Goal: Task Accomplishment & Management: Manage account settings

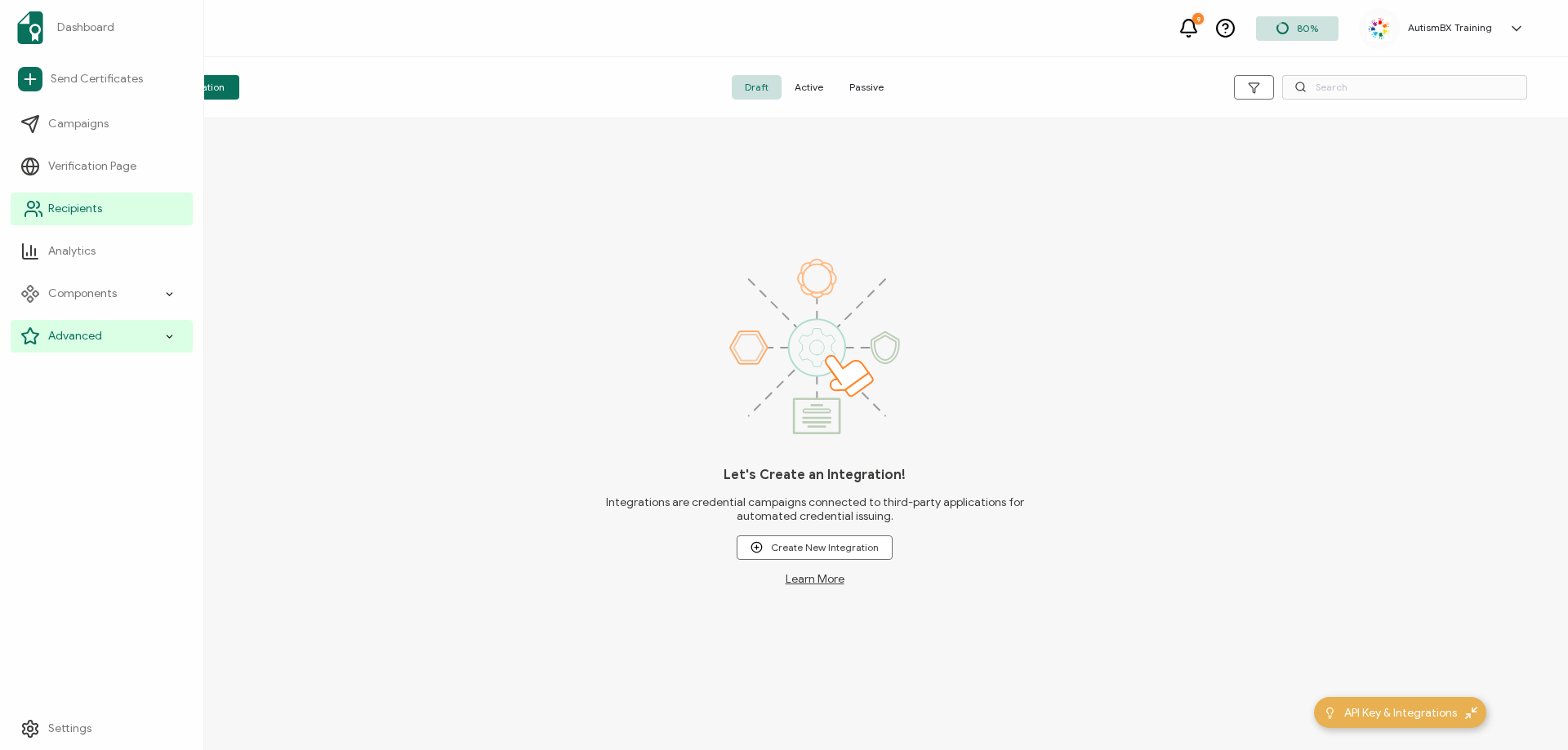
click at [61, 201] on span "Recipients" at bounding box center [75, 209] width 54 height 17
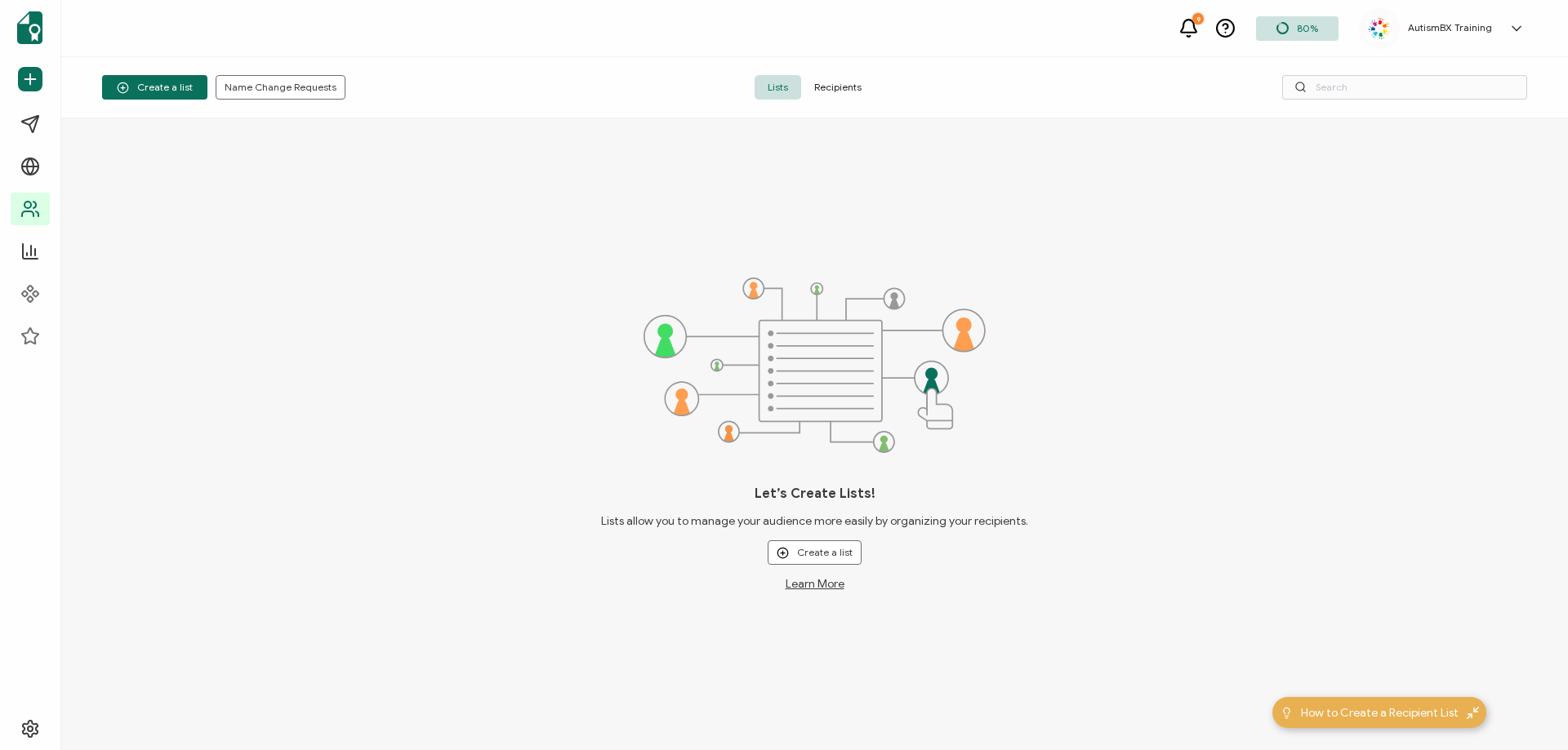
click at [841, 85] on span "Recipients" at bounding box center [837, 87] width 74 height 24
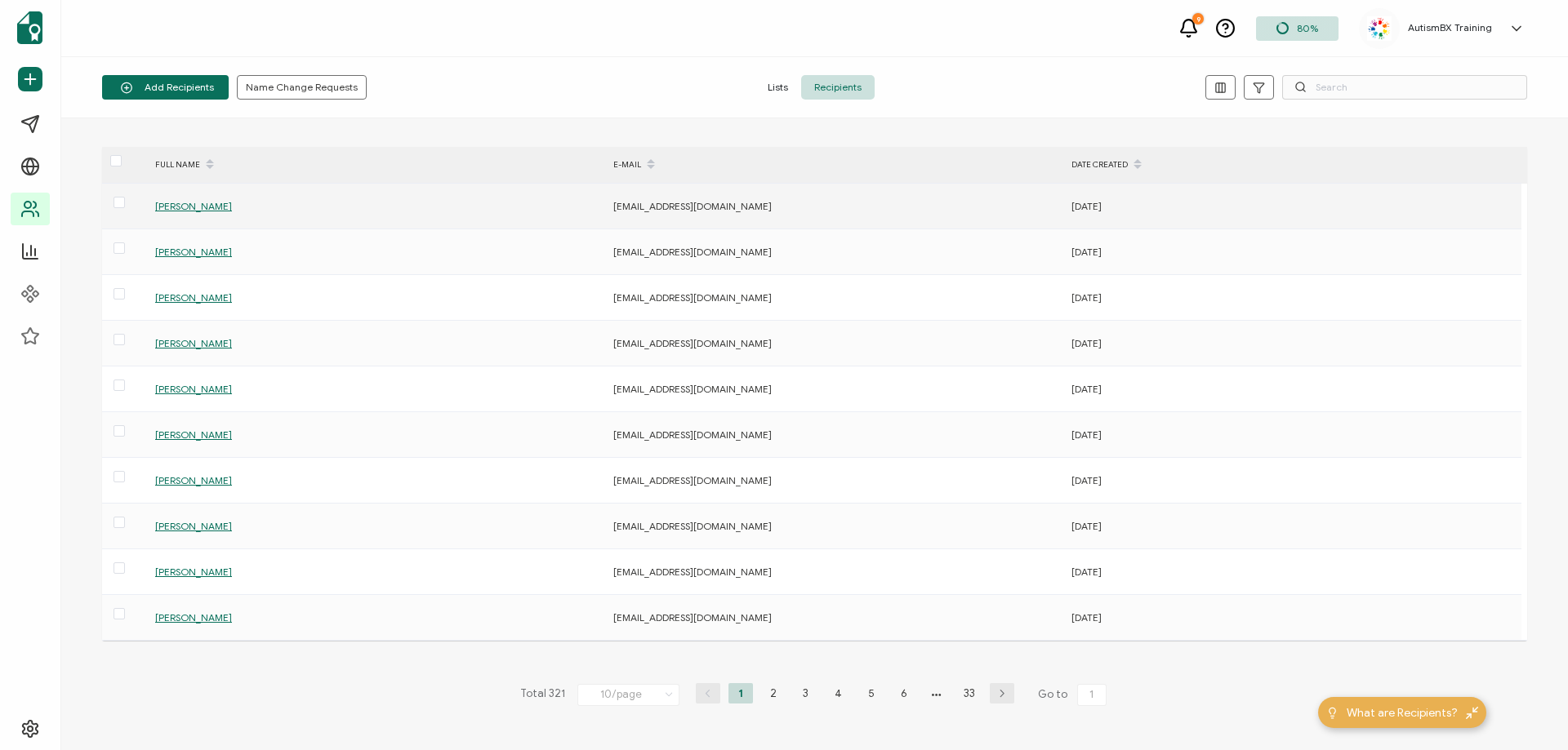
click at [192, 202] on span "[PERSON_NAME]" at bounding box center [194, 206] width 76 height 12
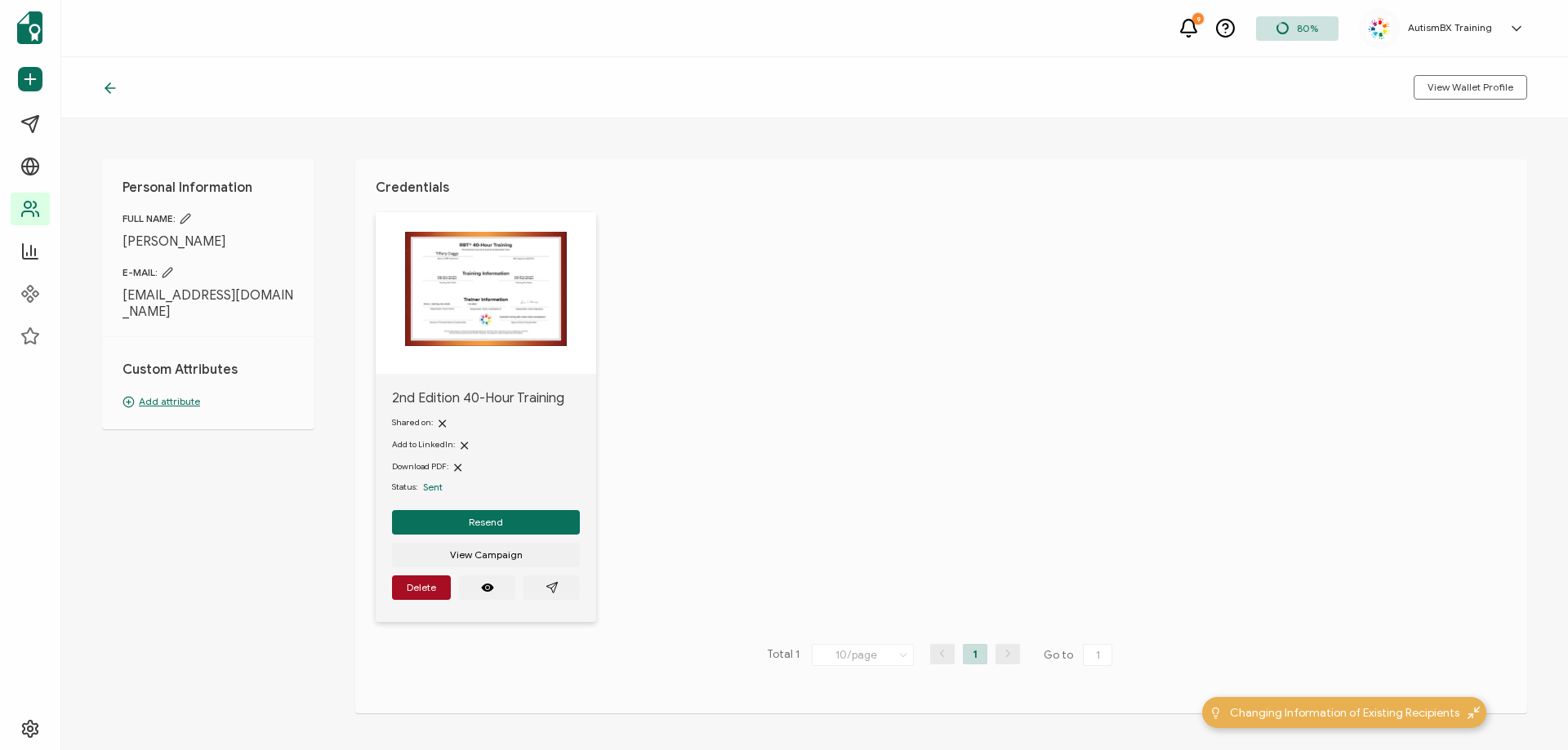
click at [167, 395] on p "Add attribute" at bounding box center [209, 402] width 171 height 15
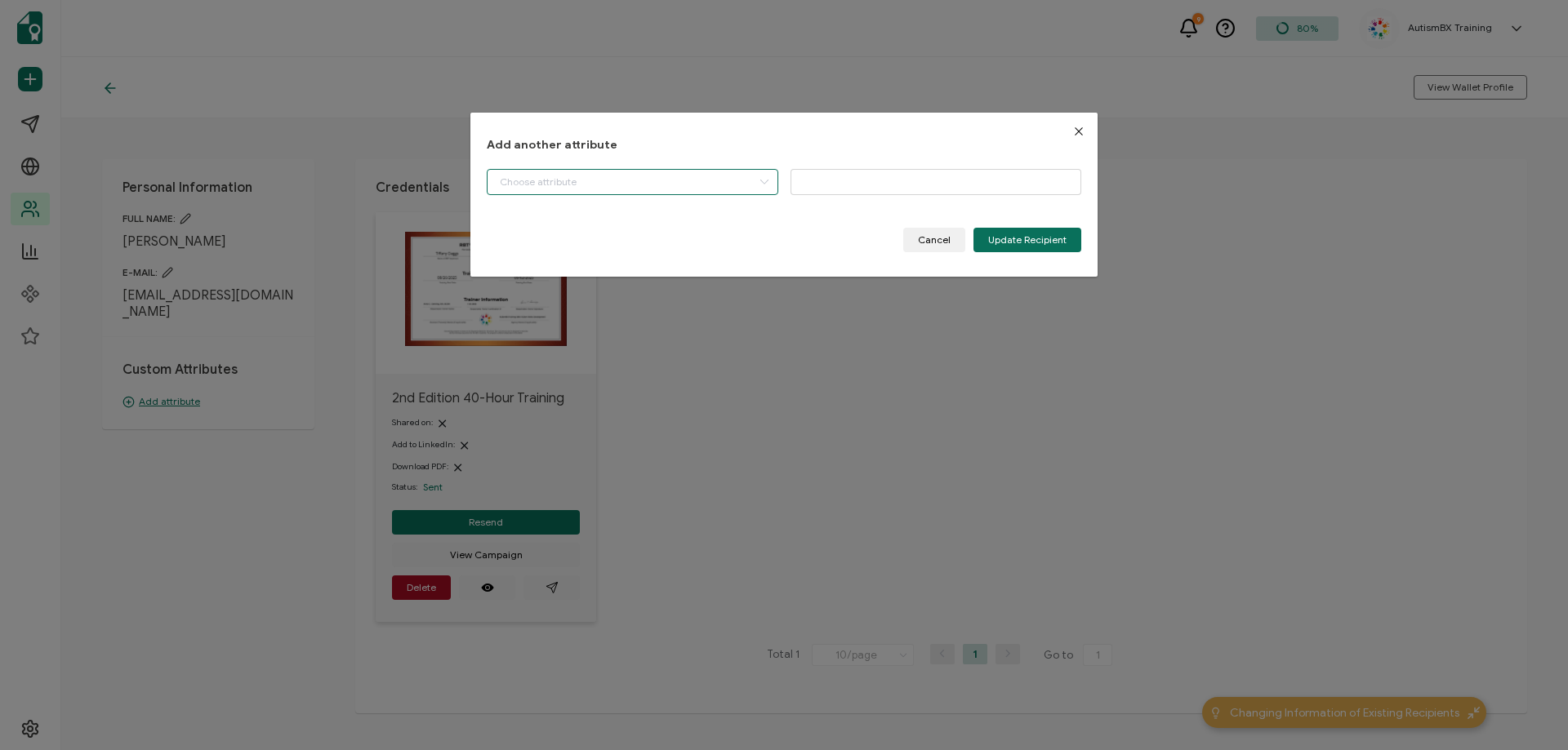
click at [679, 174] on input "dialog" at bounding box center [632, 182] width 291 height 26
click at [600, 229] on li "Start Date" at bounding box center [634, 223] width 302 height 28
type input "Start Date"
click at [934, 184] on input "dialog" at bounding box center [936, 182] width 291 height 26
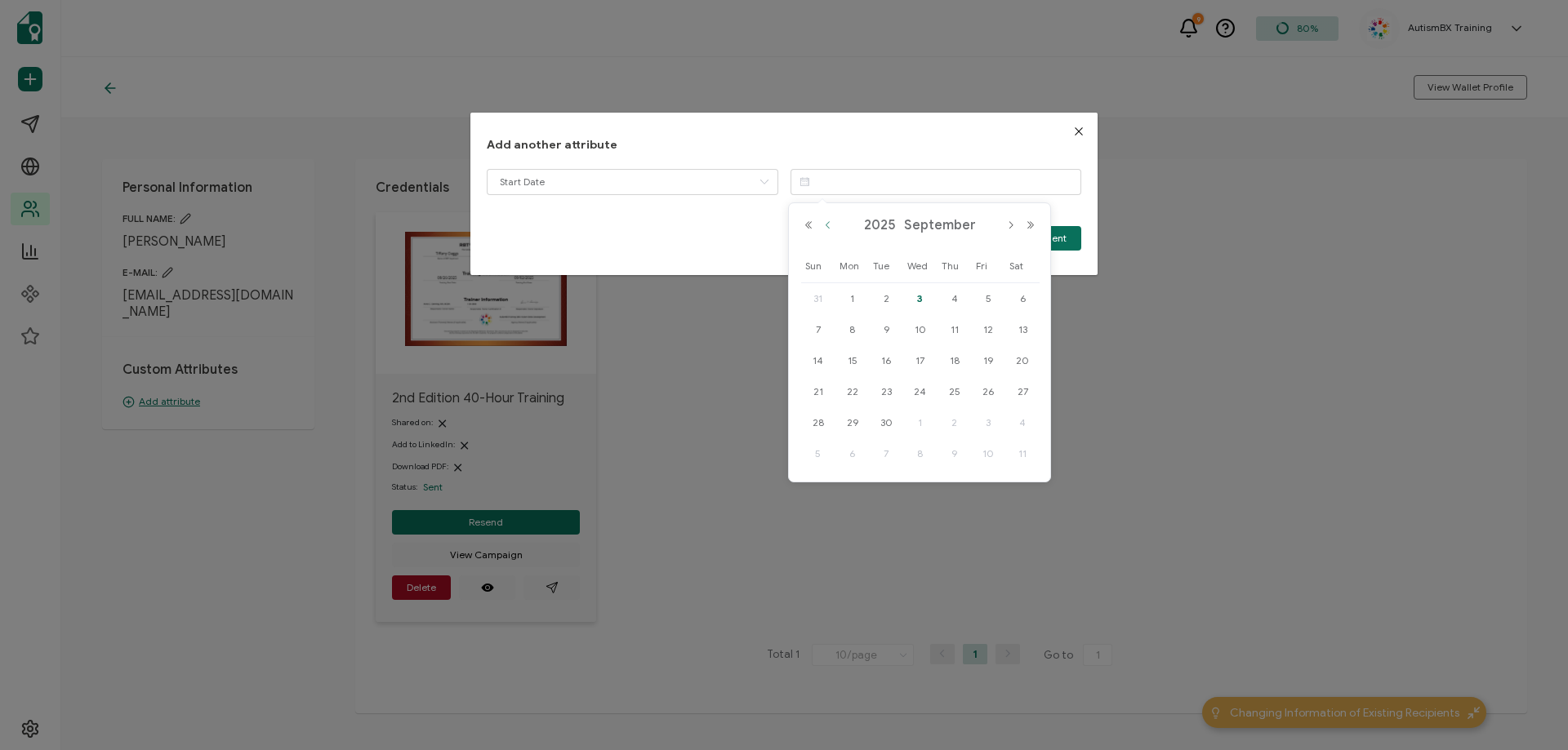
click at [828, 221] on button "Previous Month" at bounding box center [828, 225] width 20 height 11
click at [885, 420] on span "26" at bounding box center [885, 422] width 20 height 20
type input "[DATE]"
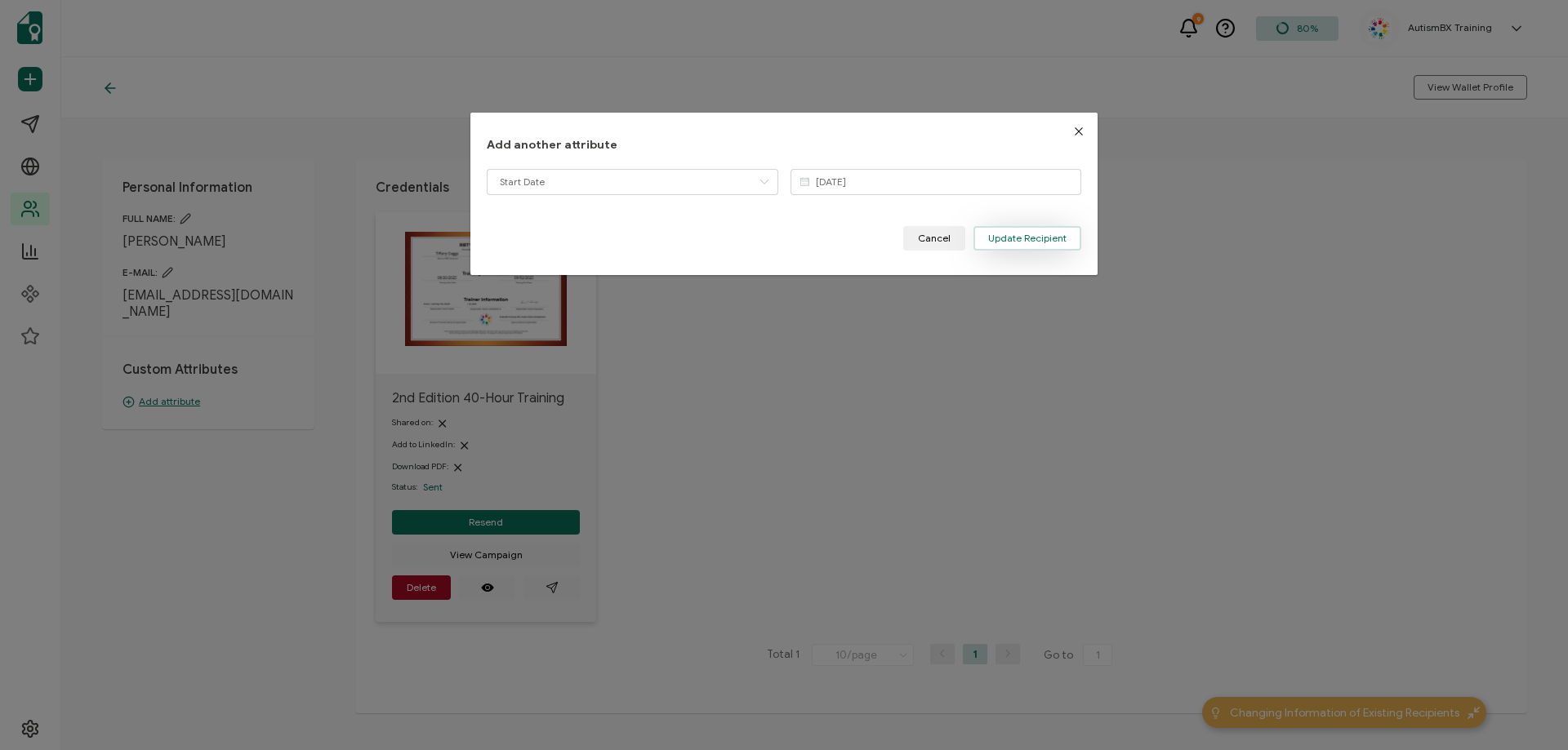
click at [1007, 248] on button "Update Recipient" at bounding box center [1027, 238] width 108 height 24
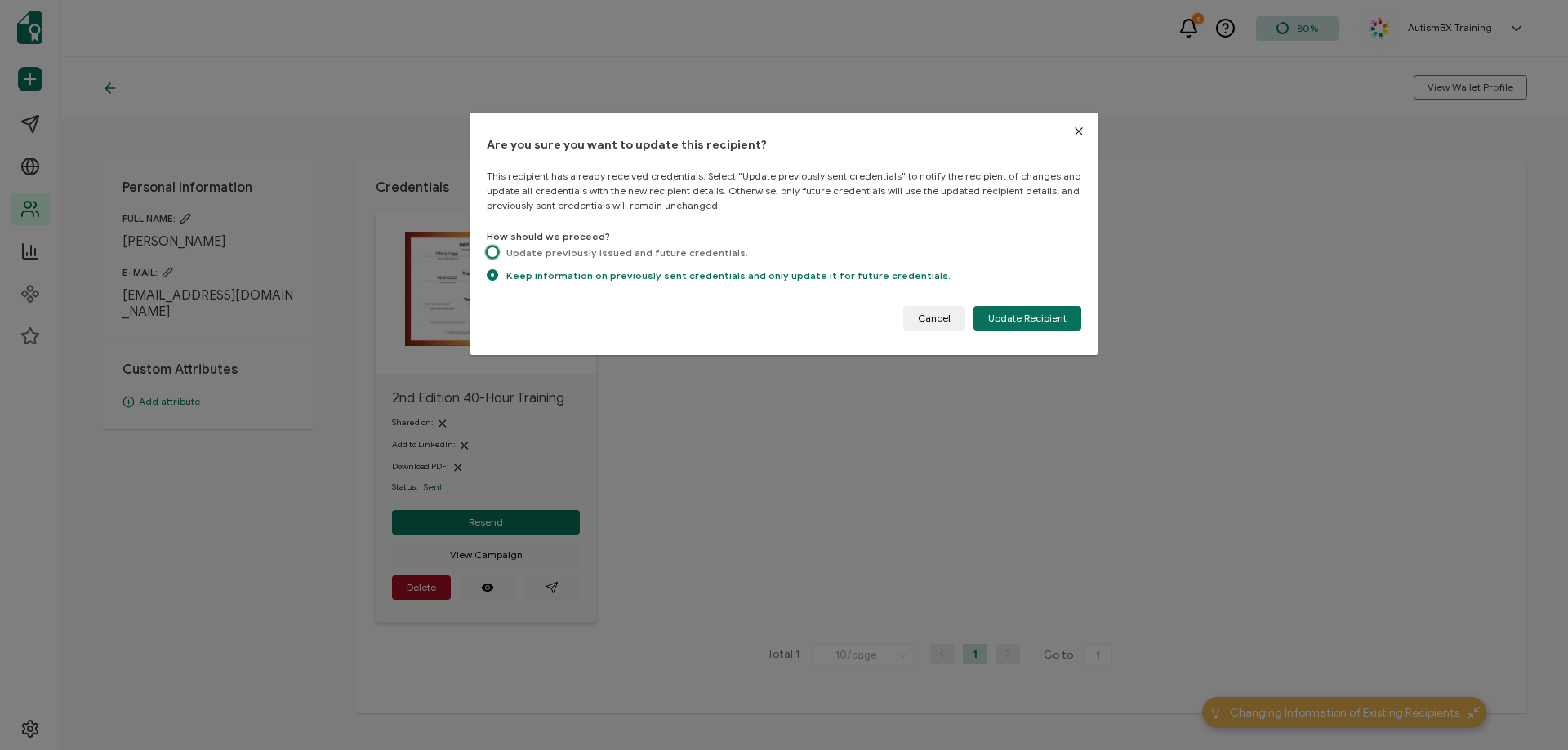
click at [493, 251] on span "dialog" at bounding box center [493, 252] width 11 height 11
click at [493, 251] on input "Update previously issued and future credentials." at bounding box center [493, 253] width 11 height 14
radio input "true"
radio input "false"
click at [1000, 311] on button "Update Recipient" at bounding box center [1027, 318] width 108 height 24
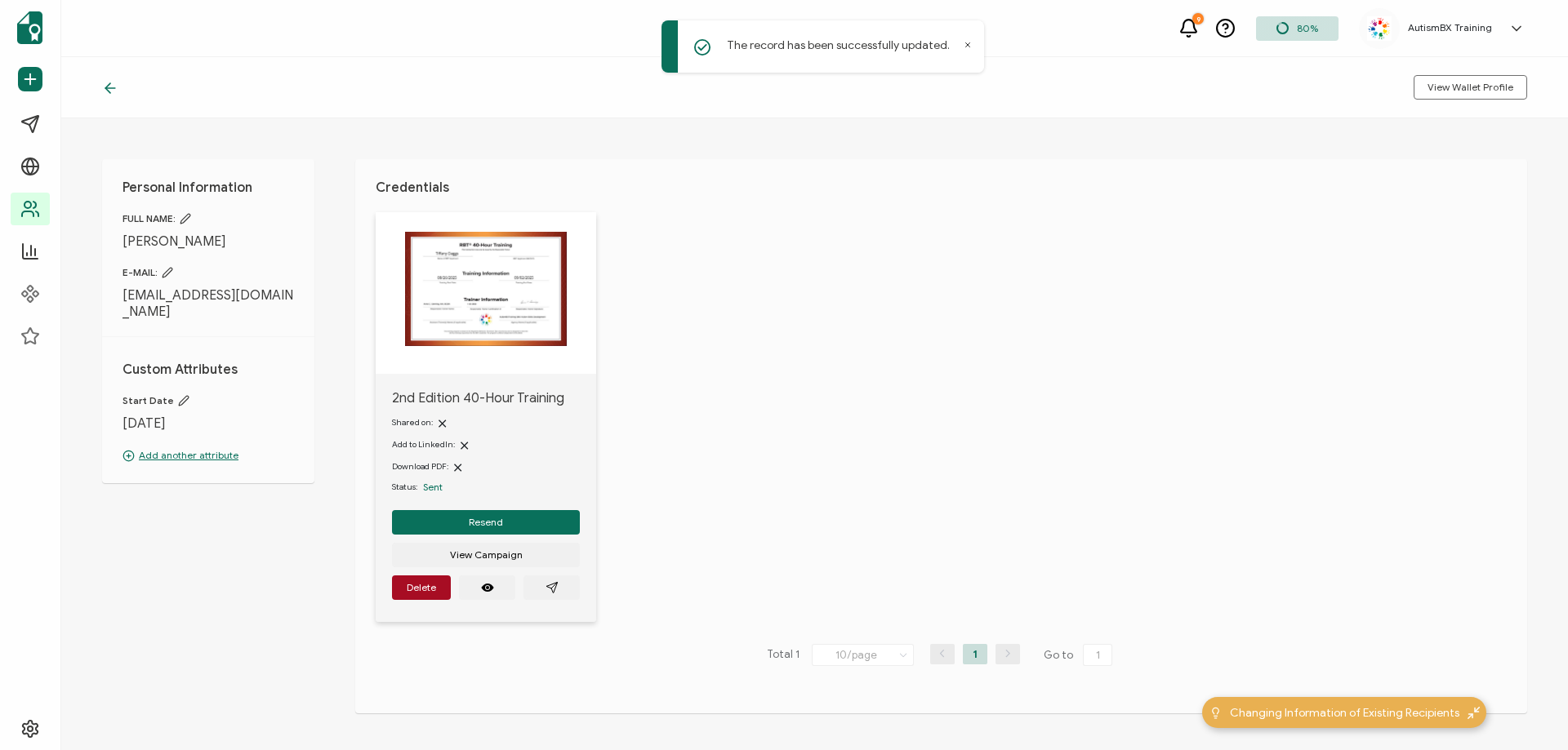
click at [110, 88] on icon at bounding box center [110, 88] width 10 height 0
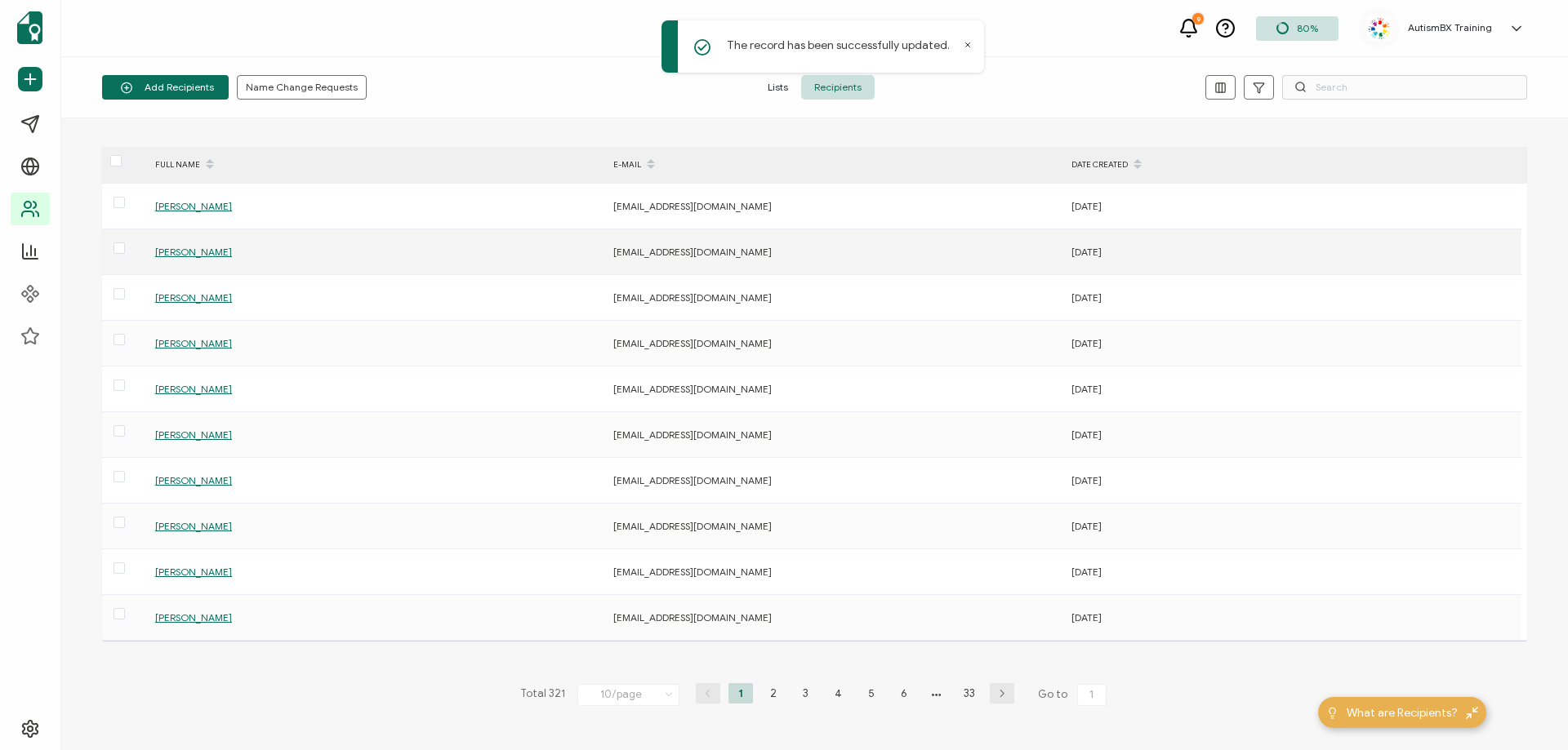
click at [200, 253] on span "[PERSON_NAME]" at bounding box center [194, 251] width 76 height 12
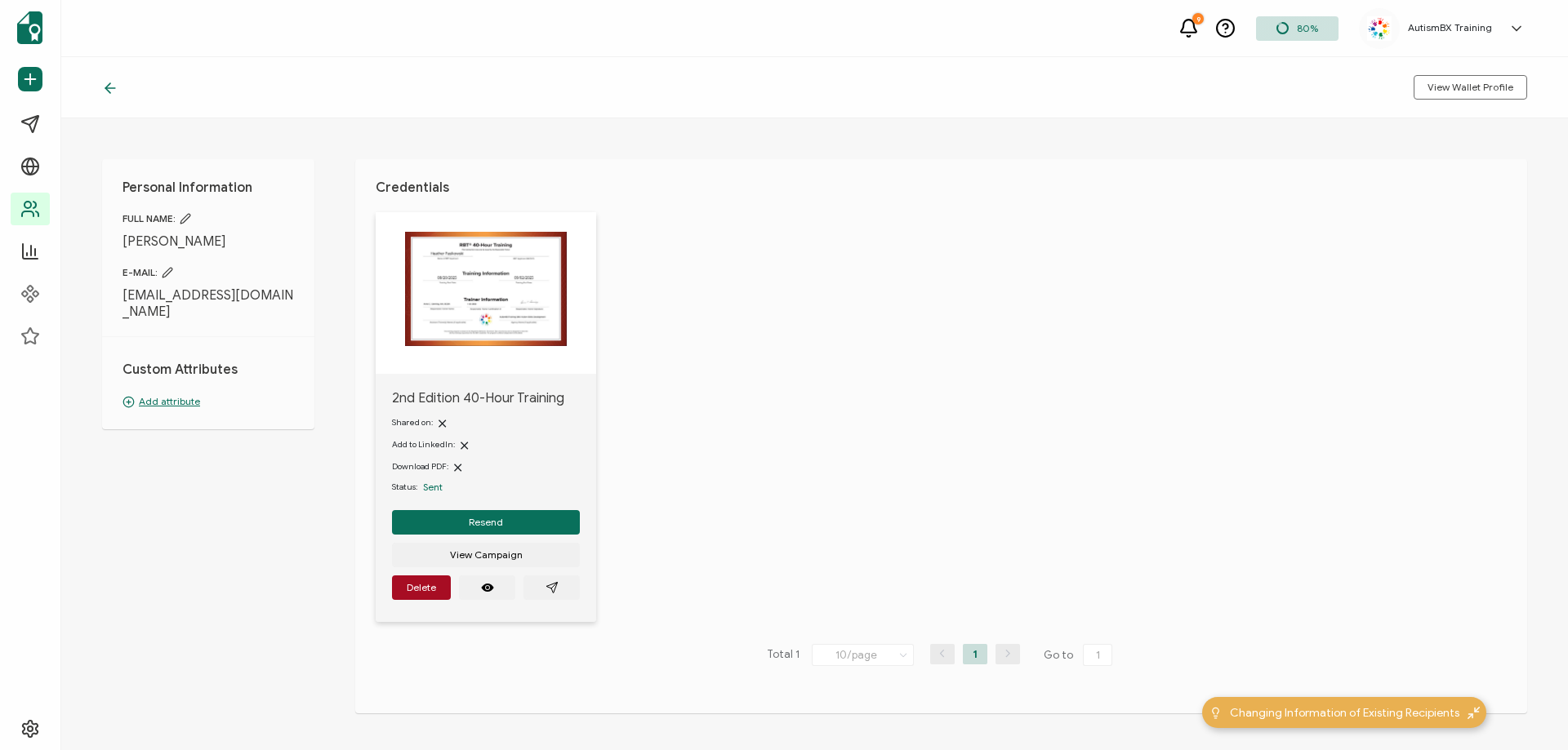
click at [176, 393] on div "Personal Information FULL NAME: [PERSON_NAME] E-MAIL: [EMAIL_ADDRESS][DOMAIN_NA…" at bounding box center [209, 294] width 212 height 270
click at [175, 395] on p "Add attribute" at bounding box center [209, 402] width 171 height 15
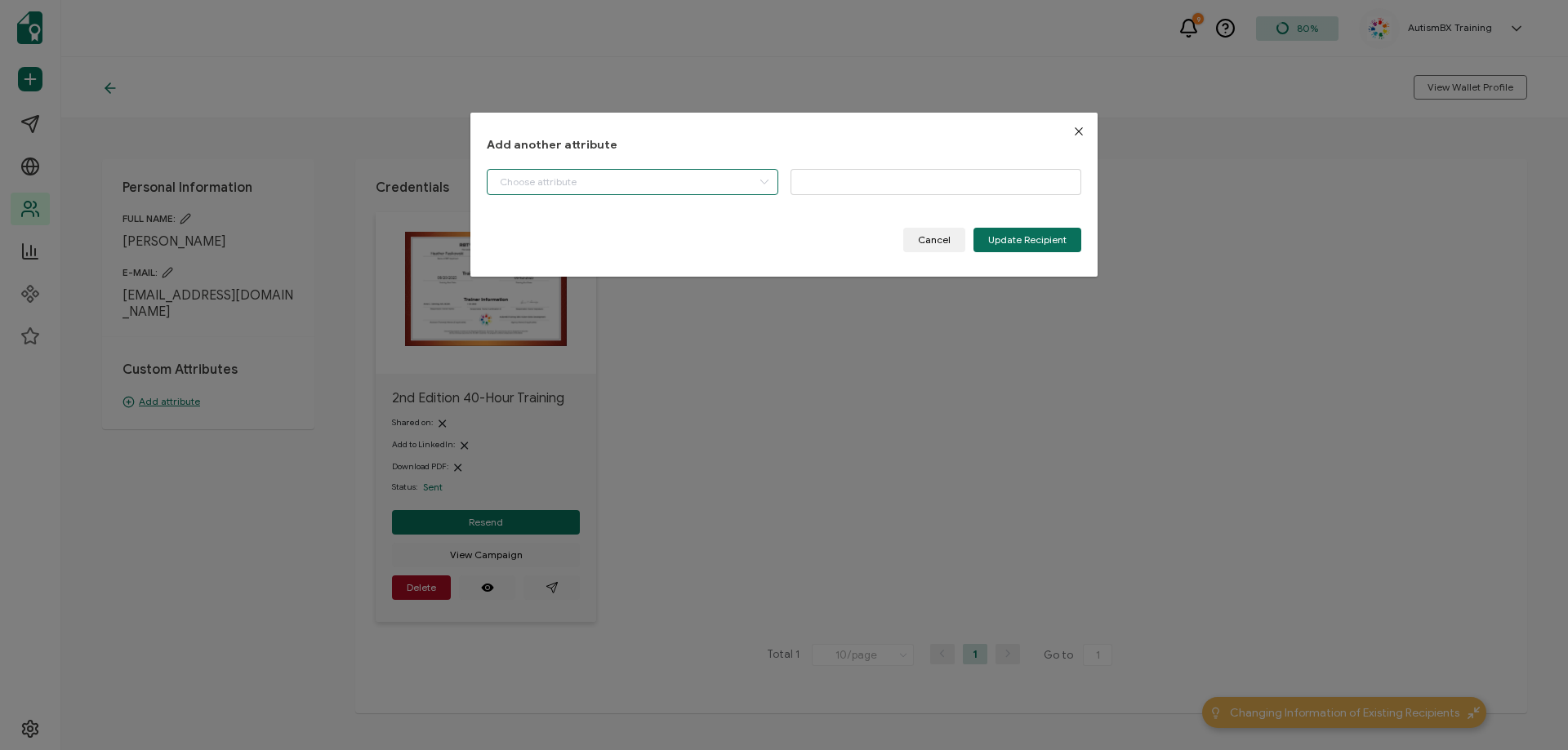
click at [633, 189] on input "dialog" at bounding box center [632, 182] width 291 height 26
click at [606, 234] on li "Start Date" at bounding box center [634, 223] width 302 height 28
type input "Start Date"
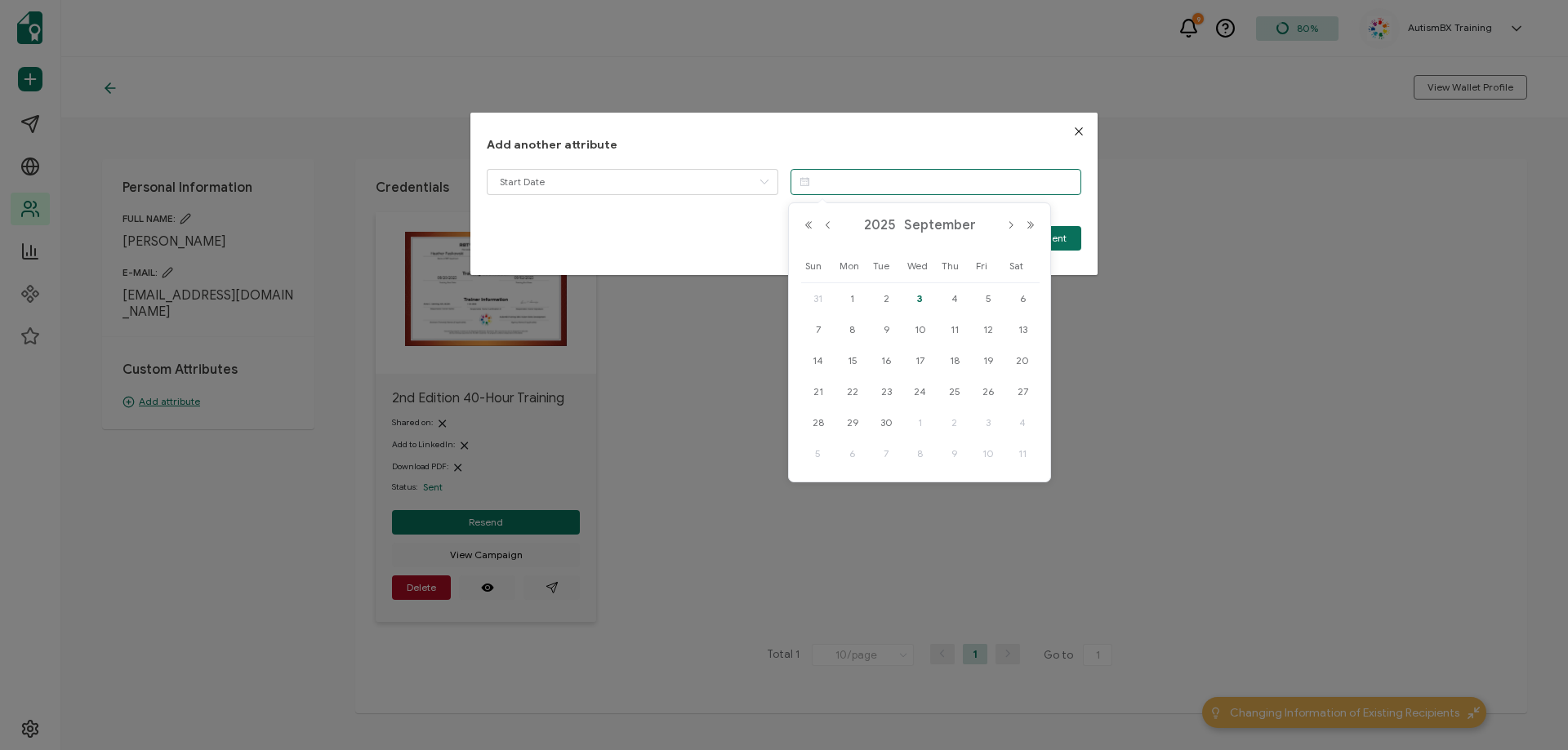
click at [913, 182] on input "dialog" at bounding box center [936, 182] width 291 height 26
click at [829, 222] on button "Previous Month" at bounding box center [828, 225] width 20 height 11
click at [924, 386] on span "20" at bounding box center [920, 391] width 20 height 20
type input "[DATE]"
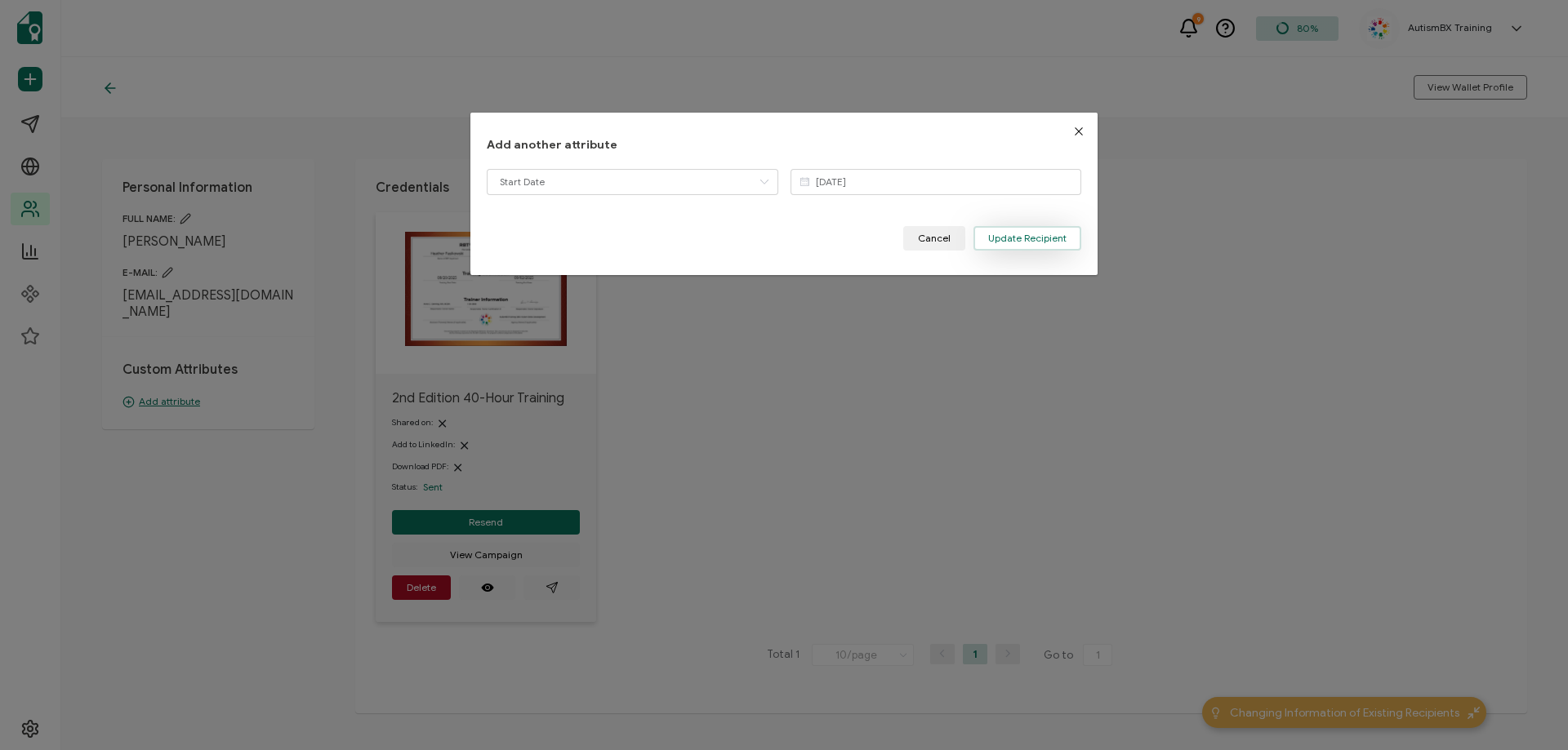
click at [1031, 236] on span "Update Recipient" at bounding box center [1027, 238] width 78 height 10
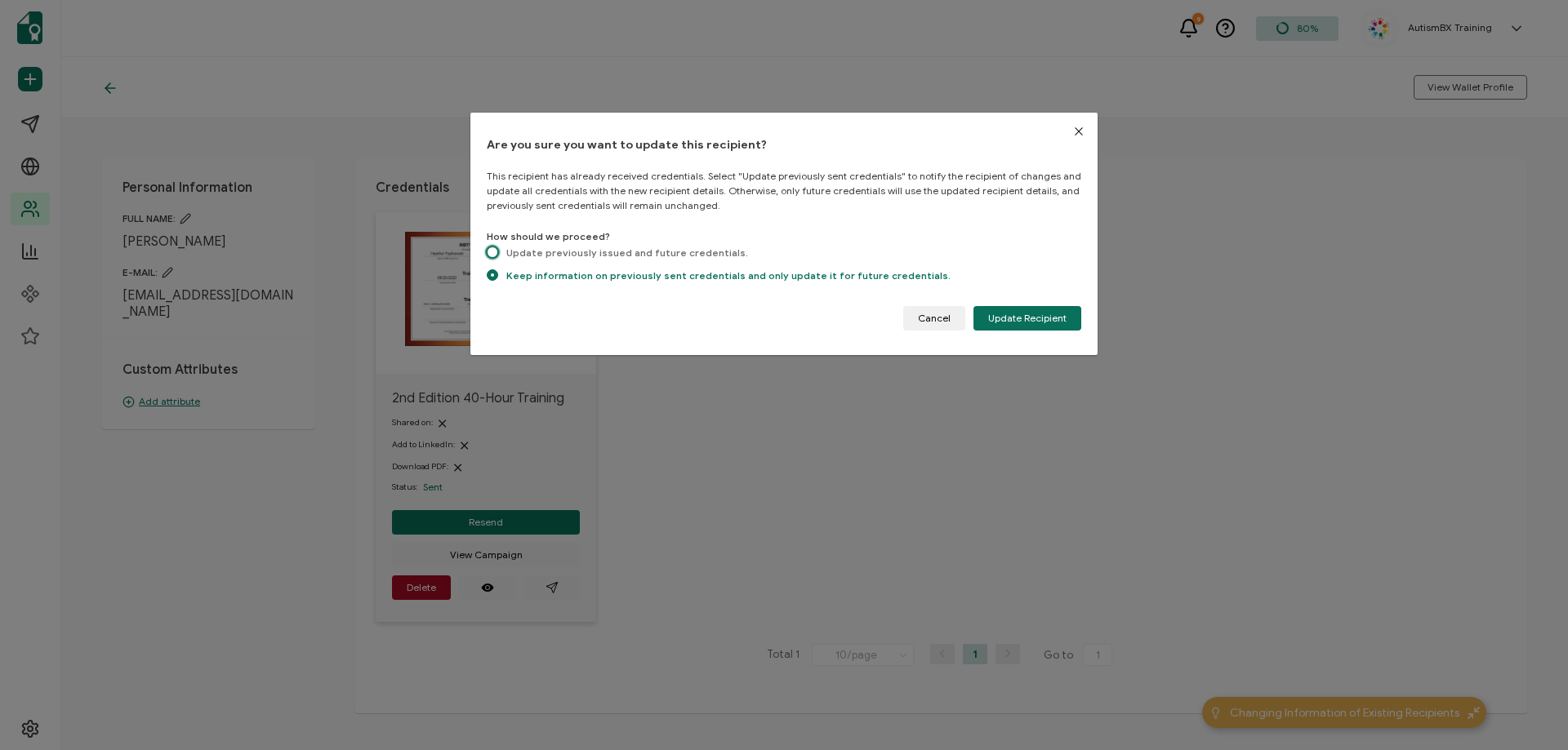
click at [490, 252] on span "dialog" at bounding box center [493, 252] width 11 height 11
click at [490, 252] on input "Update previously issued and future credentials." at bounding box center [493, 253] width 11 height 14
radio input "true"
radio input "false"
click at [1051, 318] on span "Update Recipient" at bounding box center [1027, 318] width 78 height 10
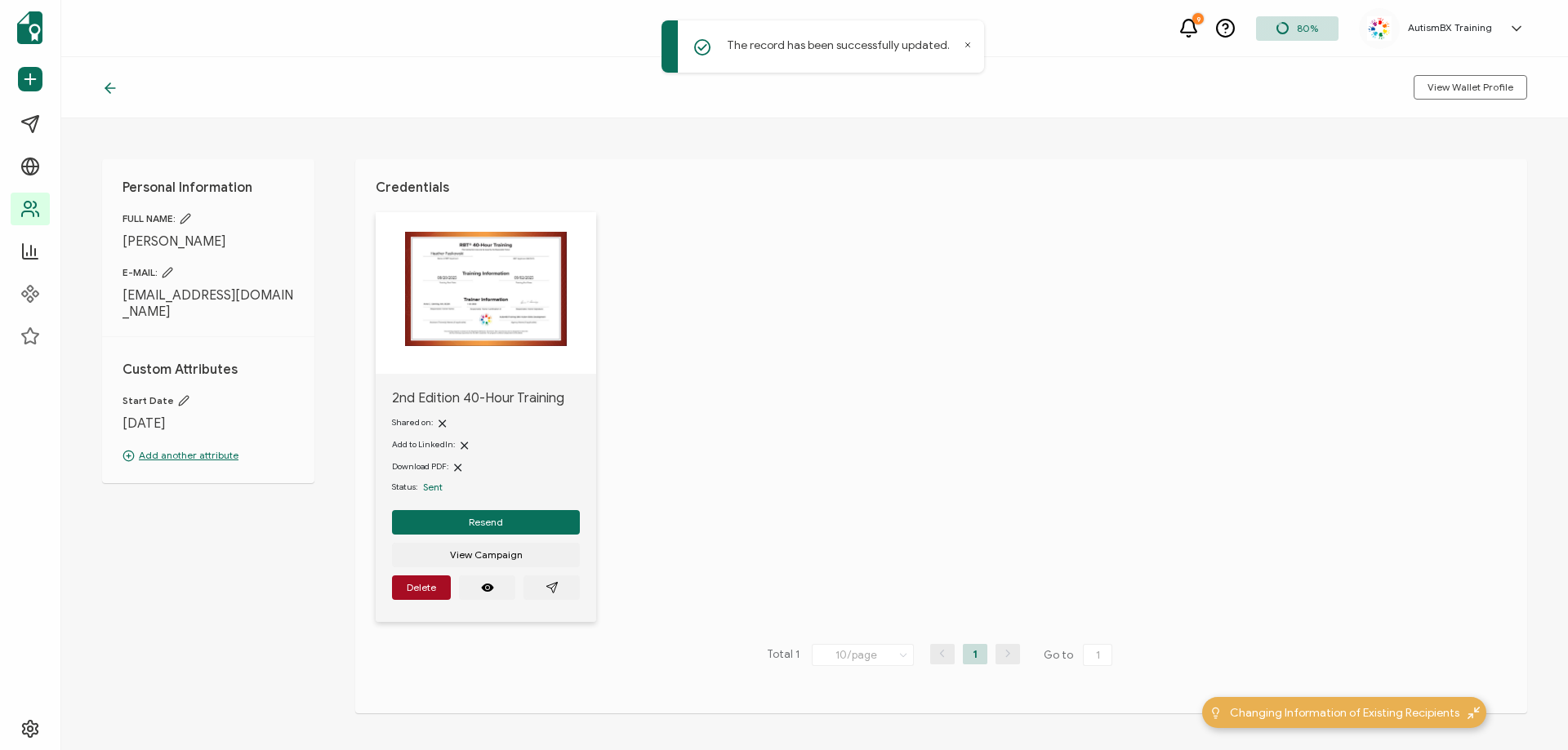
click at [114, 89] on icon at bounding box center [111, 88] width 17 height 17
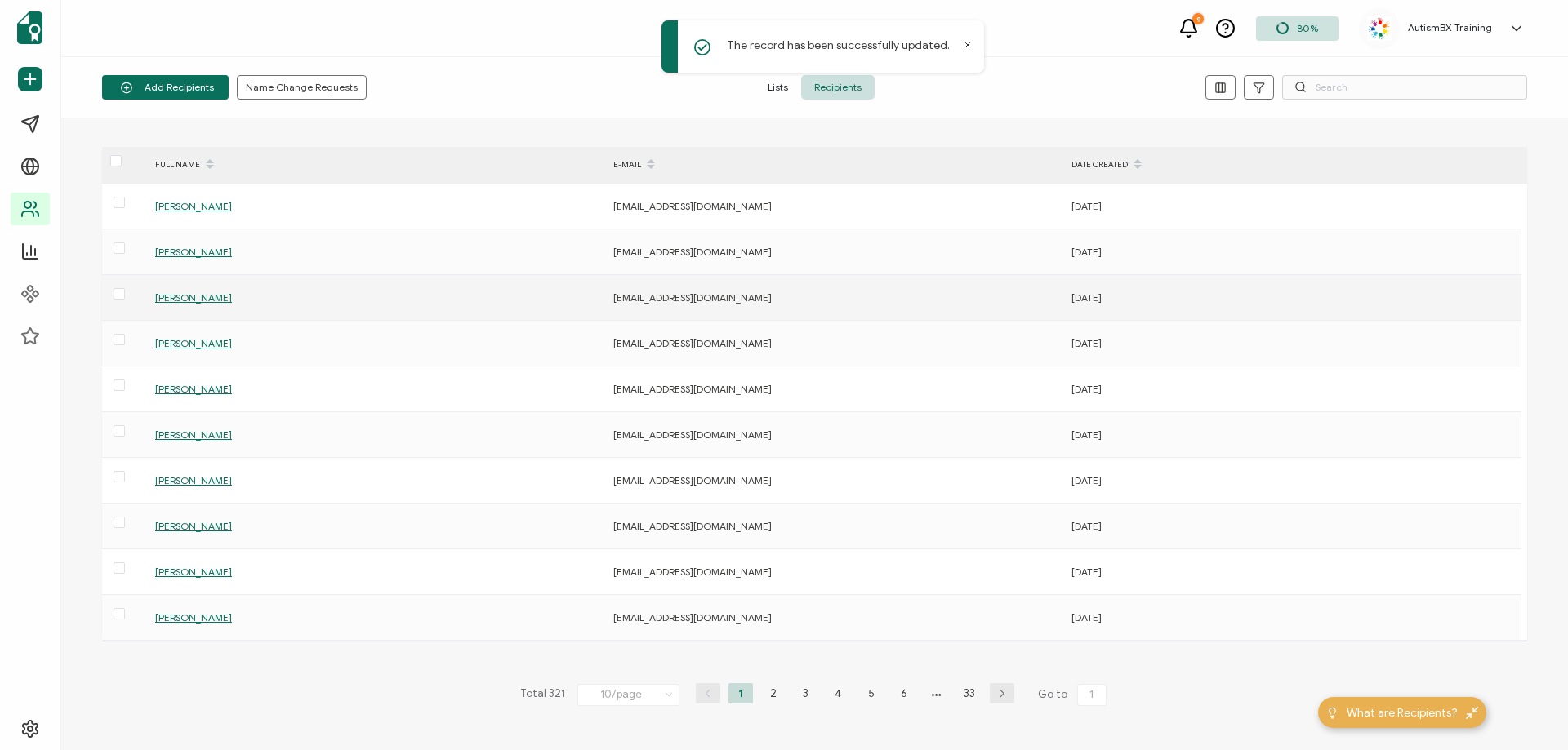
click at [199, 297] on span "[PERSON_NAME]" at bounding box center [194, 297] width 76 height 12
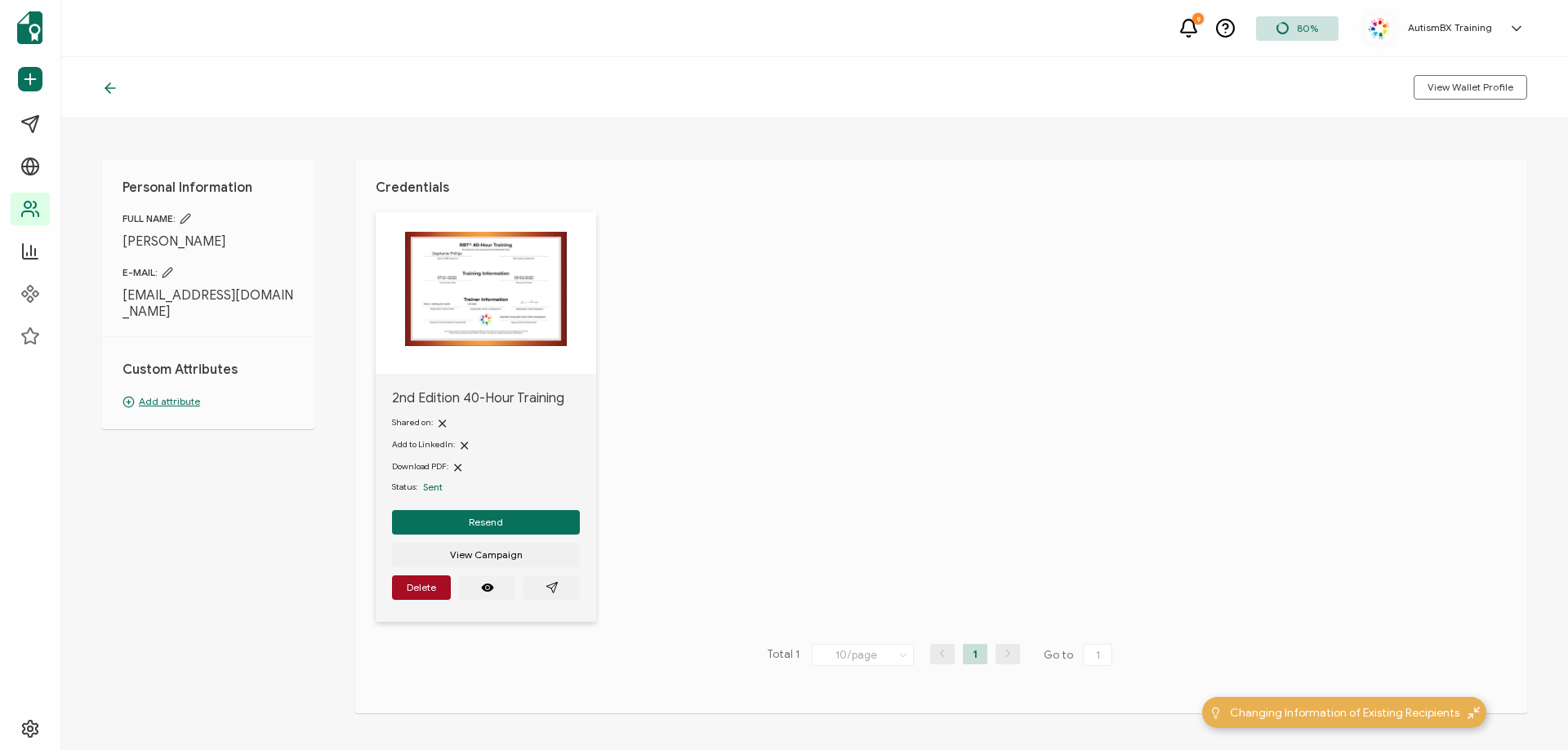
click at [185, 400] on p "Add attribute" at bounding box center [209, 402] width 171 height 15
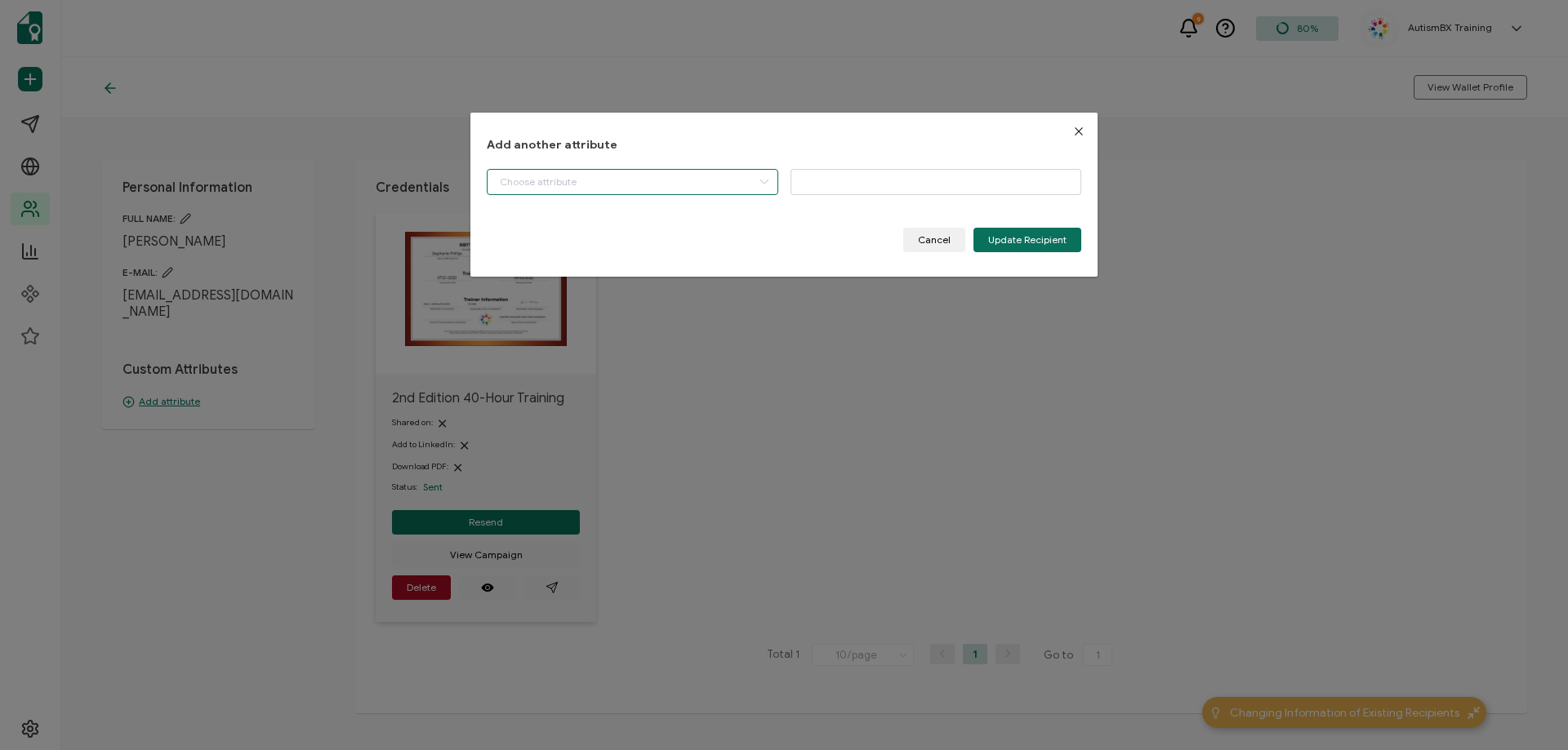
click at [561, 188] on input "dialog" at bounding box center [632, 182] width 291 height 26
click at [560, 220] on li "Start Date" at bounding box center [634, 223] width 302 height 28
type input "Start Date"
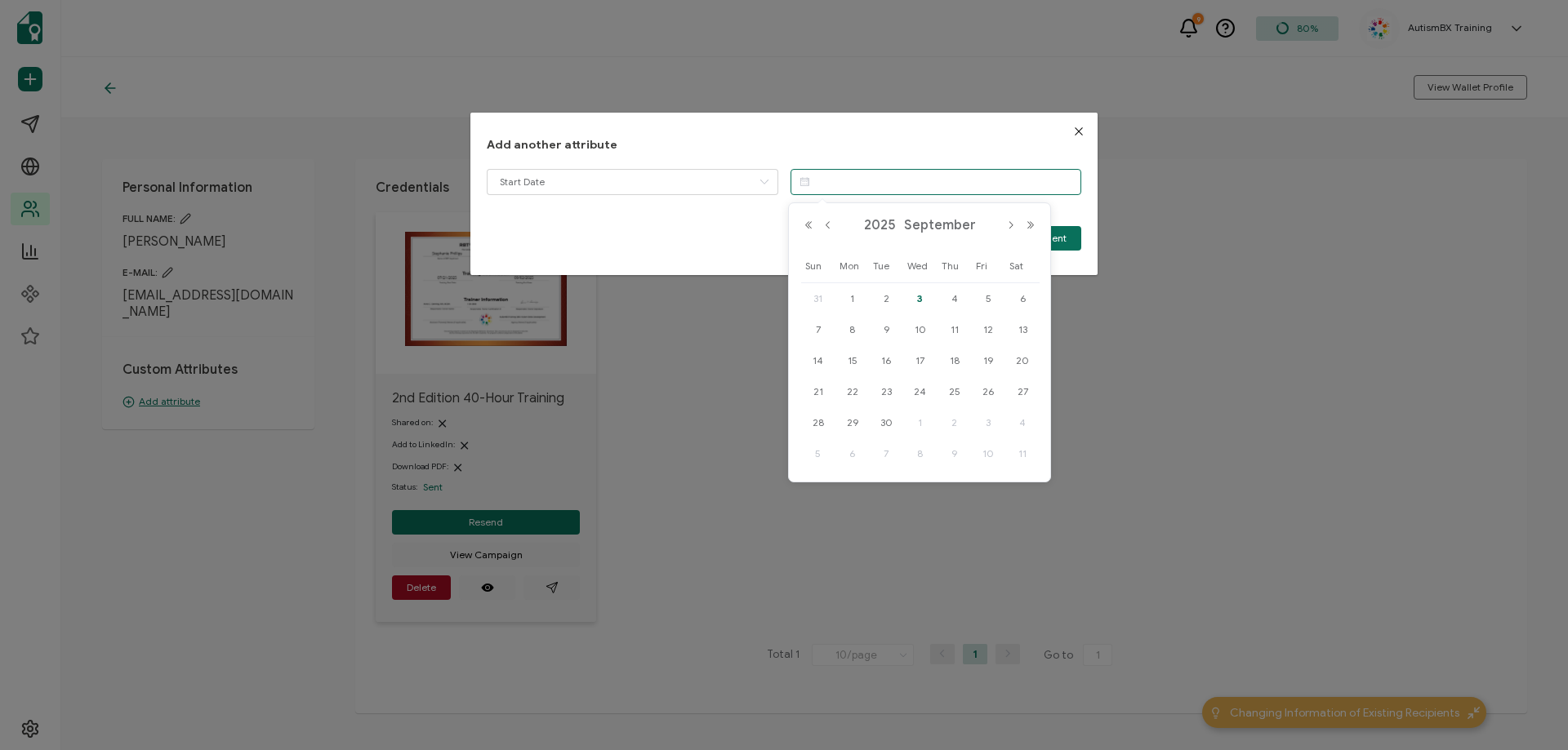
click at [918, 188] on input "dialog" at bounding box center [936, 182] width 291 height 26
click at [831, 222] on button "Previous Month" at bounding box center [828, 225] width 20 height 11
click at [845, 384] on span "21" at bounding box center [852, 391] width 20 height 20
type input "[DATE]"
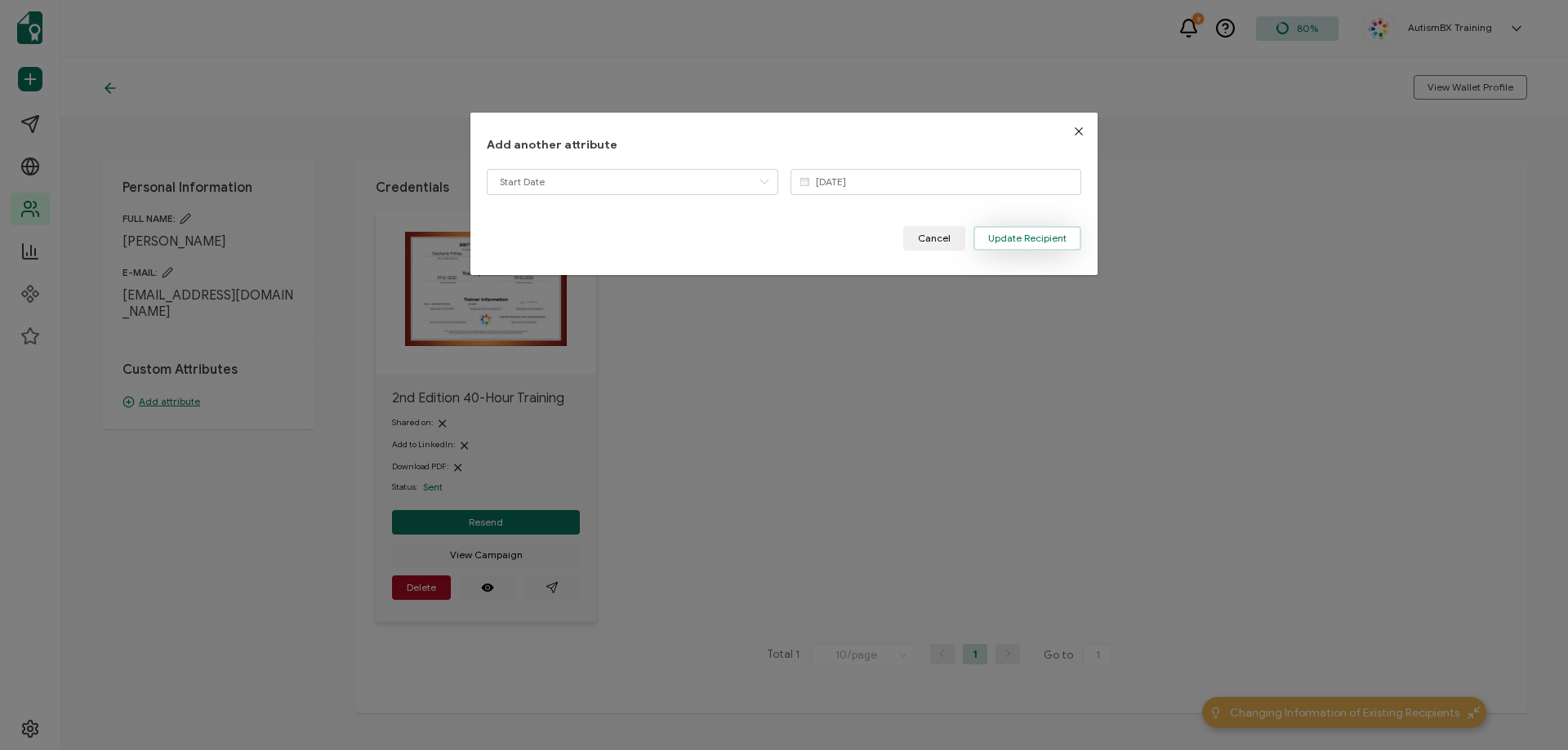
click at [1006, 241] on span "Update Recipient" at bounding box center [1027, 238] width 78 height 10
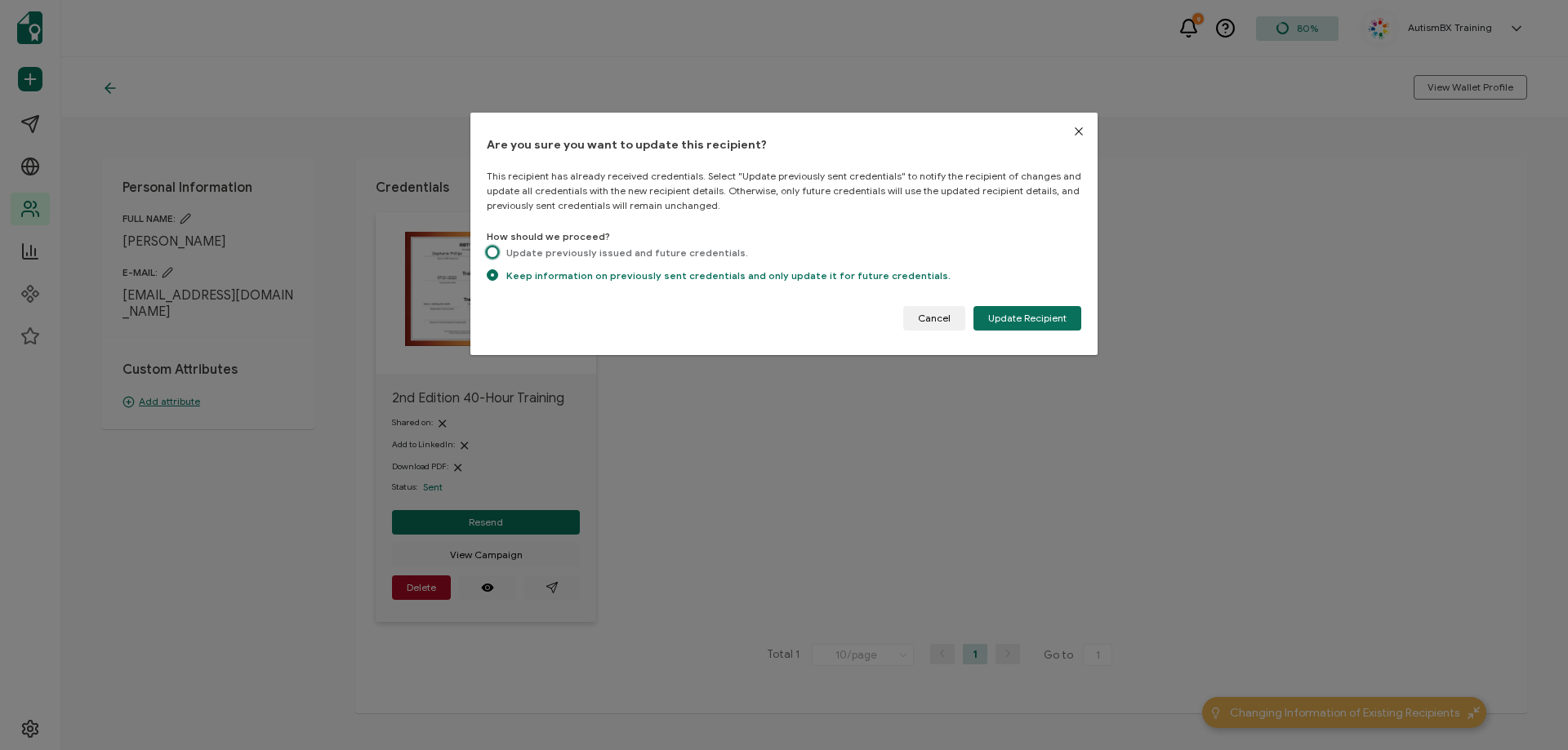
click at [490, 255] on span "dialog" at bounding box center [493, 252] width 11 height 11
click at [490, 255] on input "Update previously issued and future credentials." at bounding box center [493, 253] width 11 height 14
radio input "true"
radio input "false"
click at [1028, 318] on span "Update Recipient" at bounding box center [1027, 318] width 78 height 10
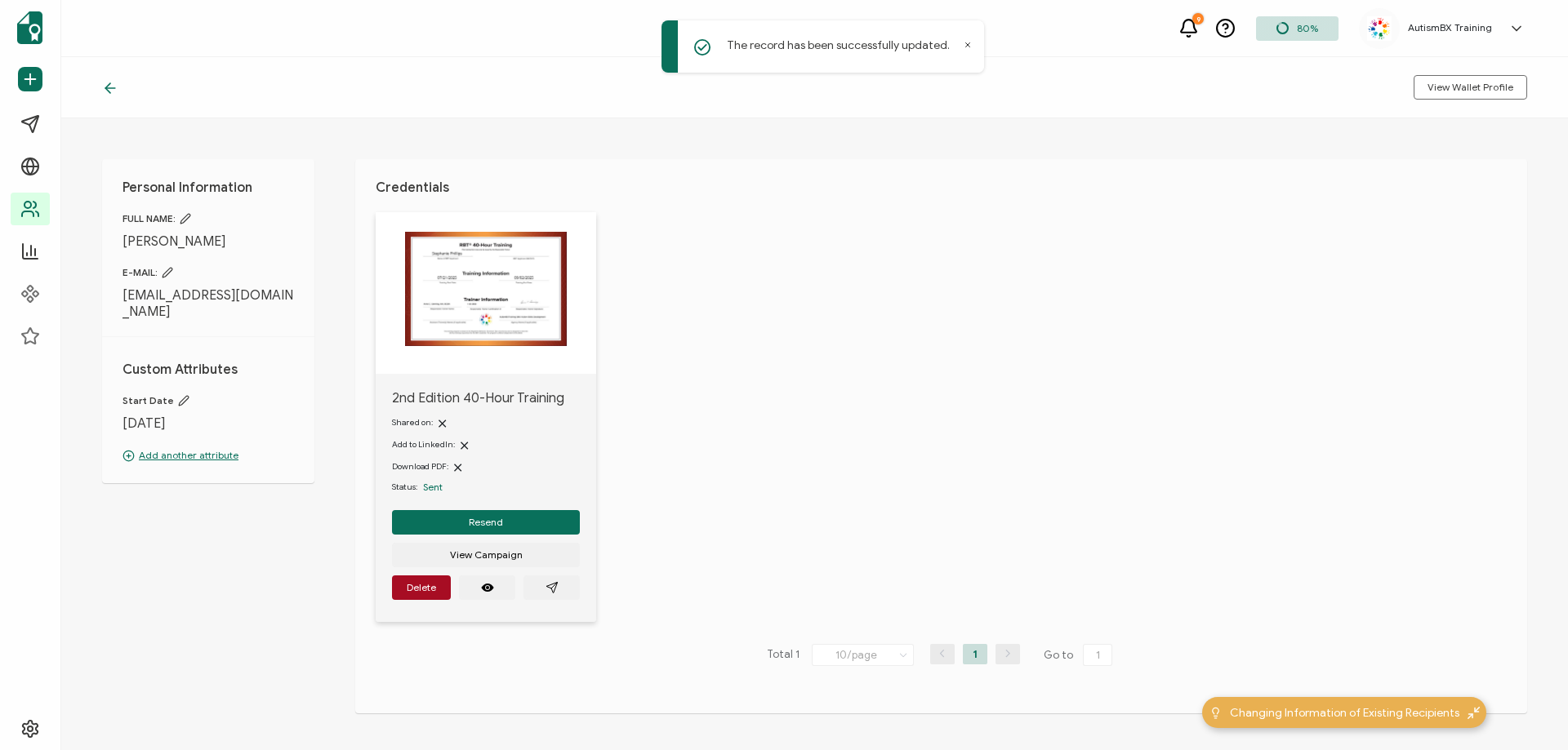
click at [106, 89] on icon at bounding box center [107, 87] width 5 height 10
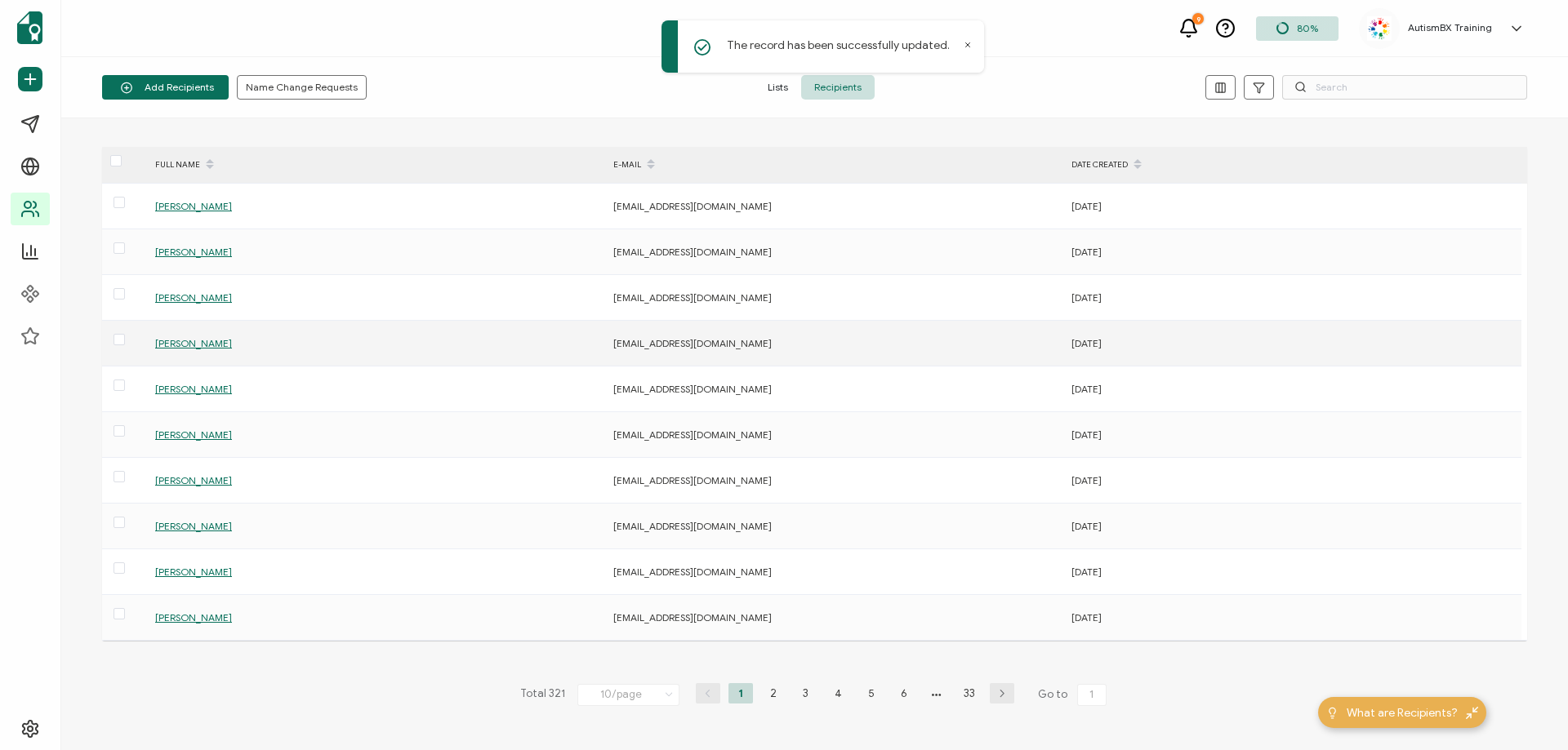
click at [210, 342] on span "[PERSON_NAME]" at bounding box center [194, 342] width 76 height 12
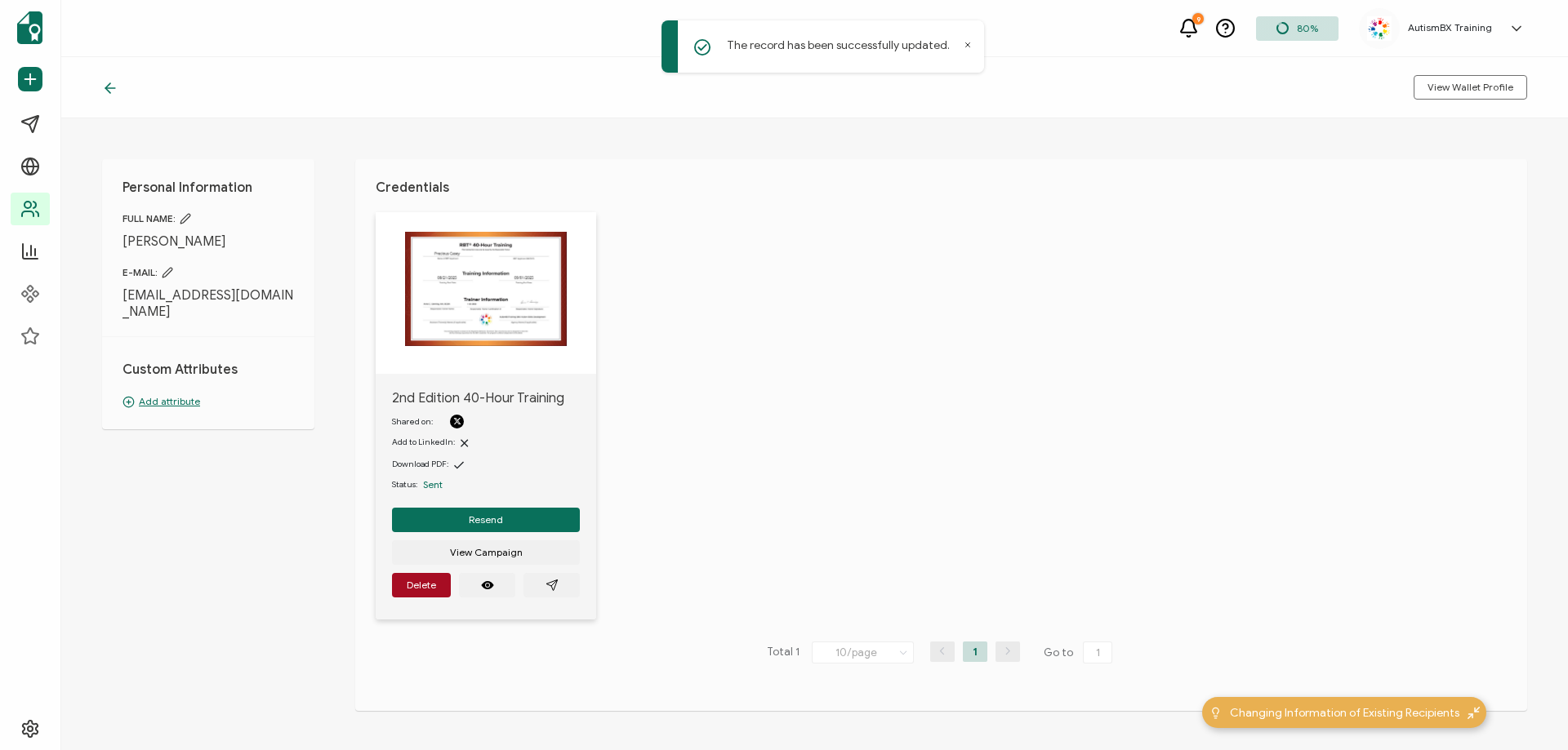
click at [170, 404] on p "Add attribute" at bounding box center [209, 402] width 171 height 15
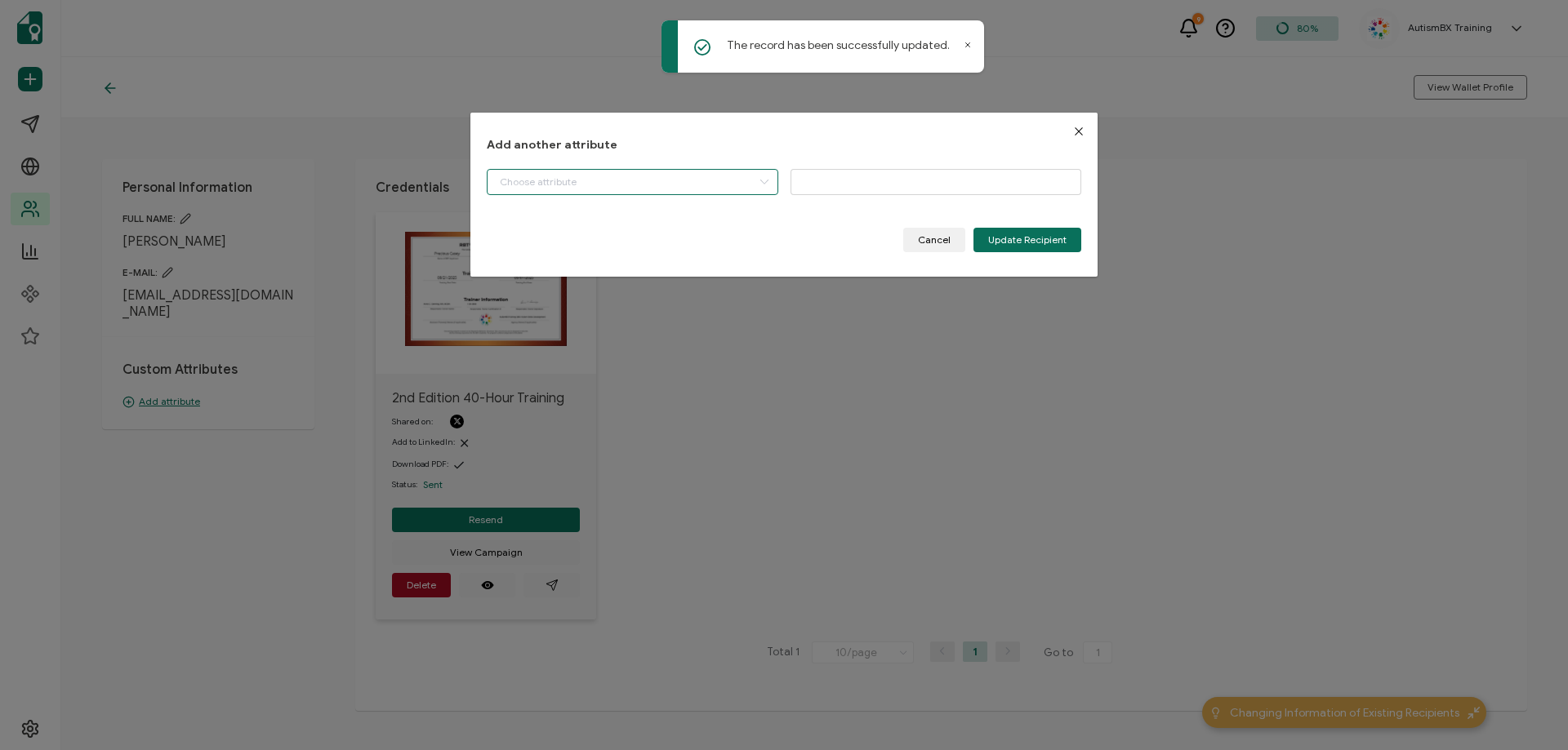
click at [687, 172] on input "dialog" at bounding box center [632, 182] width 291 height 26
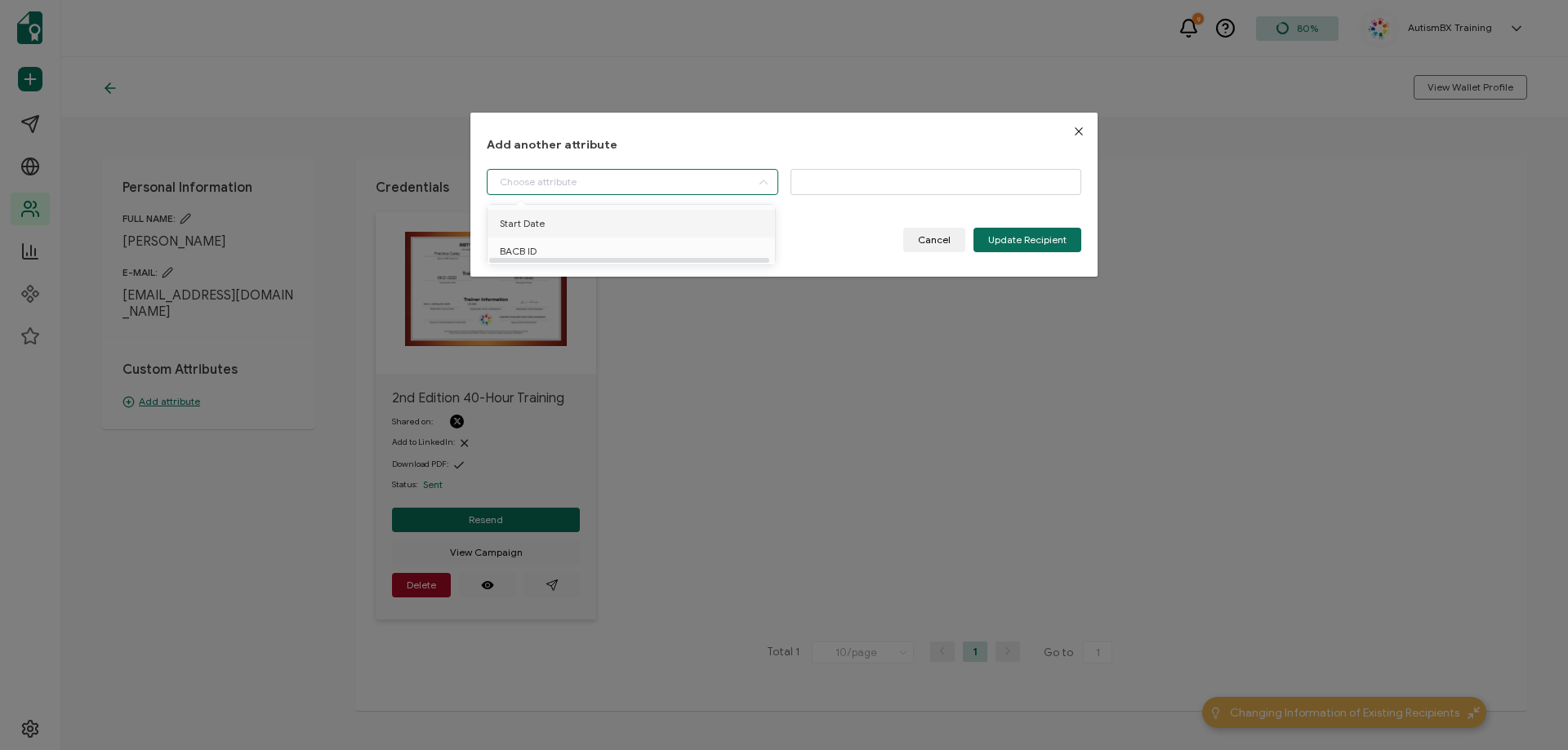
click at [555, 217] on li "Start Date" at bounding box center [634, 223] width 302 height 28
type input "Start Date"
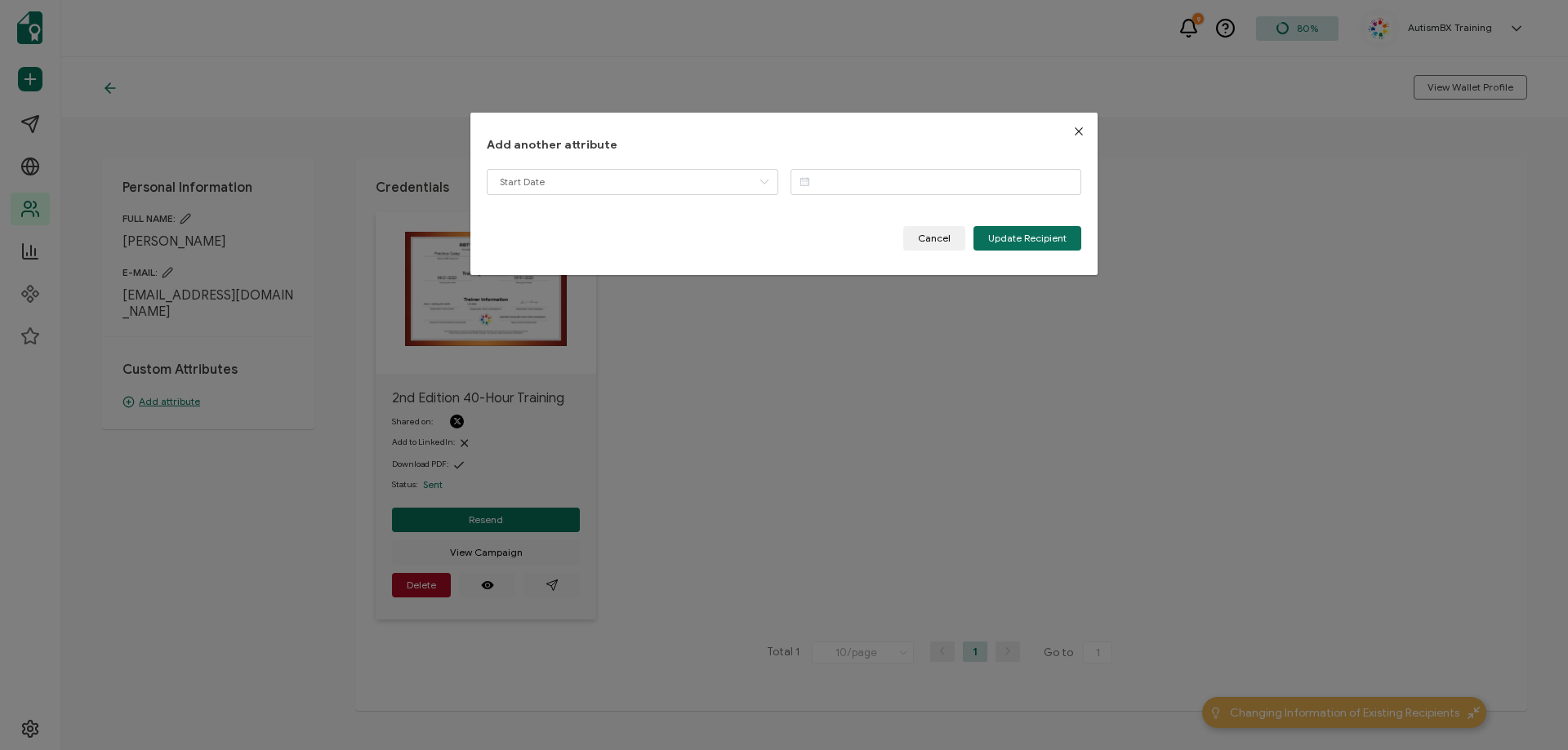
click at [910, 167] on div "Add another attribute Start Date Please enter a valid name. Cancel Update Recip…" at bounding box center [784, 194] width 594 height 114
drag, startPoint x: 907, startPoint y: 194, endPoint x: 895, endPoint y: 198, distance: 12.6
click at [905, 194] on input "dialog" at bounding box center [936, 182] width 291 height 26
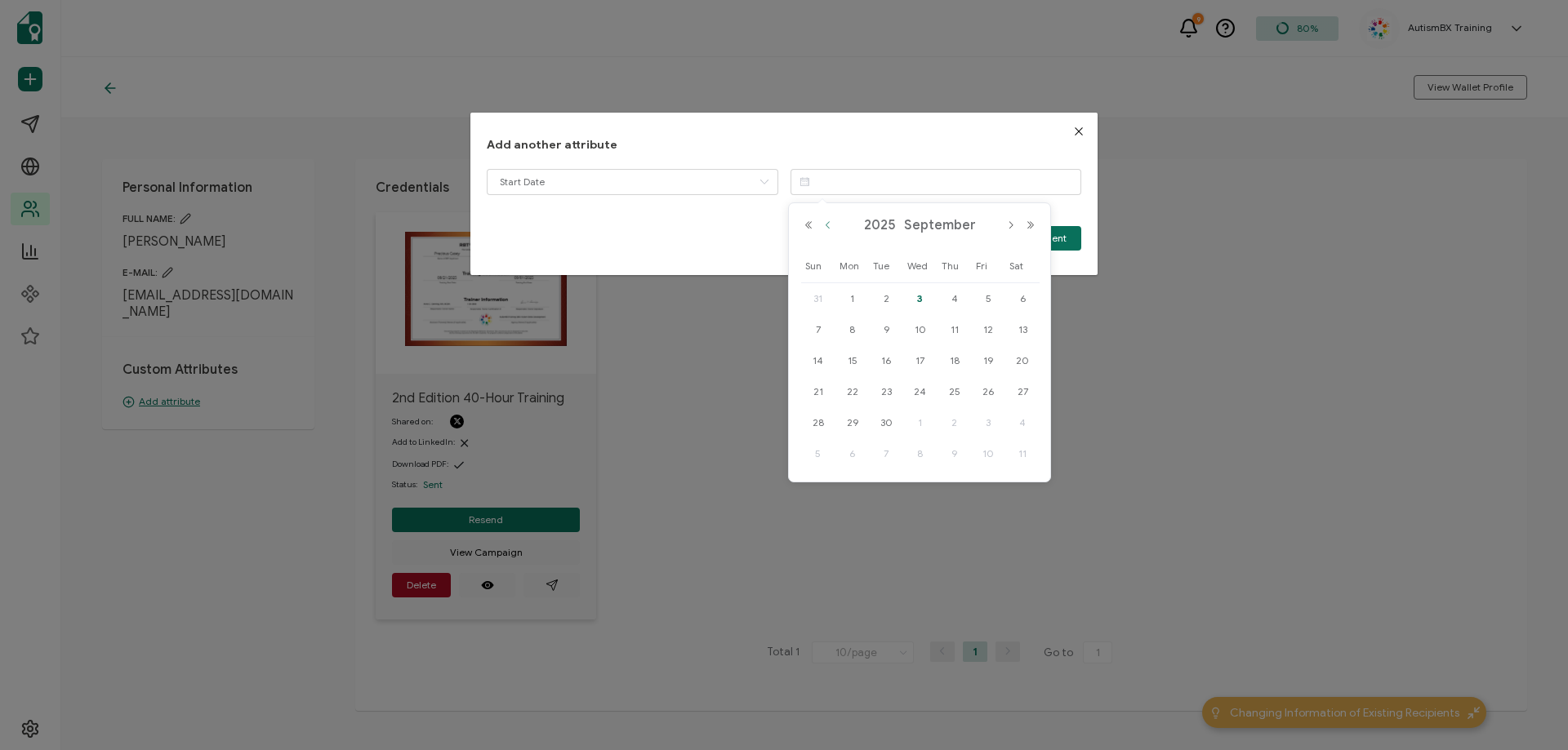
click at [829, 223] on button "Previous Month" at bounding box center [828, 225] width 20 height 11
click at [954, 392] on span "21" at bounding box center [954, 391] width 20 height 20
type input "[DATE]"
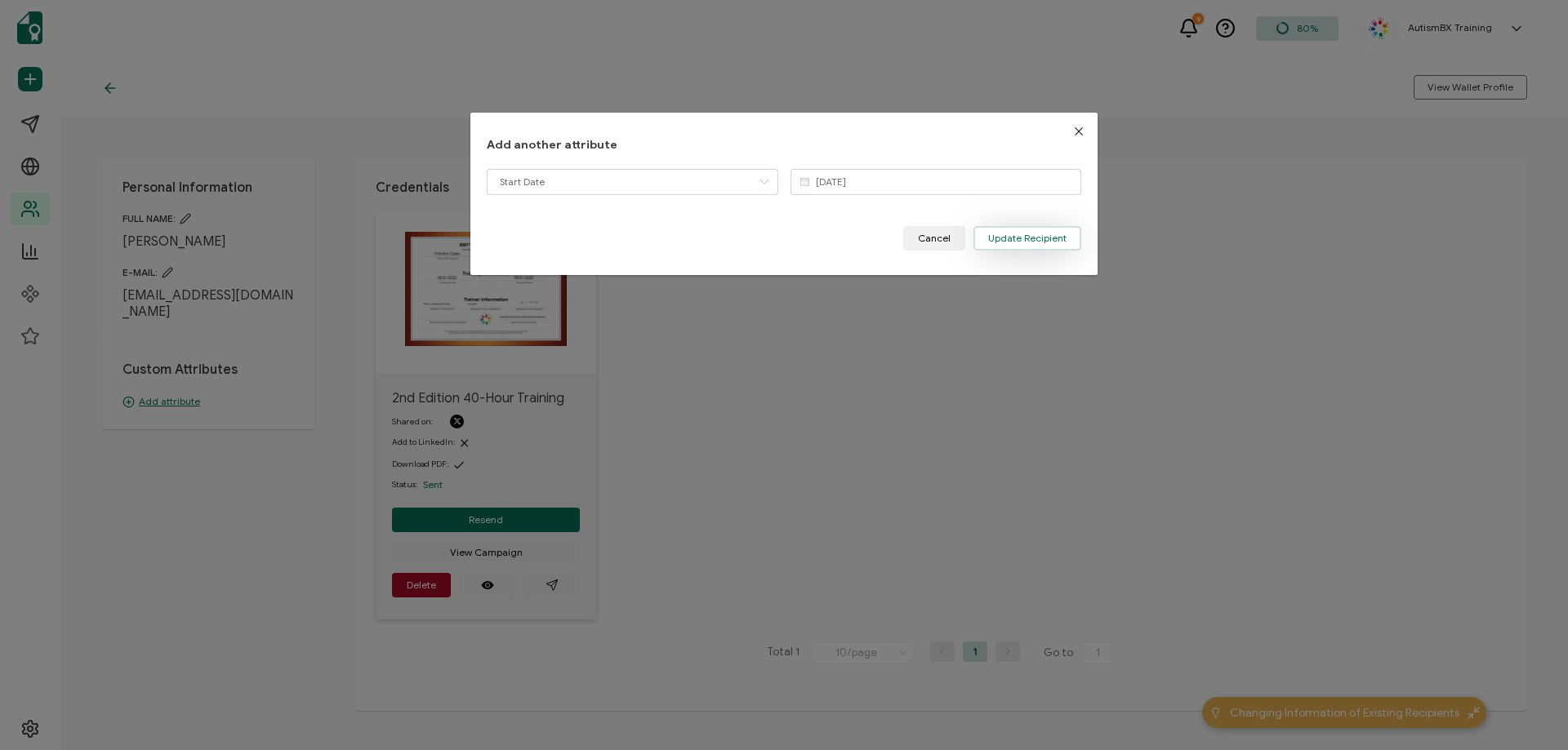
click at [998, 228] on button "Update Recipient" at bounding box center [1027, 238] width 108 height 24
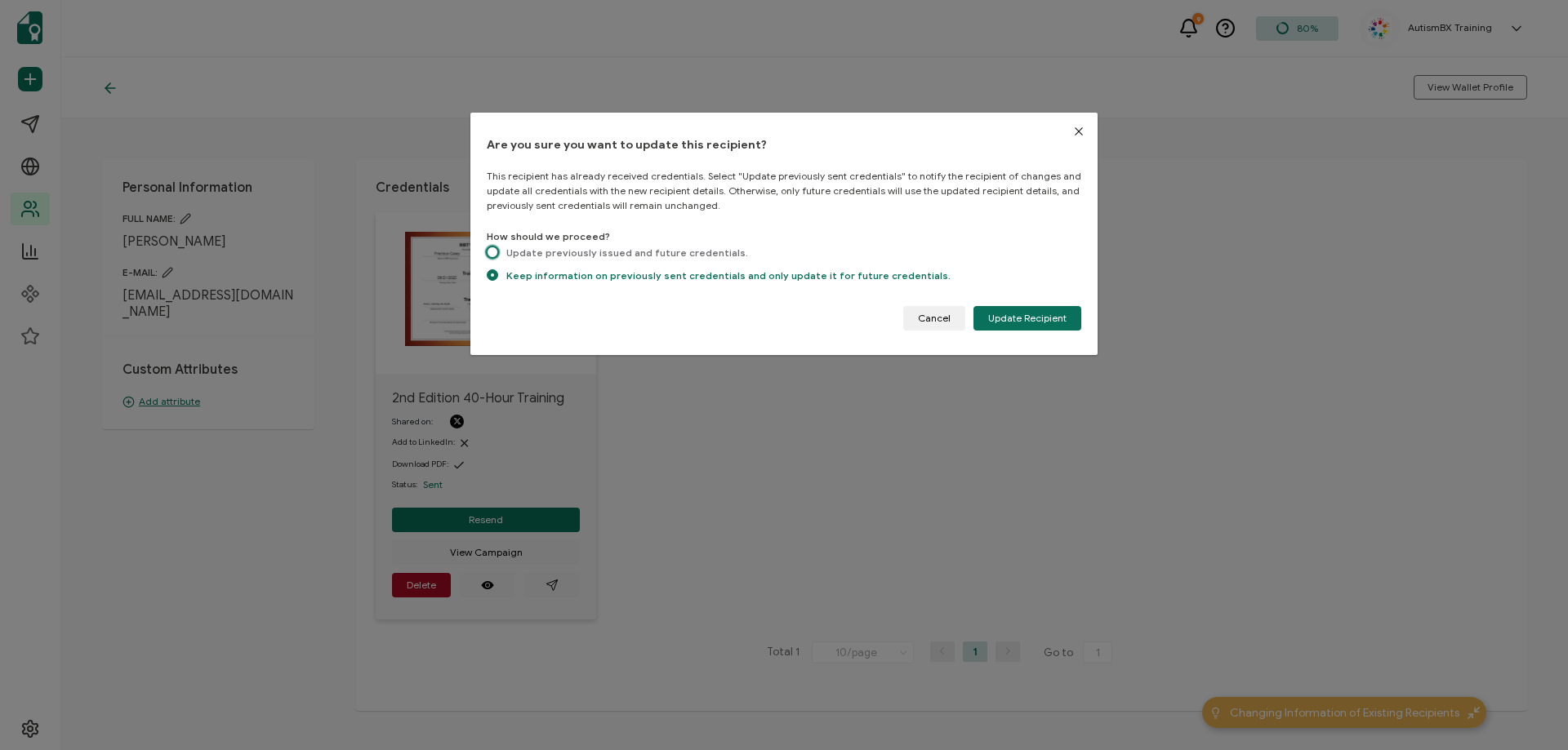
click at [497, 251] on span "dialog" at bounding box center [493, 252] width 11 height 11
click at [497, 251] on input "Update previously issued and future credentials." at bounding box center [493, 253] width 11 height 14
radio input "true"
radio input "false"
click at [1049, 308] on button "Update Recipient" at bounding box center [1027, 318] width 108 height 24
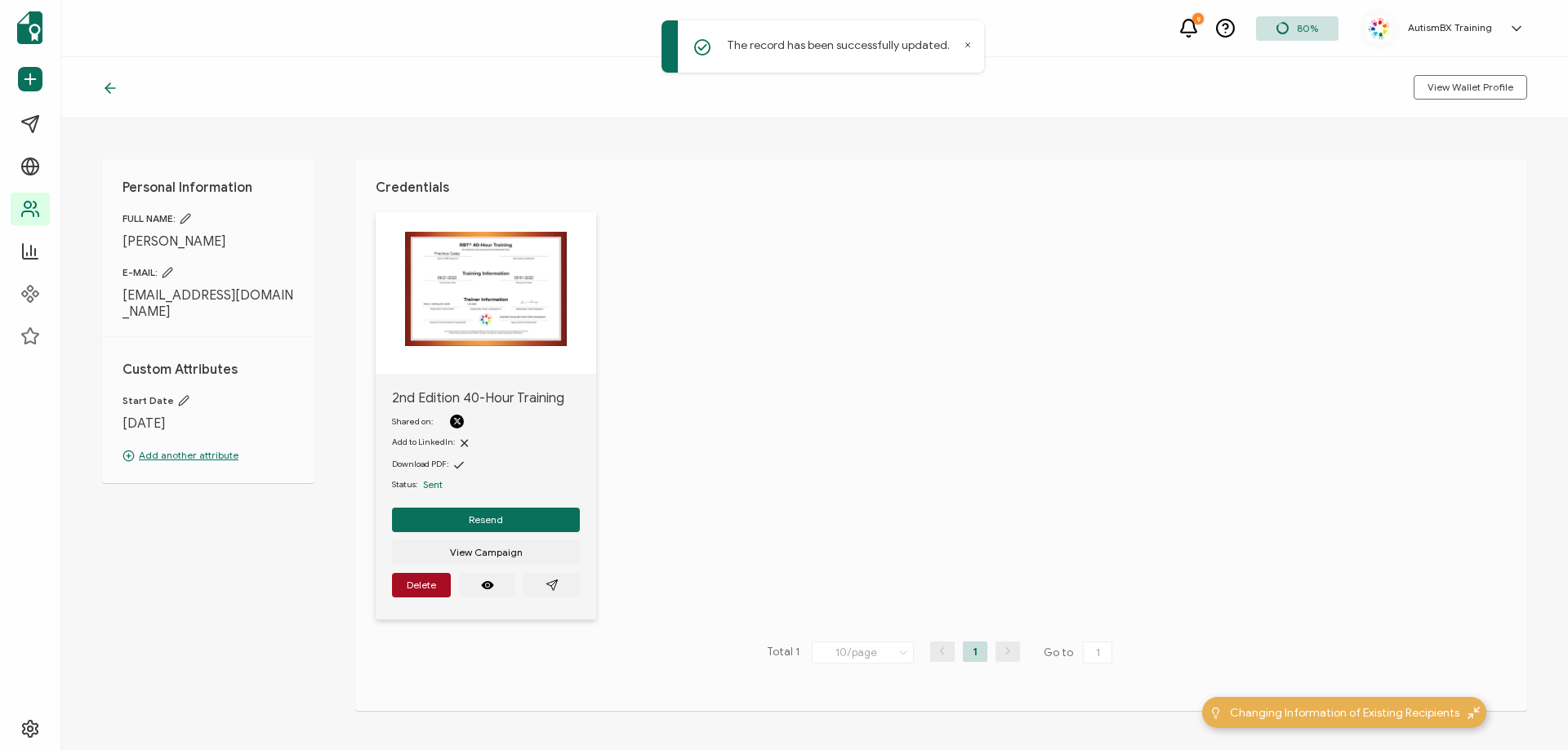
click at [109, 86] on icon at bounding box center [111, 88] width 17 height 17
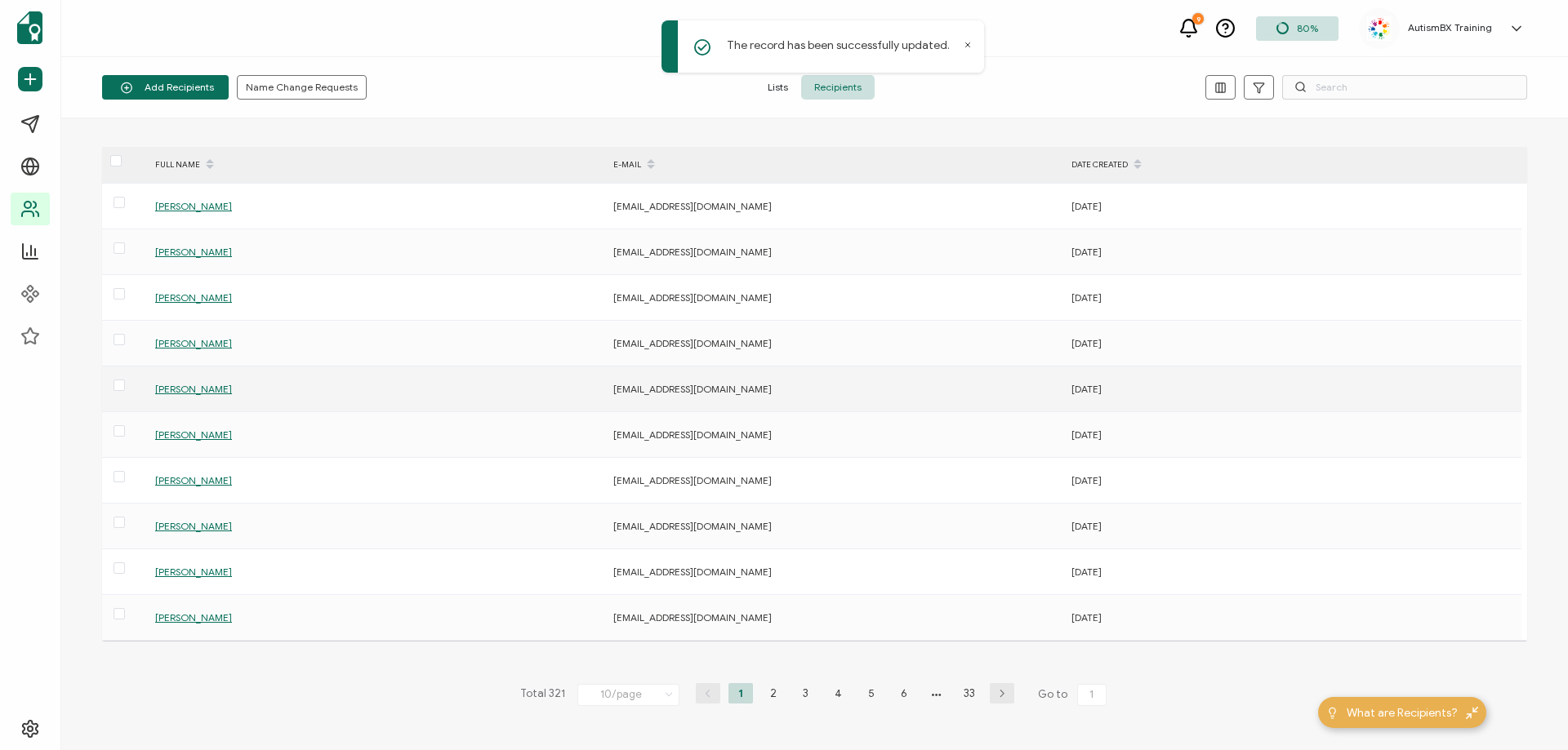
click at [198, 393] on span "[PERSON_NAME]" at bounding box center [194, 388] width 76 height 12
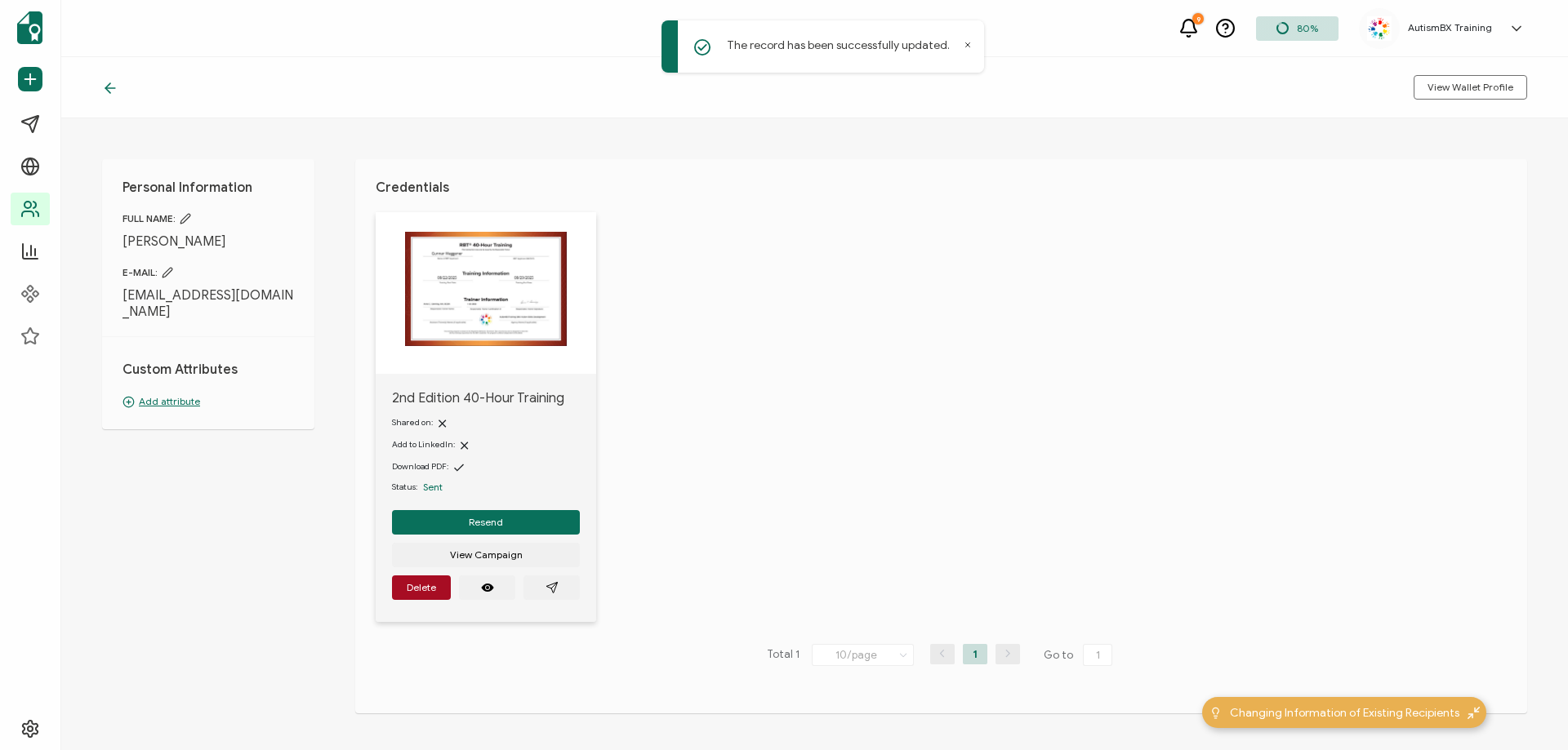
click at [182, 395] on p "Add attribute" at bounding box center [209, 402] width 171 height 15
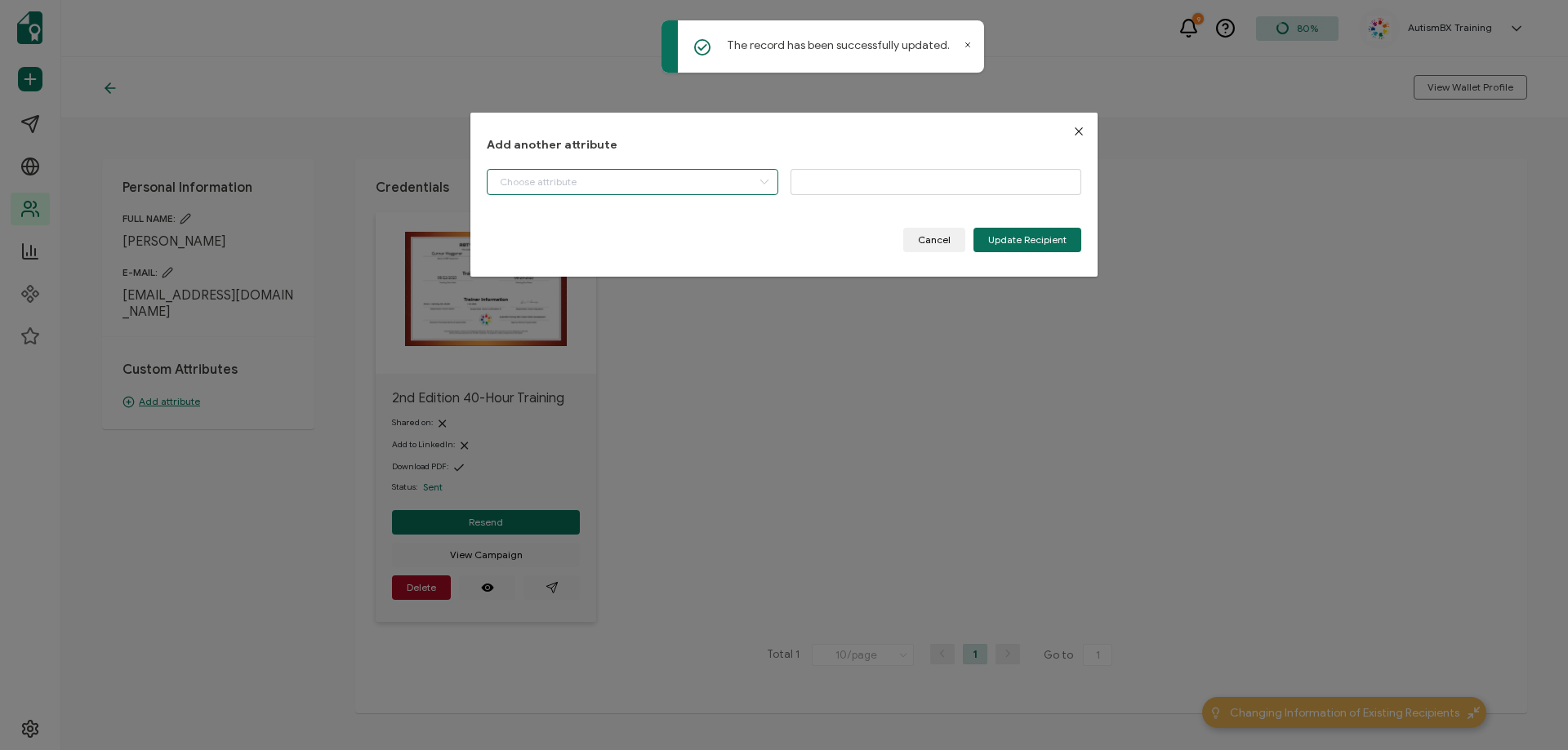
click at [694, 180] on input "dialog" at bounding box center [632, 182] width 291 height 26
click at [588, 222] on li "Start Date" at bounding box center [634, 223] width 302 height 28
type input "Start Date"
click at [885, 156] on div "Add another attribute Start Date Please enter a valid name. Cancel Update Recip…" at bounding box center [784, 194] width 594 height 114
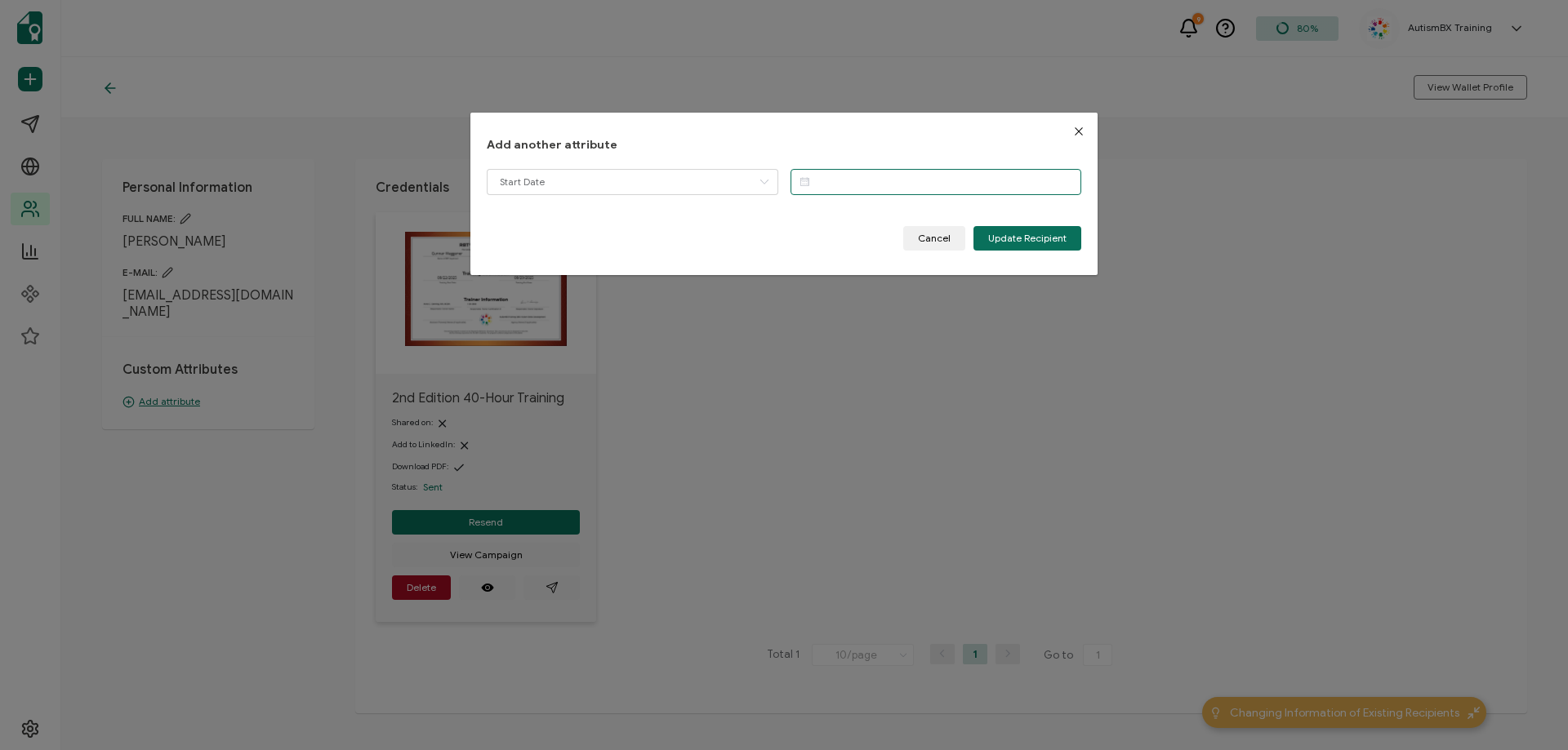
click at [884, 177] on input "dialog" at bounding box center [936, 182] width 291 height 26
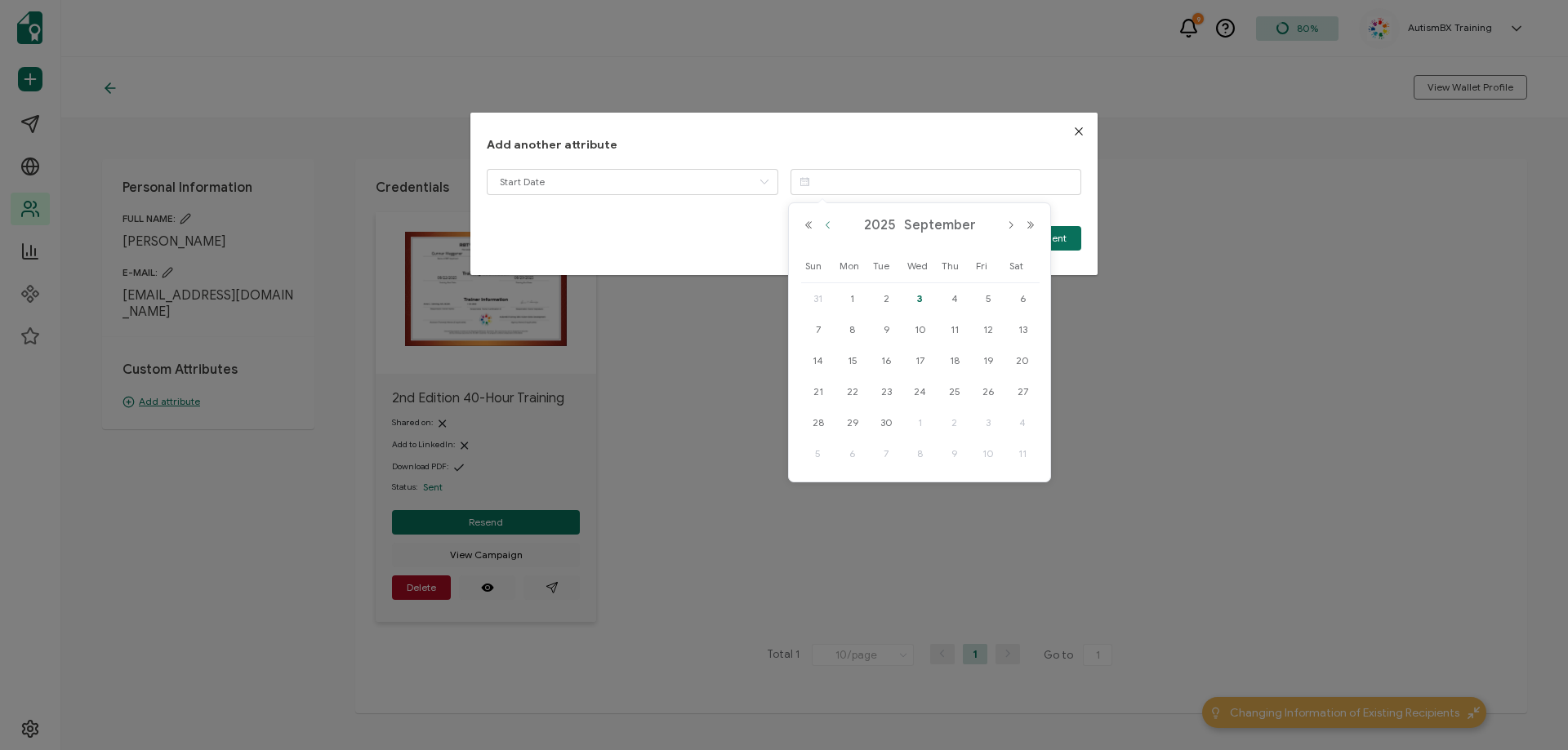
click at [826, 221] on button "Previous Month" at bounding box center [828, 225] width 20 height 11
click at [991, 382] on span "22" at bounding box center [987, 391] width 20 height 20
type input "[DATE]"
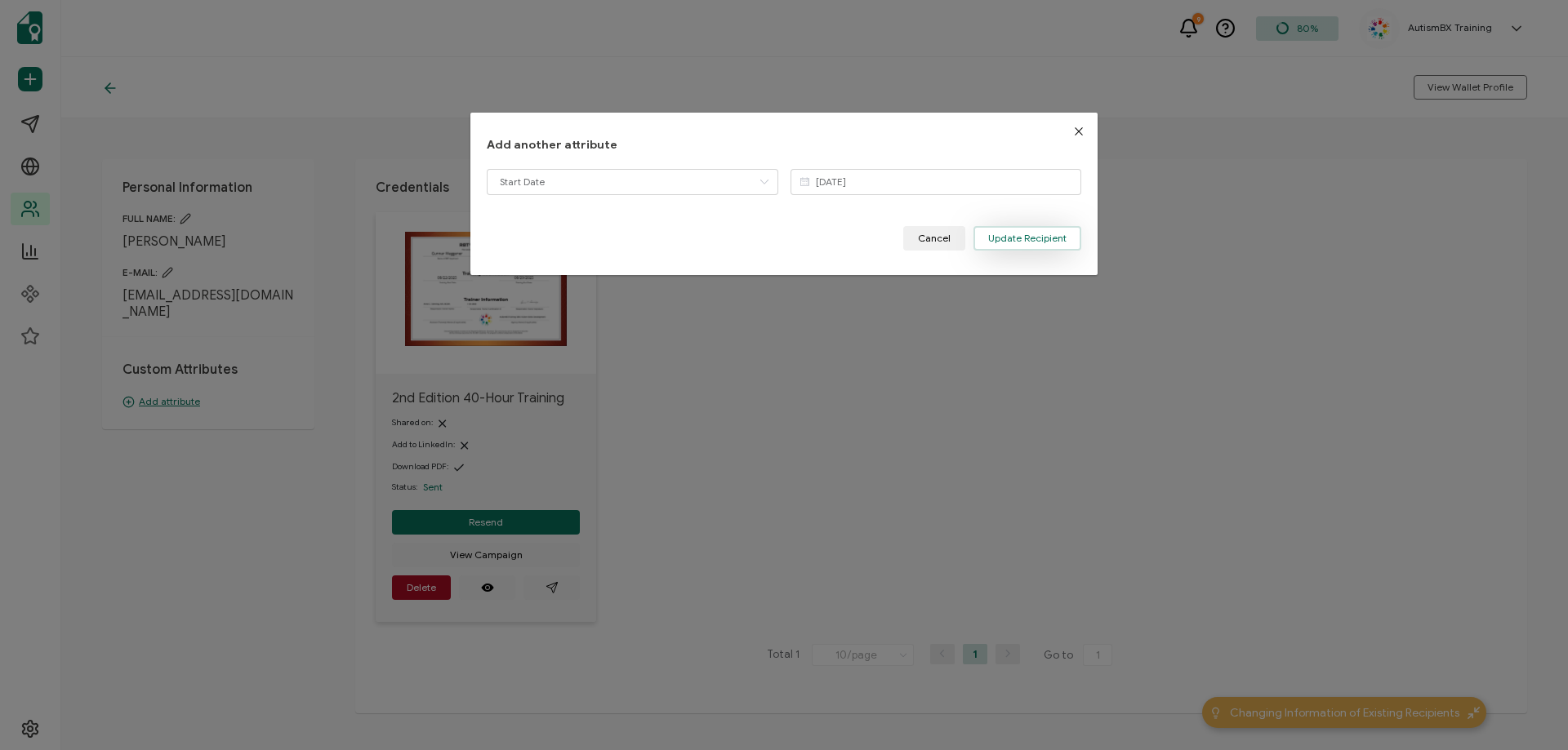
click at [1029, 235] on span "Update Recipient" at bounding box center [1027, 238] width 78 height 10
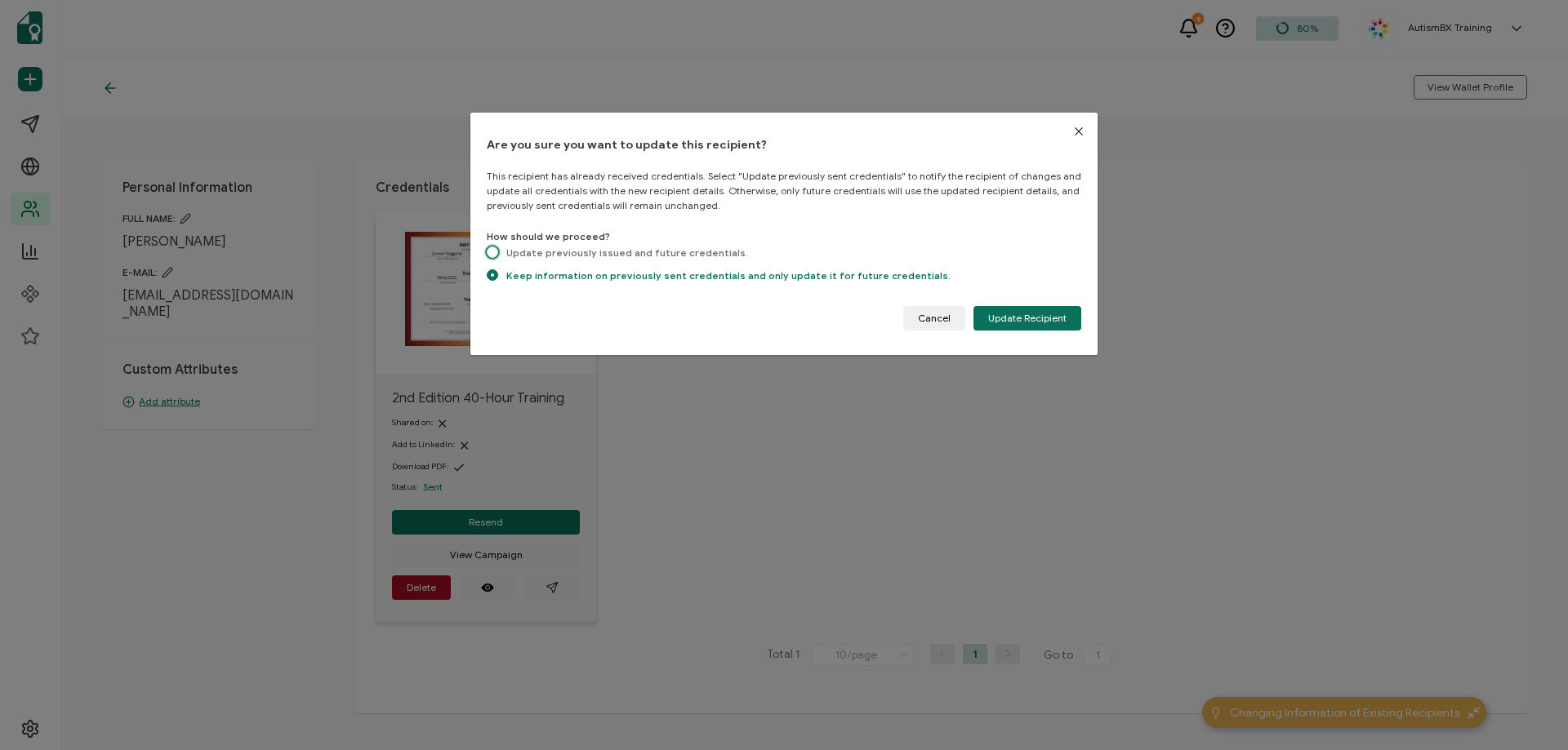
click at [495, 247] on span "dialog" at bounding box center [493, 253] width 11 height 14
click at [495, 247] on input "Update previously issued and future credentials." at bounding box center [493, 253] width 11 height 14
radio input "true"
radio input "false"
click at [1031, 328] on button "Update Recipient" at bounding box center [1027, 318] width 108 height 24
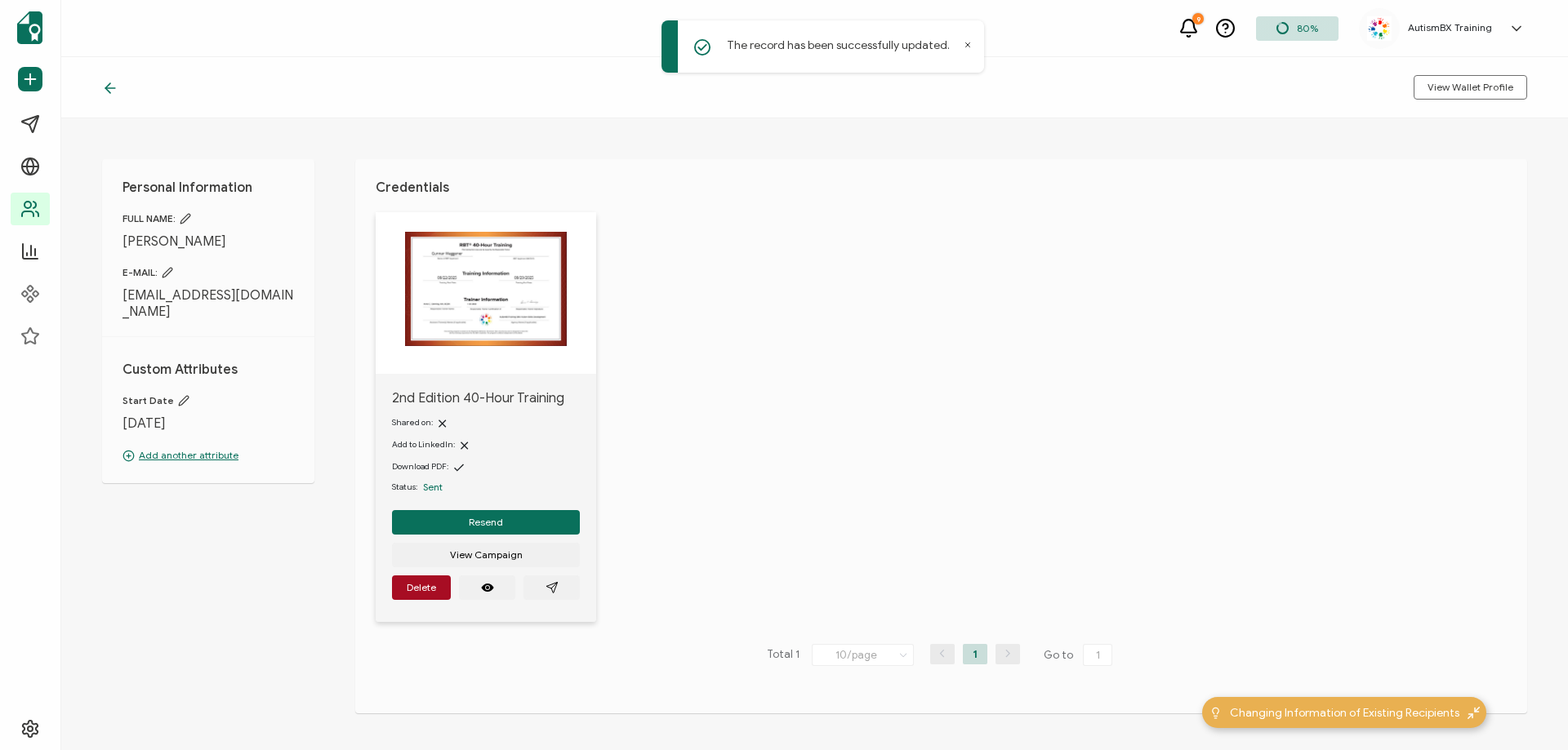
click at [108, 89] on icon at bounding box center [111, 88] width 17 height 17
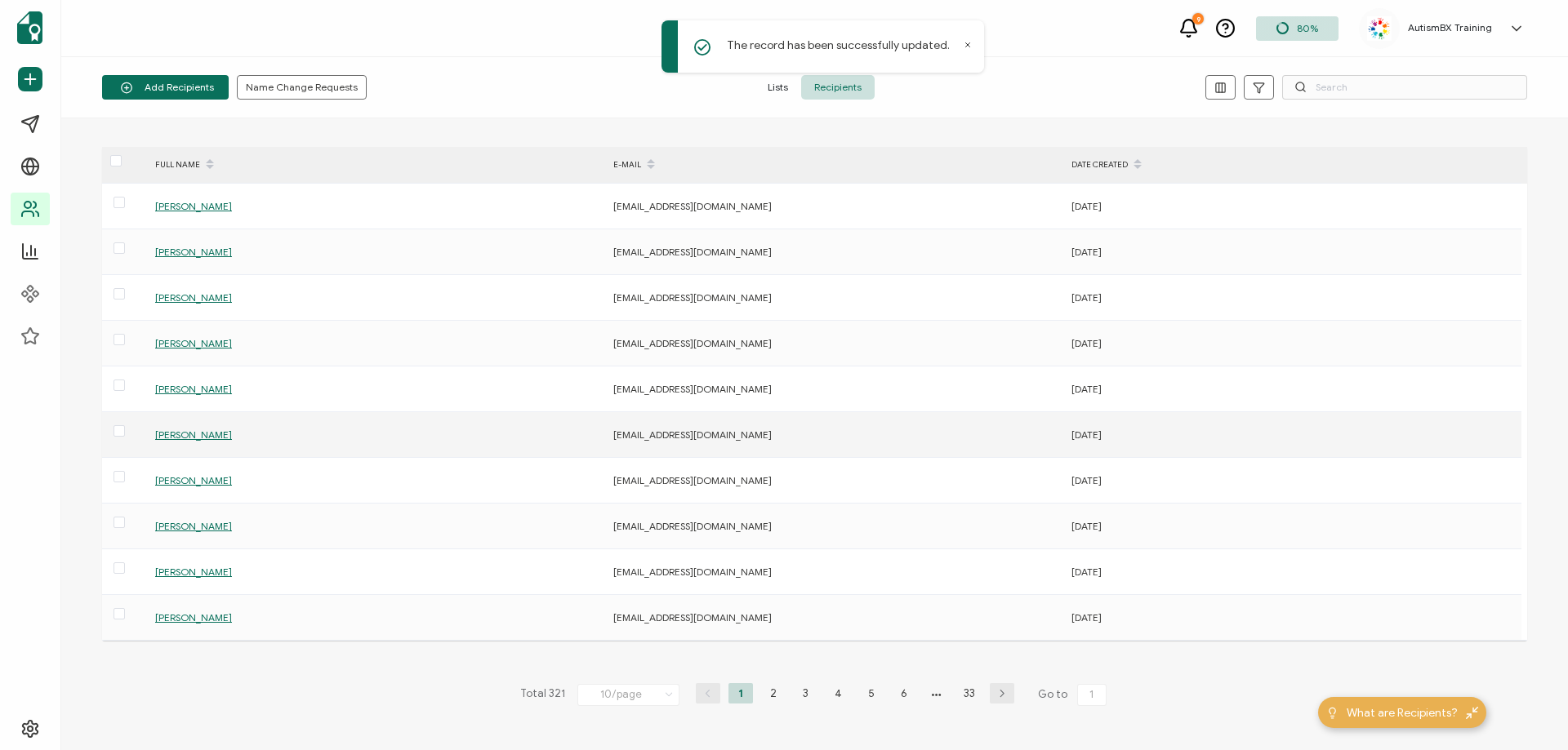
click at [187, 434] on span "[PERSON_NAME]" at bounding box center [194, 434] width 76 height 12
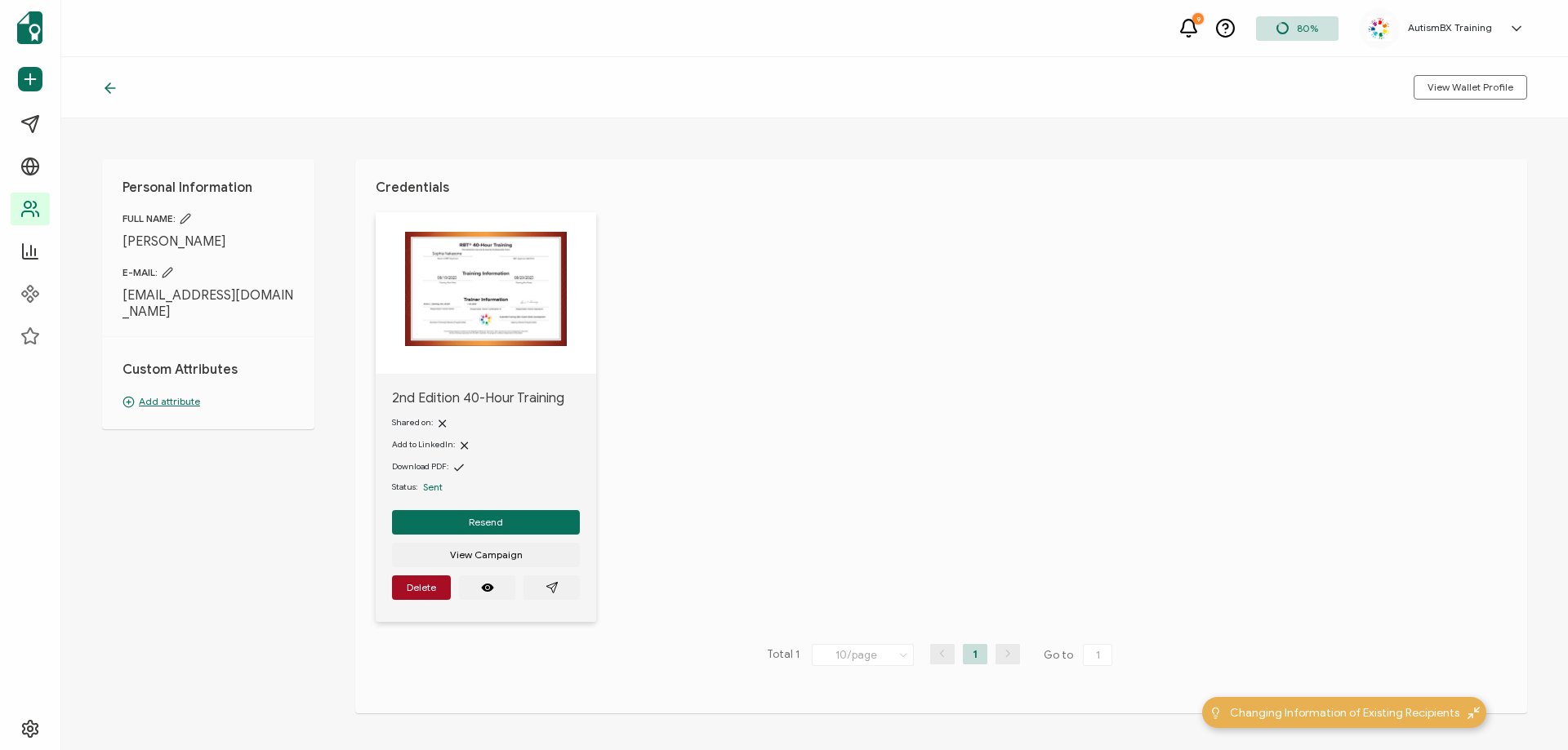
click at [172, 395] on p "Add attribute" at bounding box center [209, 402] width 171 height 15
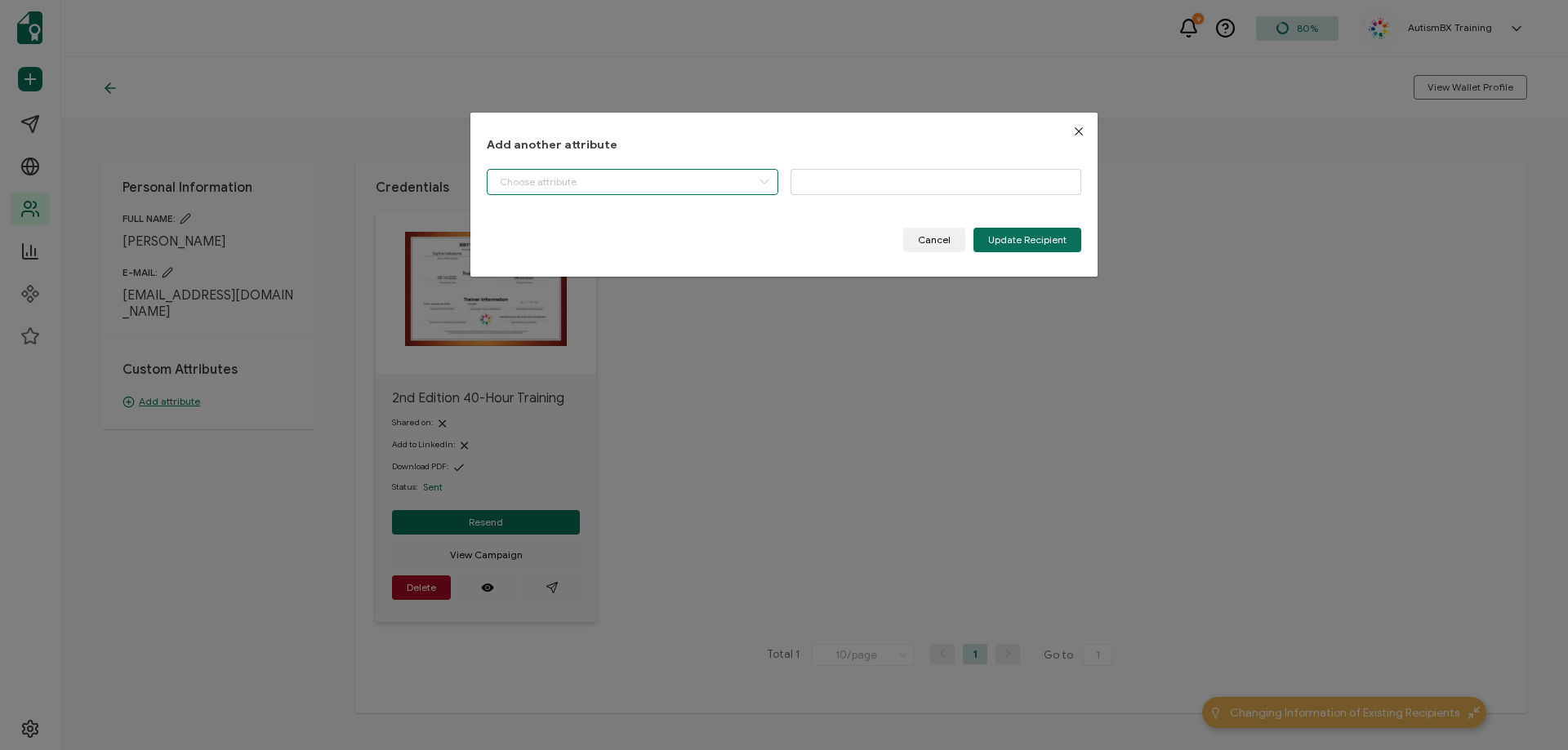
click at [561, 187] on input "dialog" at bounding box center [632, 182] width 291 height 26
click at [562, 219] on li "Start Date" at bounding box center [634, 223] width 302 height 28
type input "Start Date"
click at [830, 185] on input "dialog" at bounding box center [936, 182] width 291 height 26
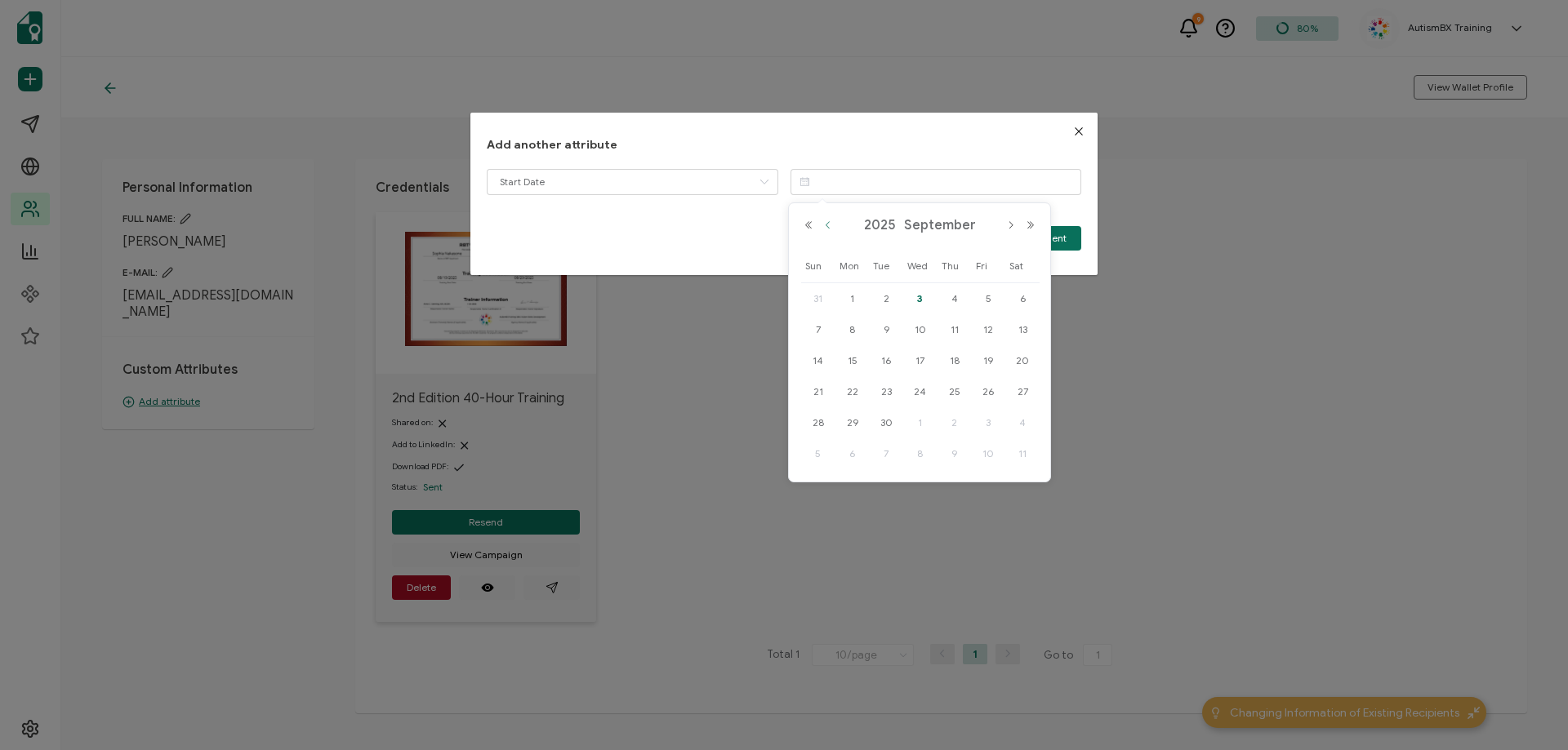
click at [825, 230] on button "Previous Month" at bounding box center [828, 225] width 20 height 11
drag, startPoint x: 885, startPoint y: 388, endPoint x: 917, endPoint y: 355, distance: 46.0
click at [886, 388] on span "19" at bounding box center [885, 391] width 20 height 20
type input "[DATE]"
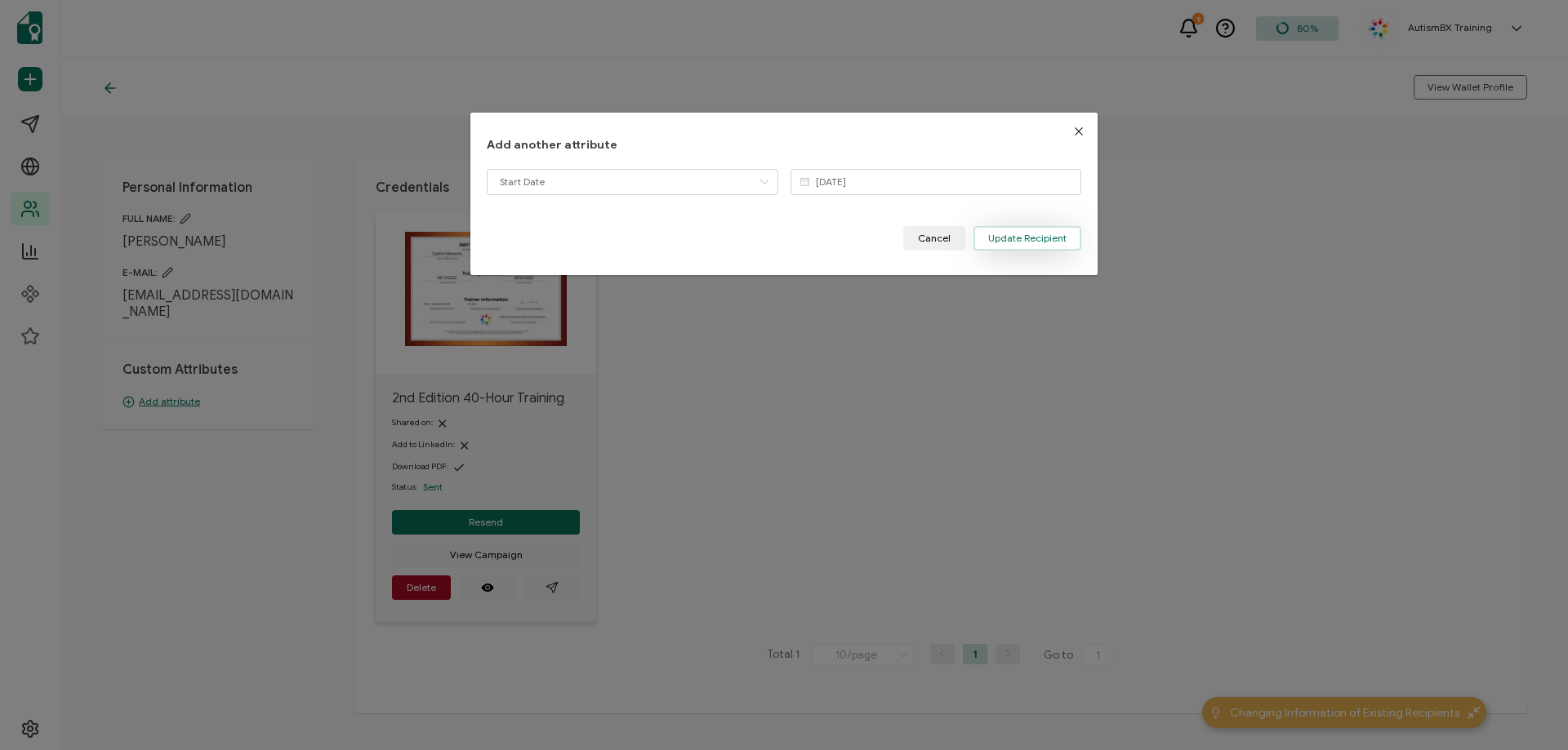
click at [1012, 230] on button "Update Recipient" at bounding box center [1027, 238] width 108 height 24
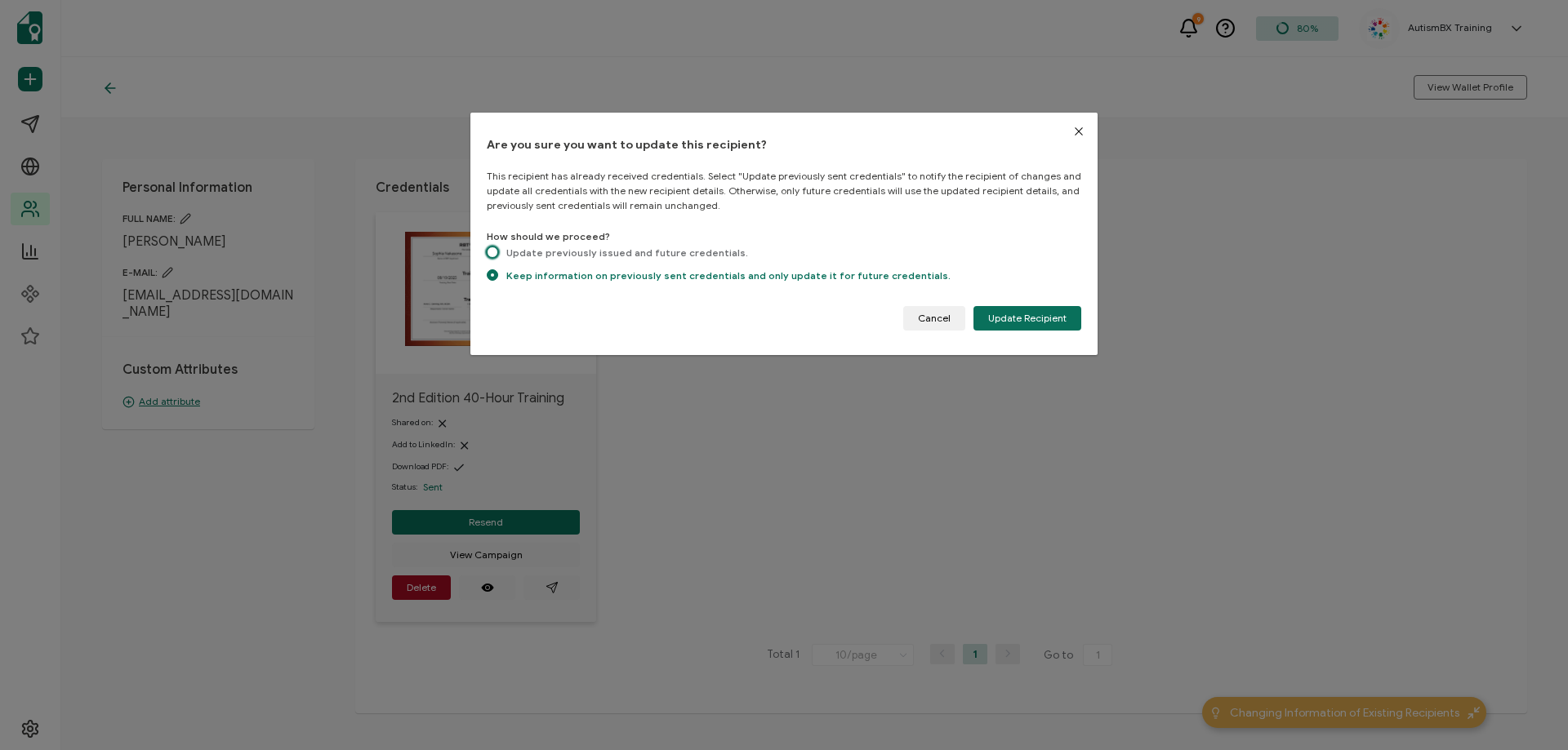
click at [495, 250] on span "dialog" at bounding box center [493, 252] width 11 height 11
click at [495, 250] on input "Update previously issued and future credentials." at bounding box center [493, 253] width 11 height 14
radio input "true"
radio input "false"
click at [1032, 319] on span "Update Recipient" at bounding box center [1027, 318] width 78 height 10
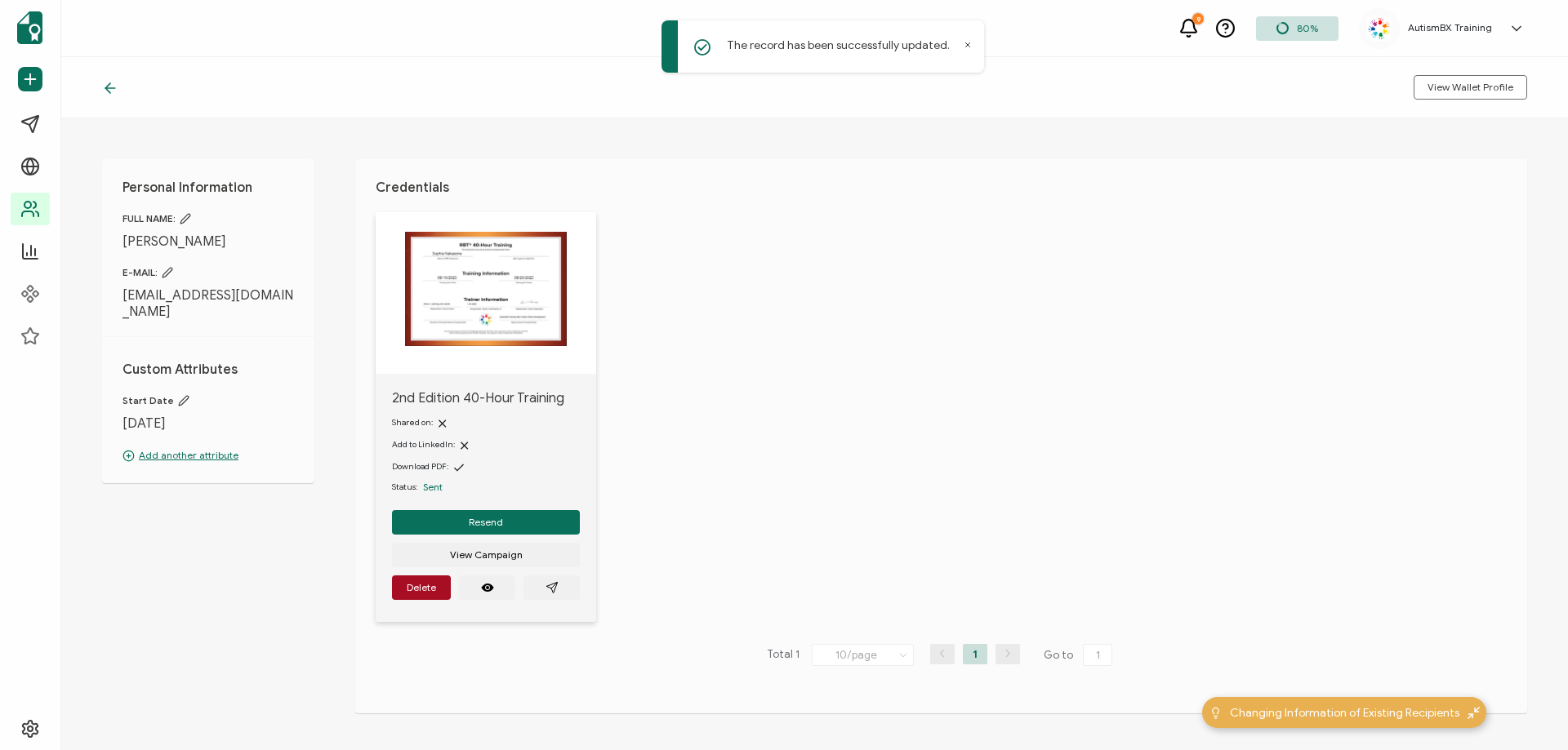
click at [113, 90] on icon at bounding box center [111, 88] width 17 height 17
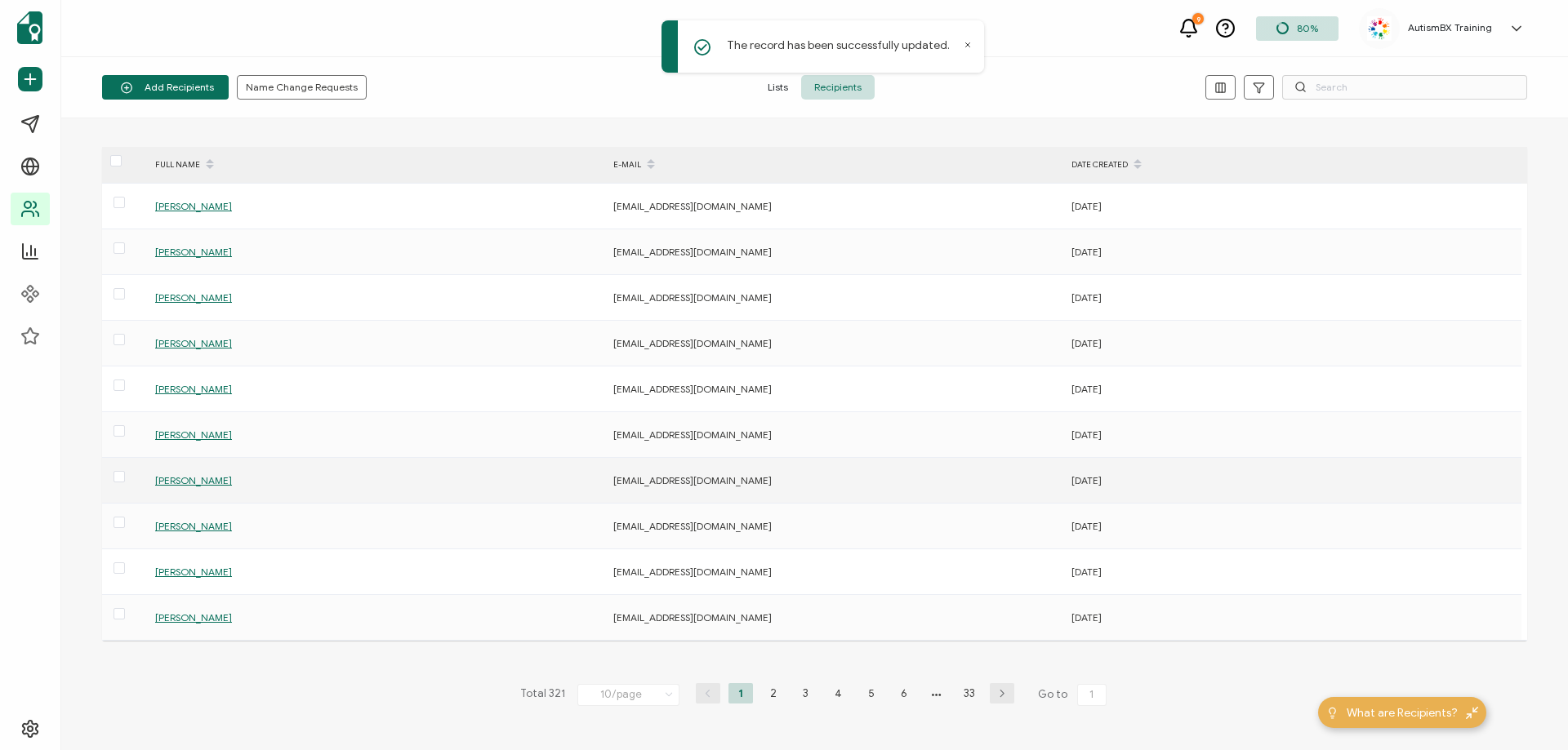
click at [189, 486] on span "[PERSON_NAME]" at bounding box center [194, 479] width 76 height 12
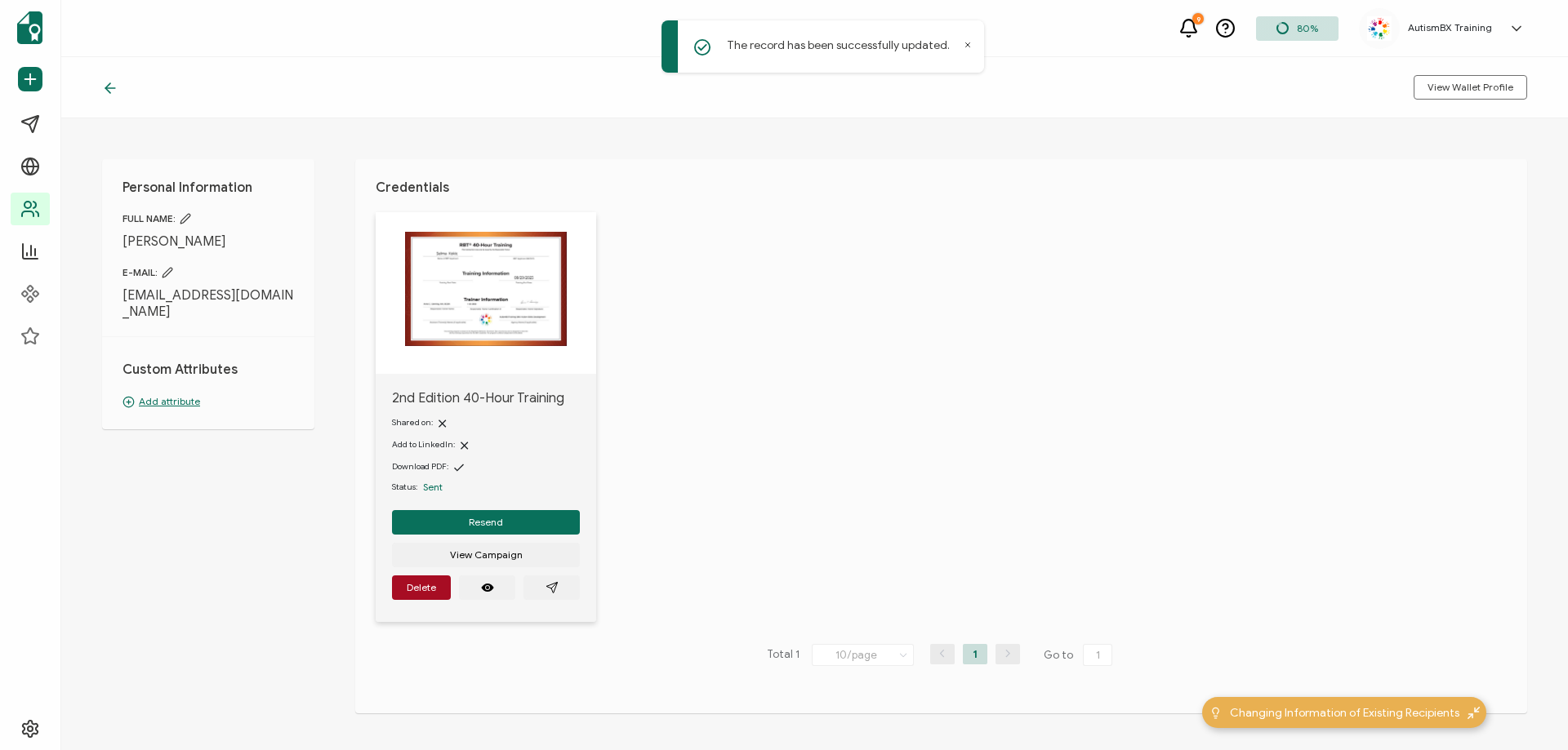
click at [172, 395] on p "Add attribute" at bounding box center [209, 402] width 171 height 15
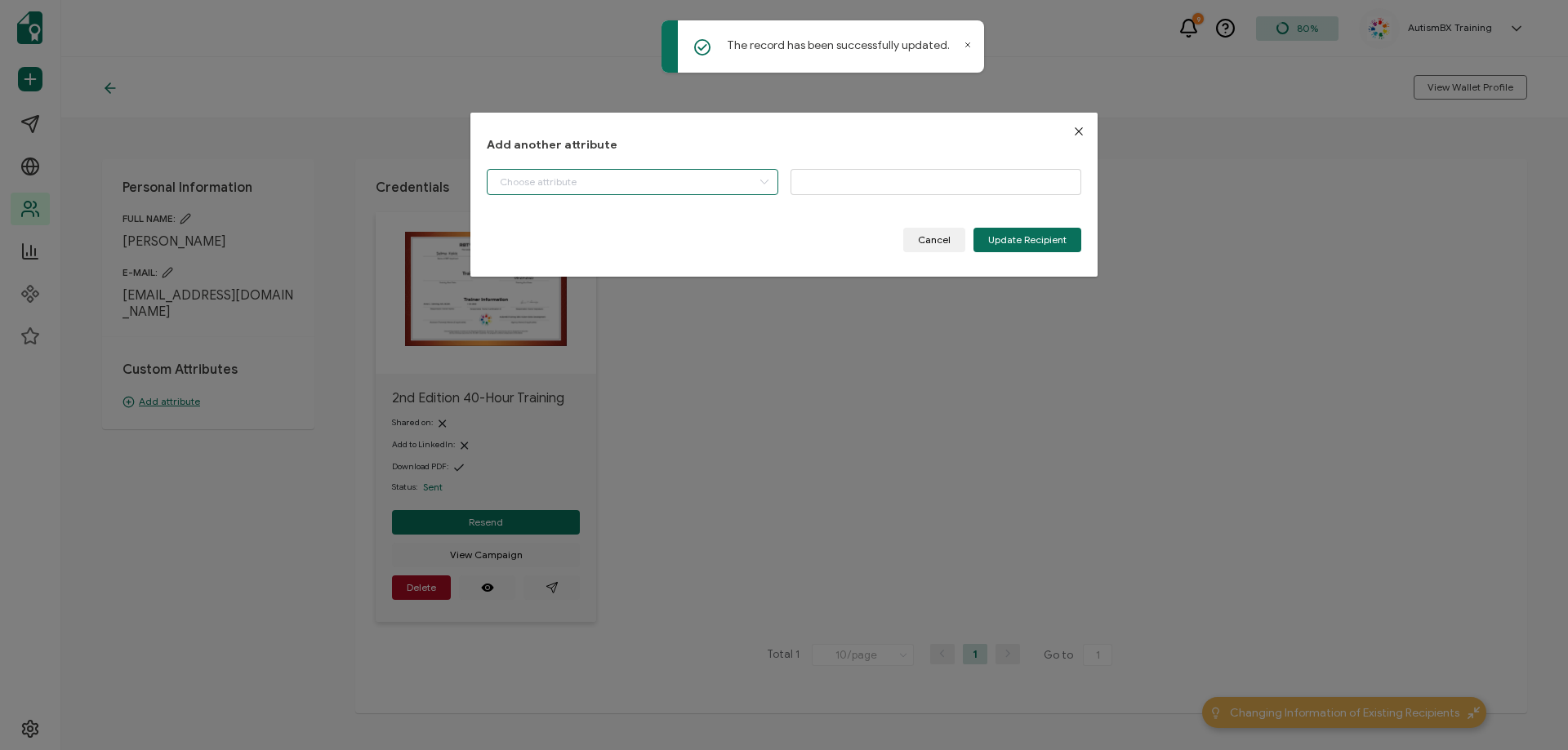
click at [687, 181] on input "dialog" at bounding box center [632, 182] width 291 height 26
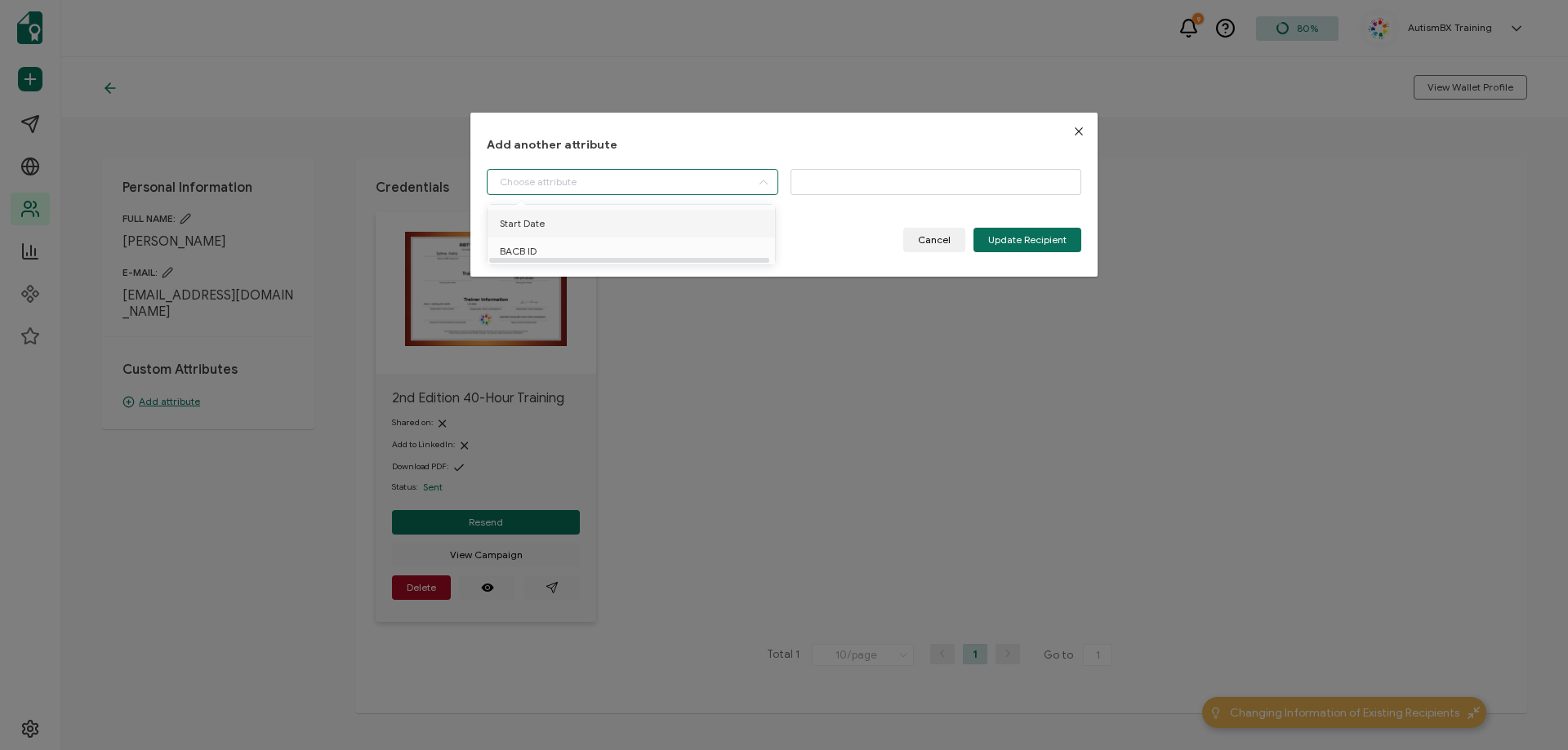
click at [588, 233] on li "Start Date" at bounding box center [634, 223] width 302 height 28
type input "Start Date"
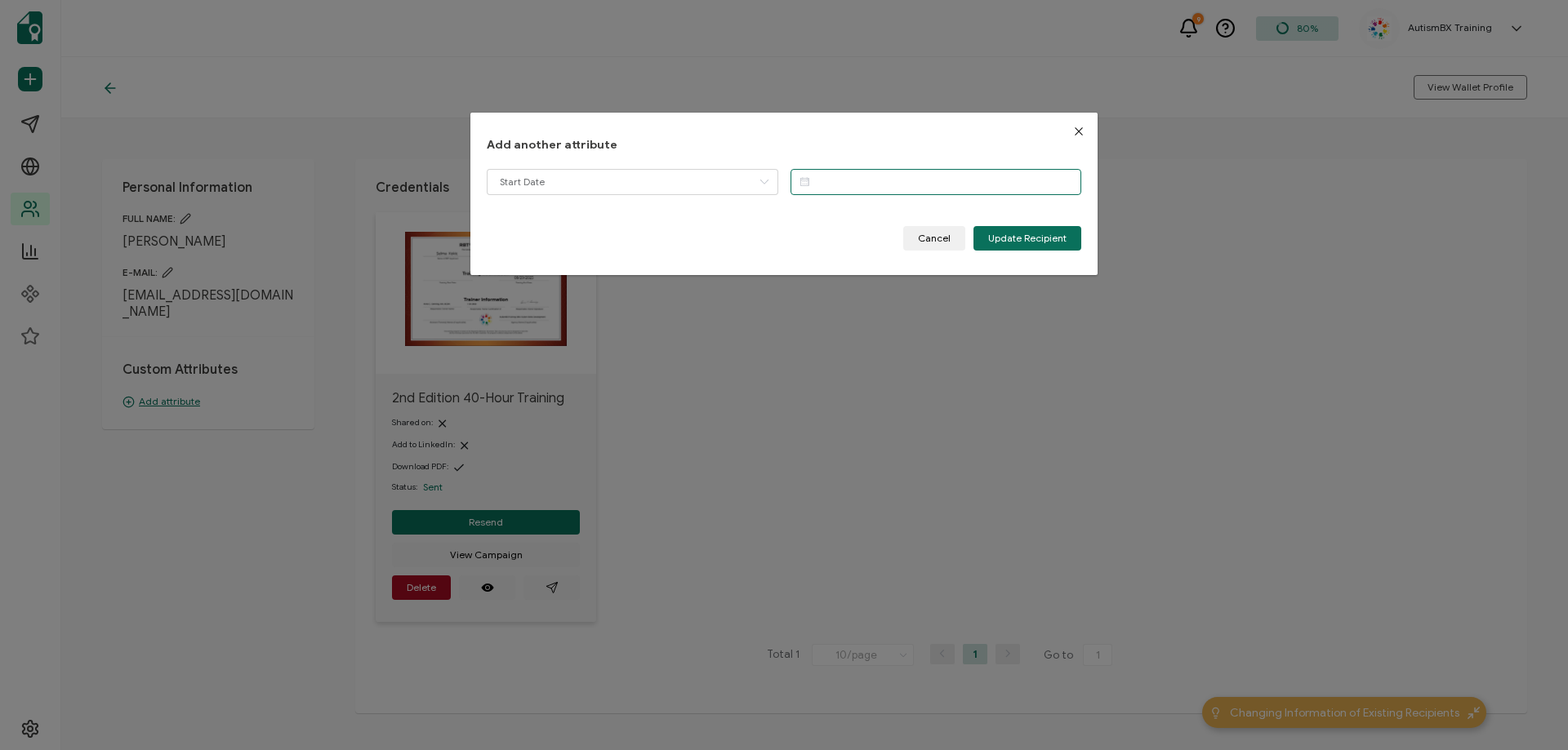
click at [939, 189] on input "dialog" at bounding box center [936, 182] width 291 height 26
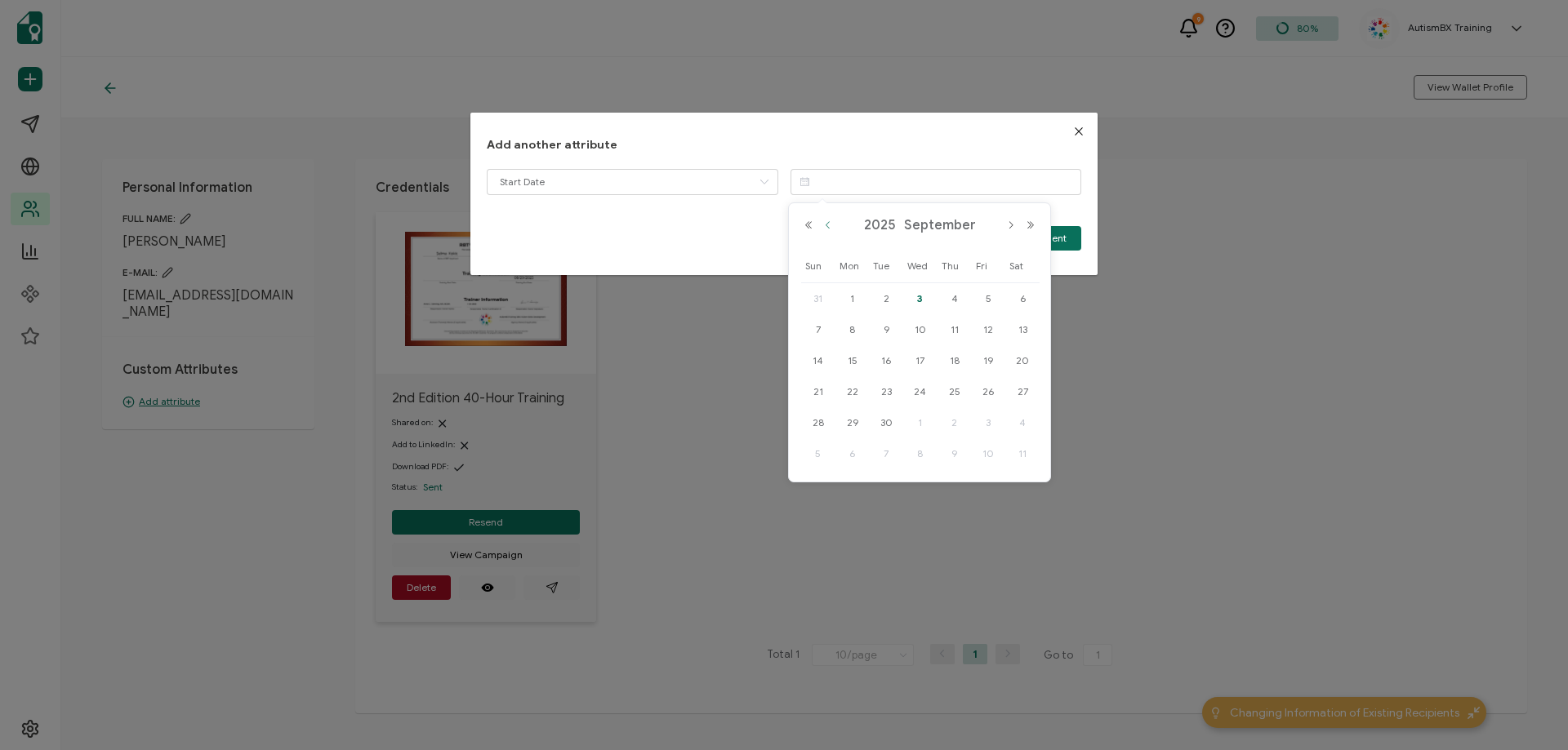
click at [828, 227] on button "Previous Month" at bounding box center [828, 225] width 20 height 11
click at [986, 334] on span "8" at bounding box center [987, 329] width 20 height 20
type input "[DATE]"
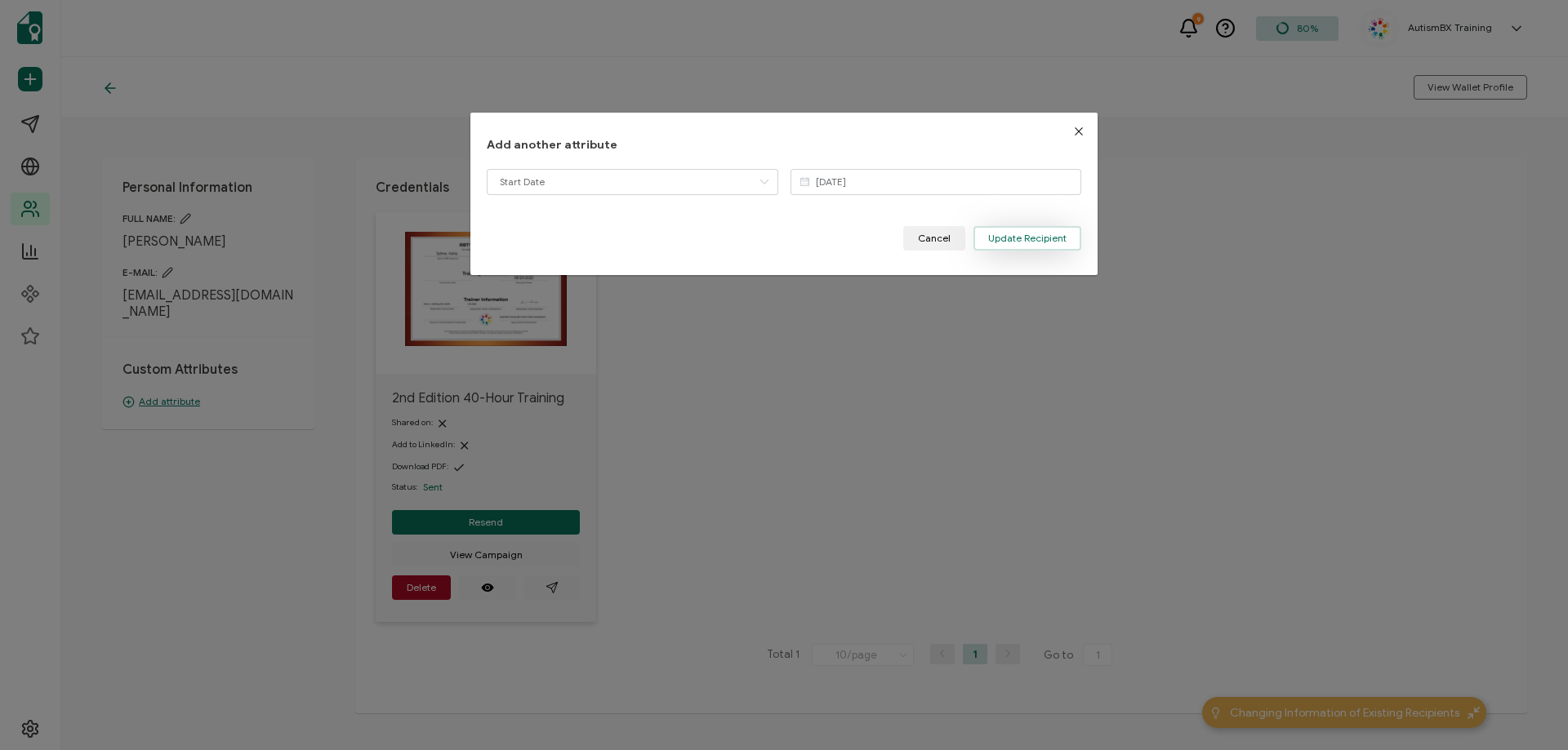
click at [1021, 234] on span "Update Recipient" at bounding box center [1027, 238] width 78 height 10
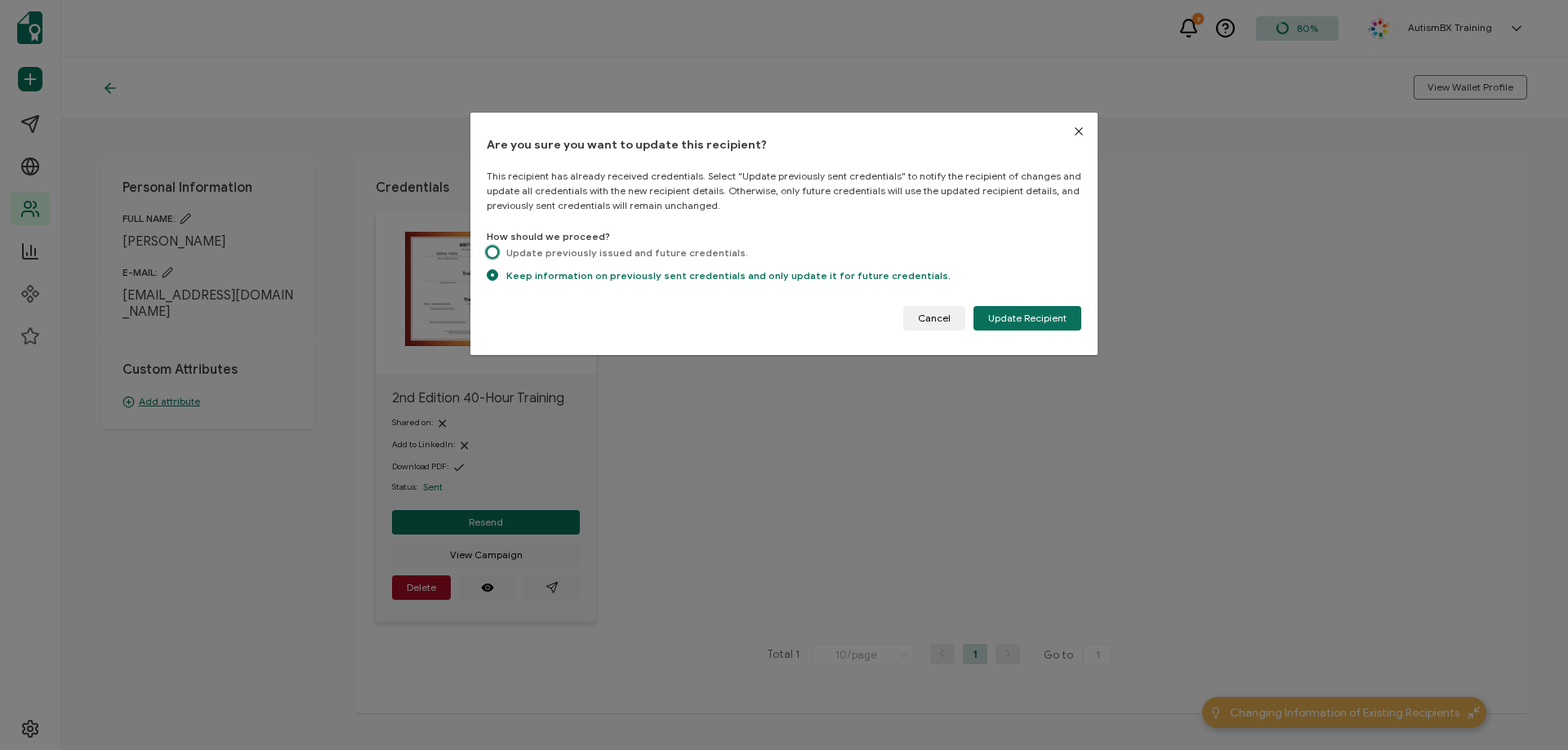
click at [494, 251] on span "dialog" at bounding box center [493, 252] width 11 height 11
click at [494, 251] on input "Update previously issued and future credentials." at bounding box center [493, 253] width 11 height 14
radio input "true"
radio input "false"
click at [1042, 315] on span "Update Recipient" at bounding box center [1027, 318] width 78 height 10
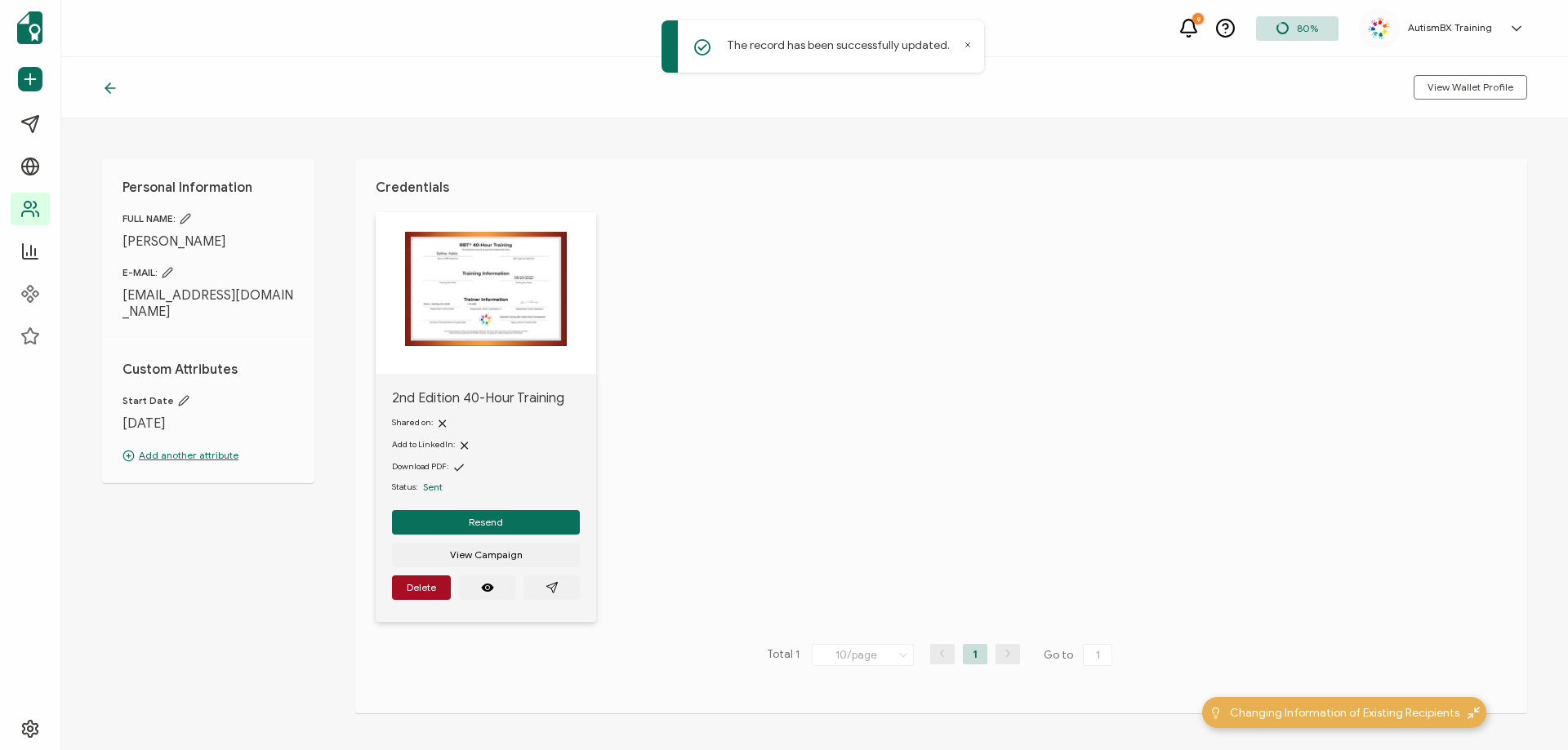
click at [109, 87] on icon at bounding box center [111, 88] width 17 height 17
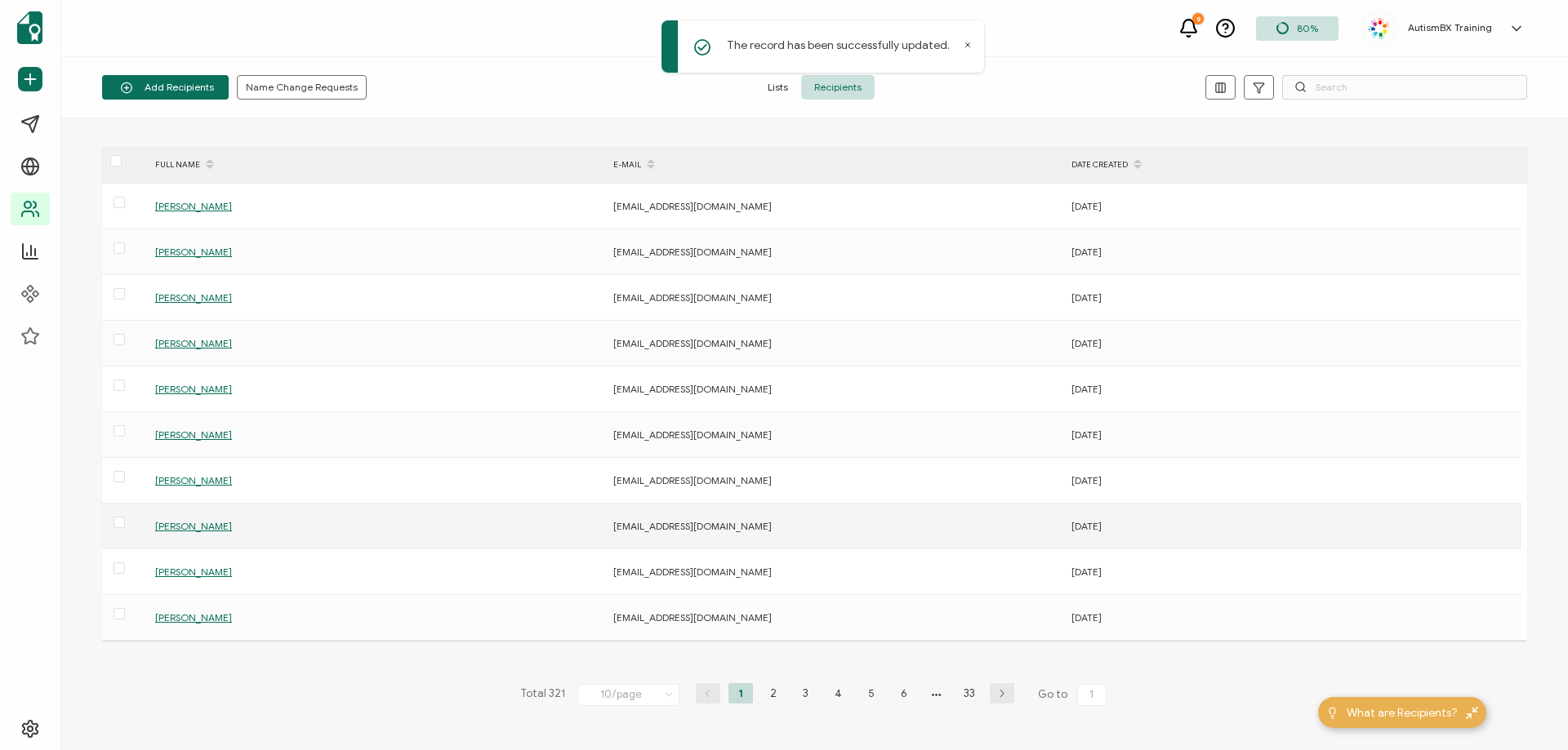
click at [176, 528] on span "[PERSON_NAME]" at bounding box center [194, 526] width 76 height 12
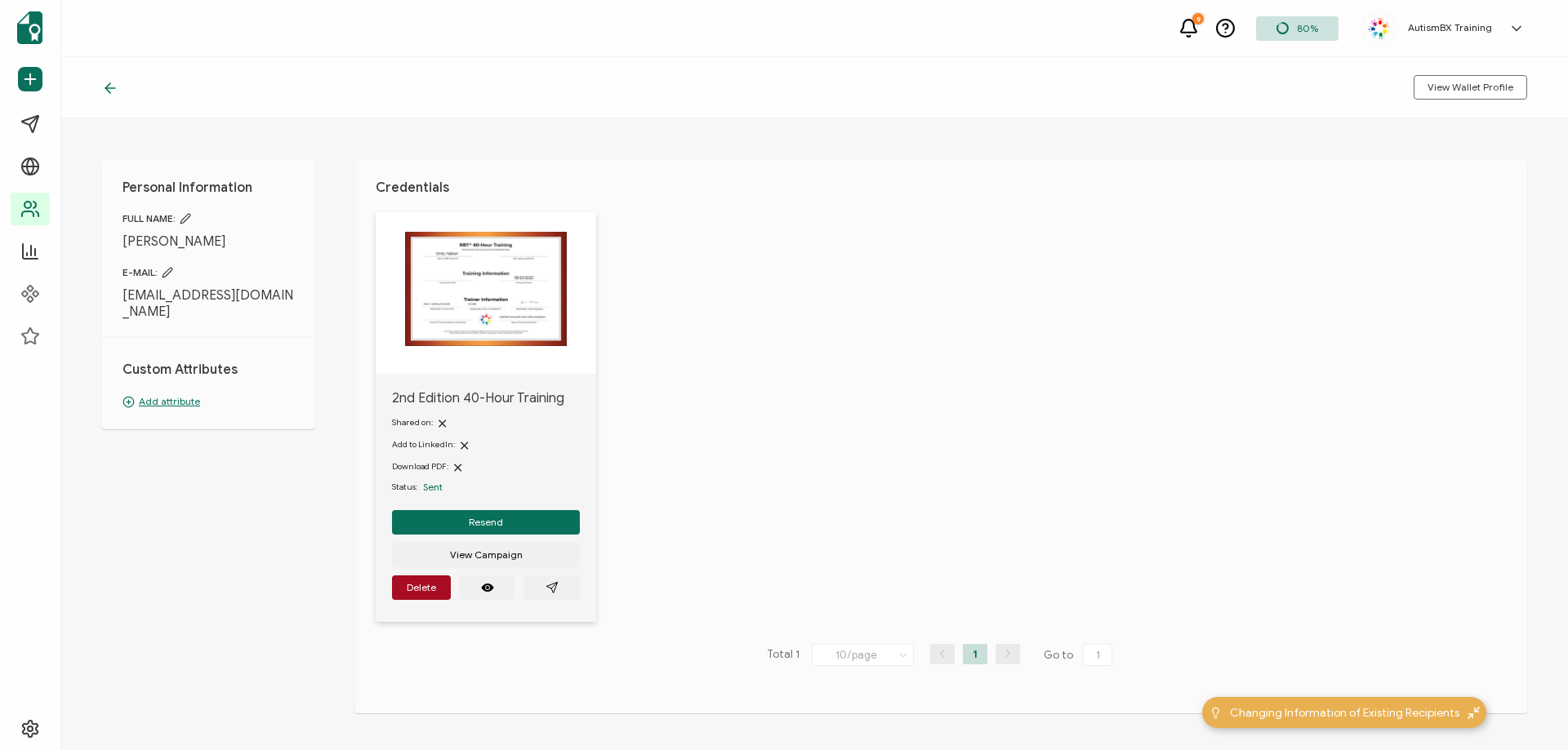
click at [171, 395] on p "Add attribute" at bounding box center [209, 402] width 171 height 15
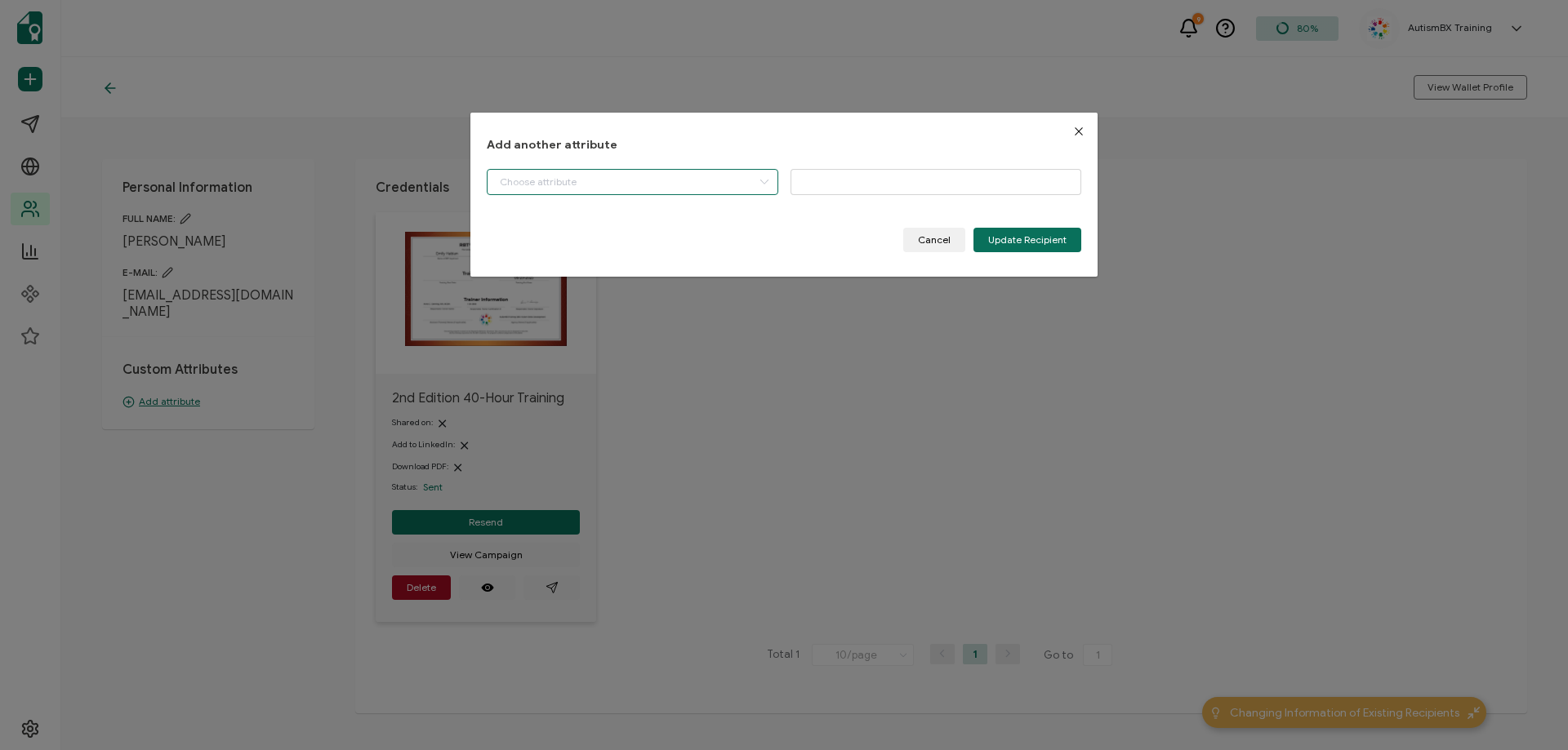
click at [711, 187] on input "dialog" at bounding box center [632, 182] width 291 height 26
click at [587, 222] on li "Start Date" at bounding box center [634, 223] width 302 height 28
type input "Start Date"
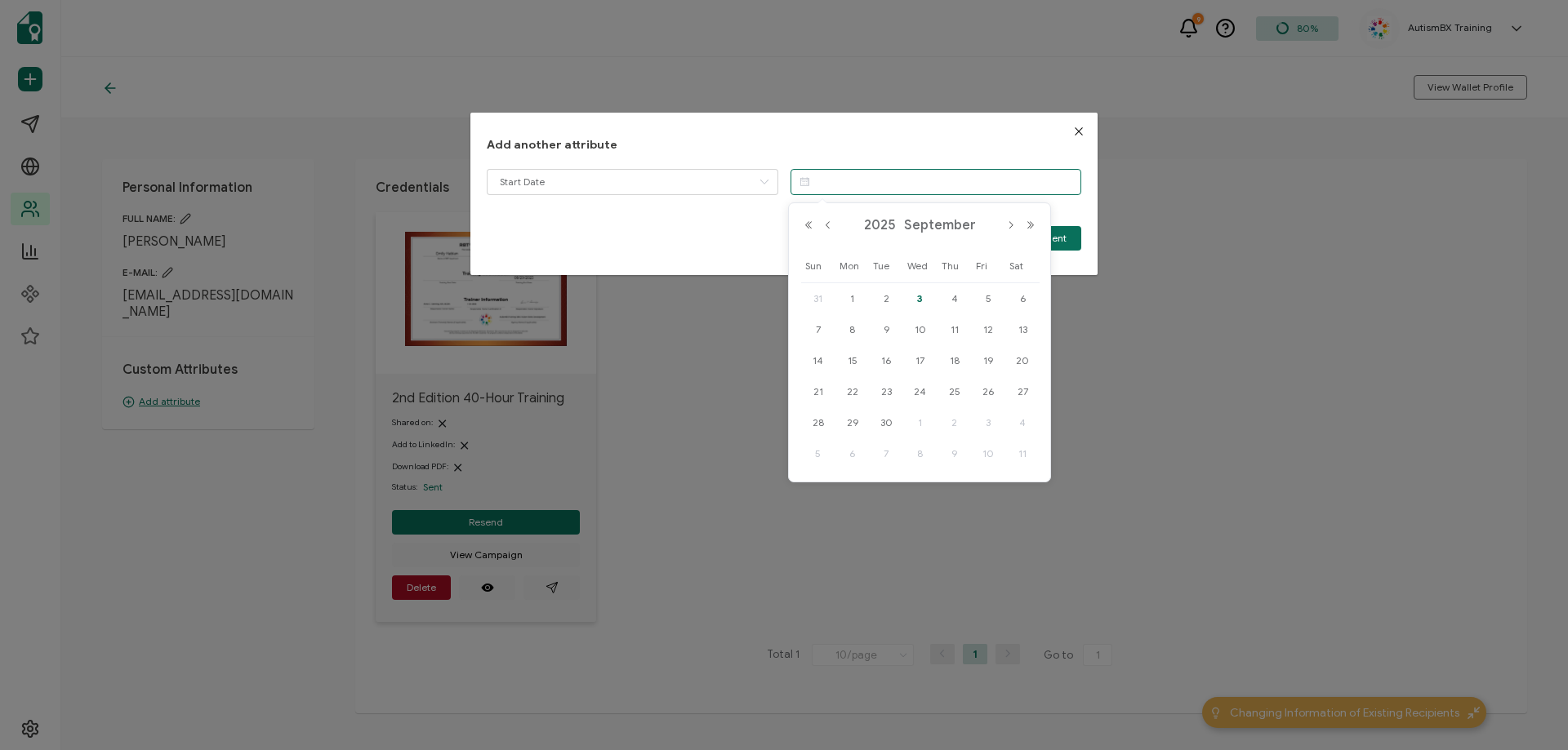
click at [927, 173] on input "dialog" at bounding box center [936, 182] width 291 height 26
click at [832, 229] on button "Previous Month" at bounding box center [828, 225] width 20 height 11
click at [858, 360] on span "14" at bounding box center [852, 360] width 20 height 20
type input "[DATE]"
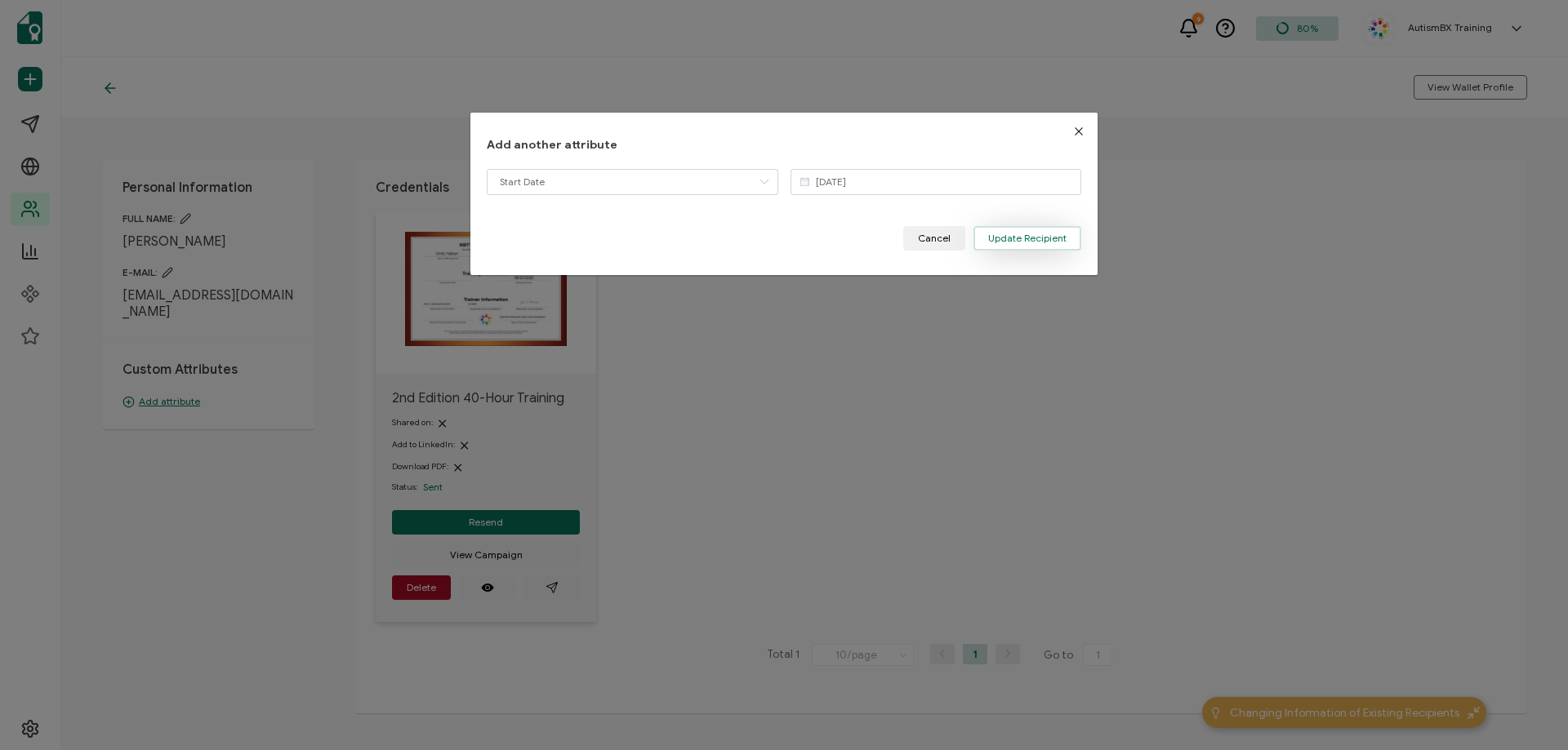
click at [1018, 237] on span "Update Recipient" at bounding box center [1027, 238] width 78 height 10
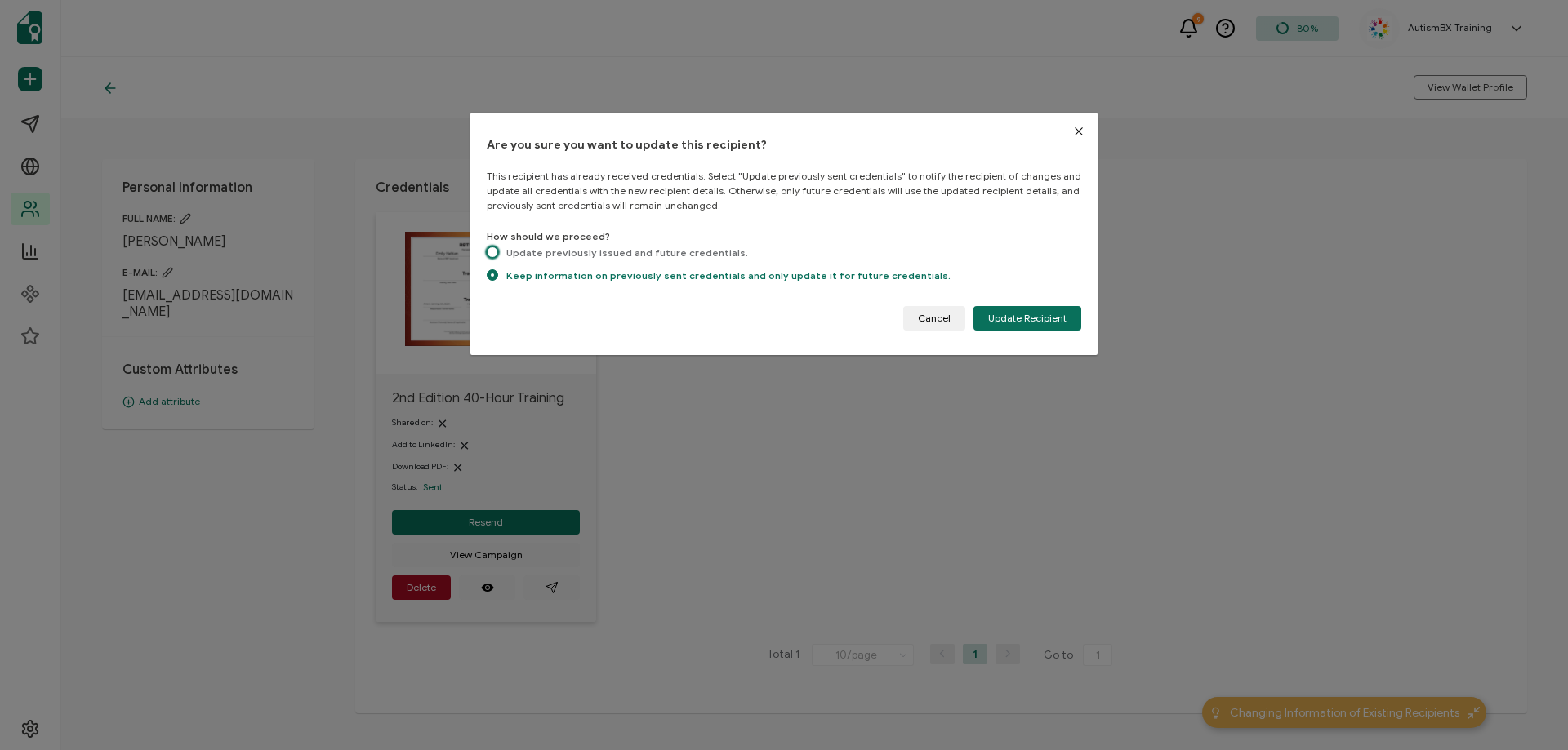
click at [492, 254] on span "dialog" at bounding box center [493, 252] width 11 height 11
click at [492, 254] on input "Update previously issued and future credentials." at bounding box center [493, 253] width 11 height 14
radio input "true"
radio input "false"
click at [1054, 321] on span "Update Recipient" at bounding box center [1027, 318] width 78 height 10
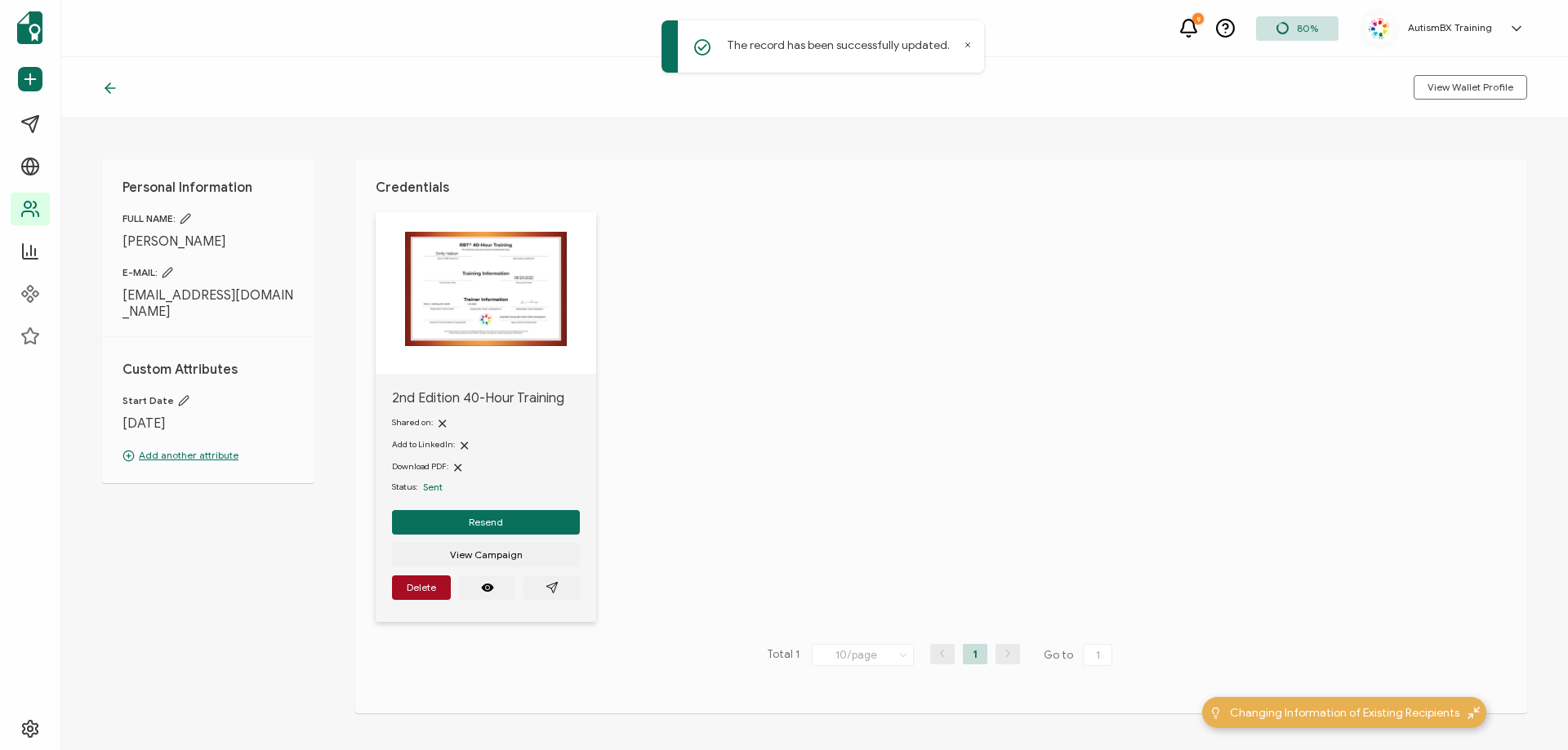
click at [106, 90] on icon at bounding box center [111, 88] width 17 height 17
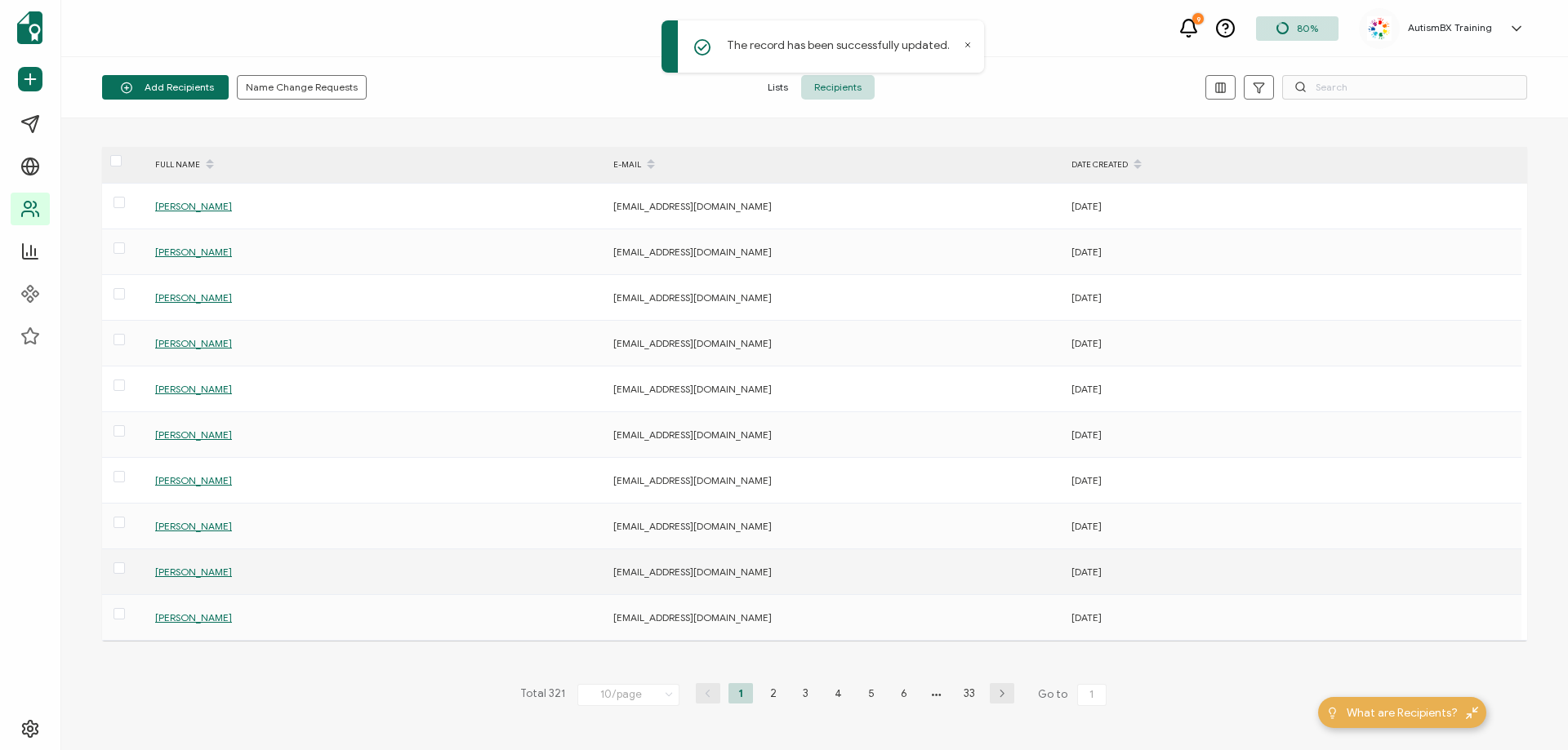
click at [191, 575] on span "[PERSON_NAME]" at bounding box center [194, 571] width 76 height 12
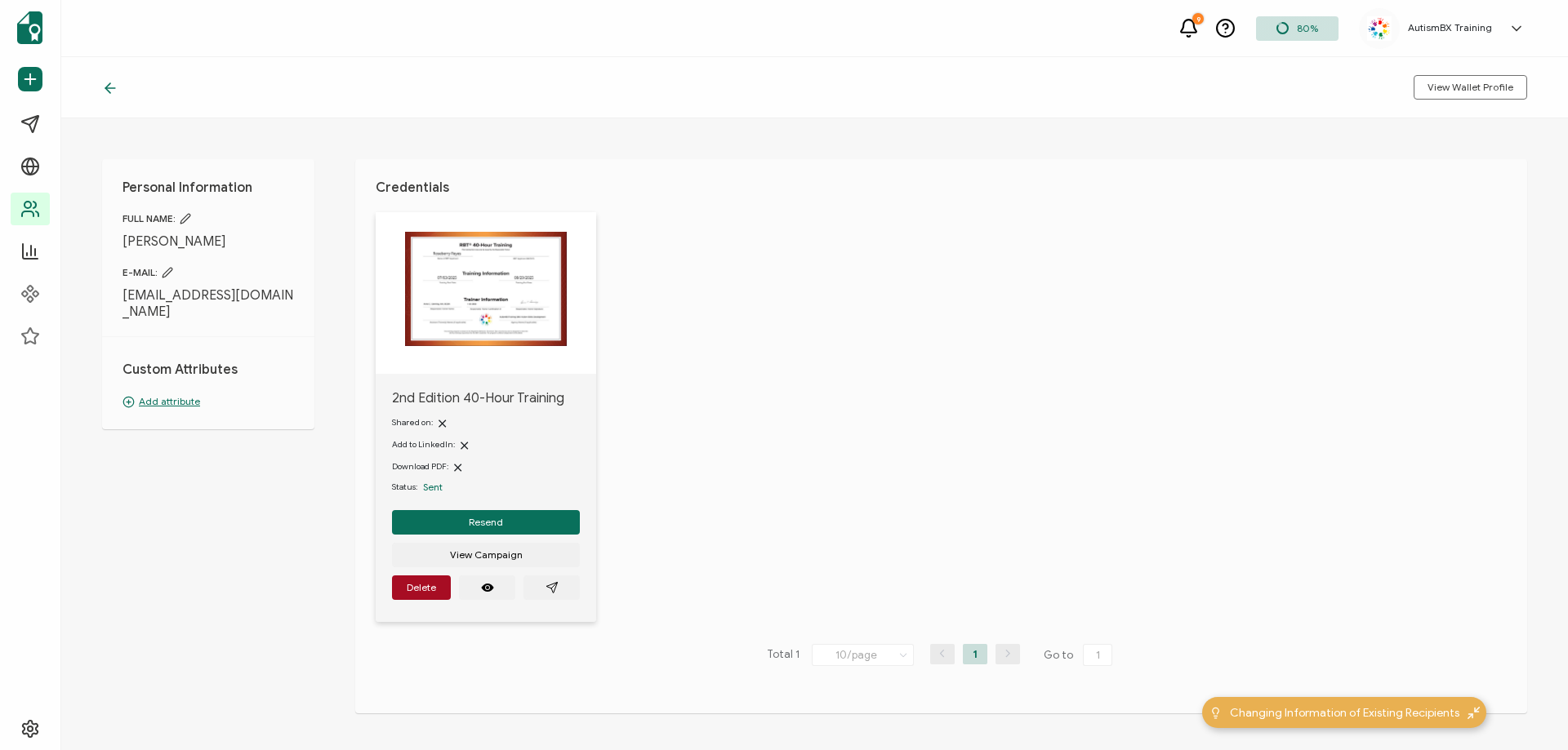
click at [178, 398] on p "Add attribute" at bounding box center [209, 402] width 171 height 15
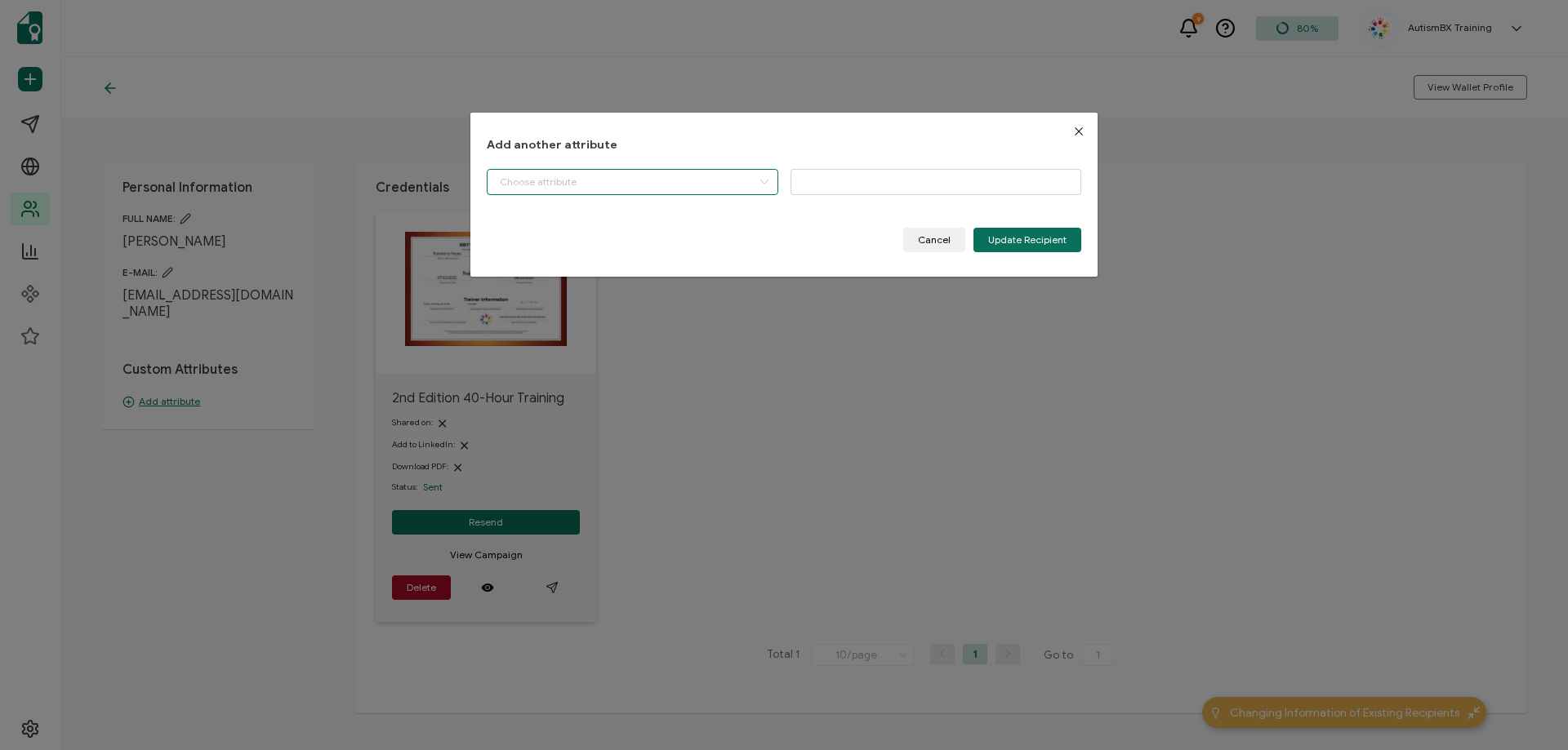
click at [540, 173] on input "dialog" at bounding box center [632, 182] width 291 height 26
click at [556, 222] on li "Start Date" at bounding box center [634, 223] width 302 height 28
type input "Start Date"
click at [926, 194] on input "dialog" at bounding box center [936, 182] width 291 height 26
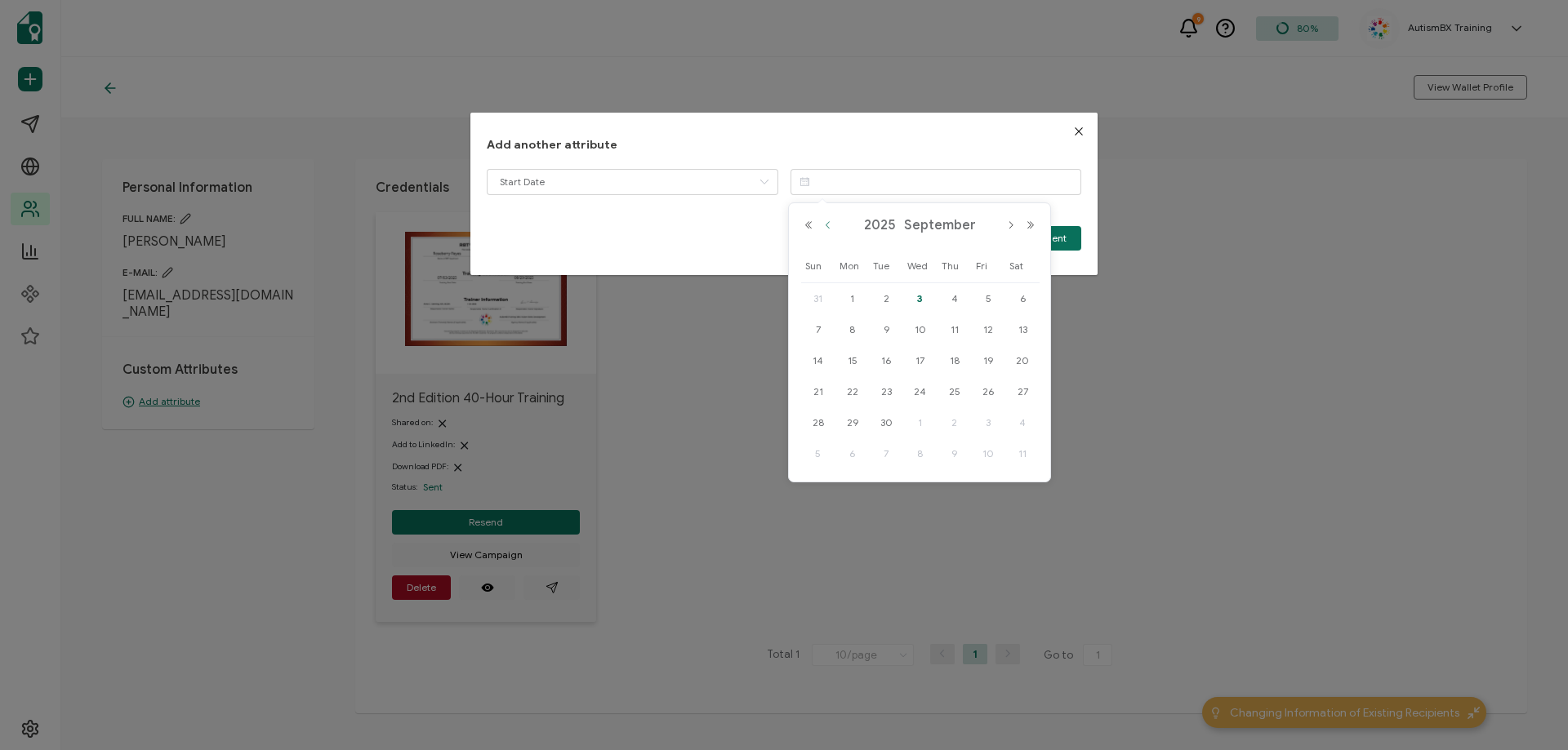
click at [827, 225] on button "Previous Month" at bounding box center [828, 225] width 20 height 11
click at [953, 297] on span "3" at bounding box center [954, 298] width 20 height 20
type input "[DATE]"
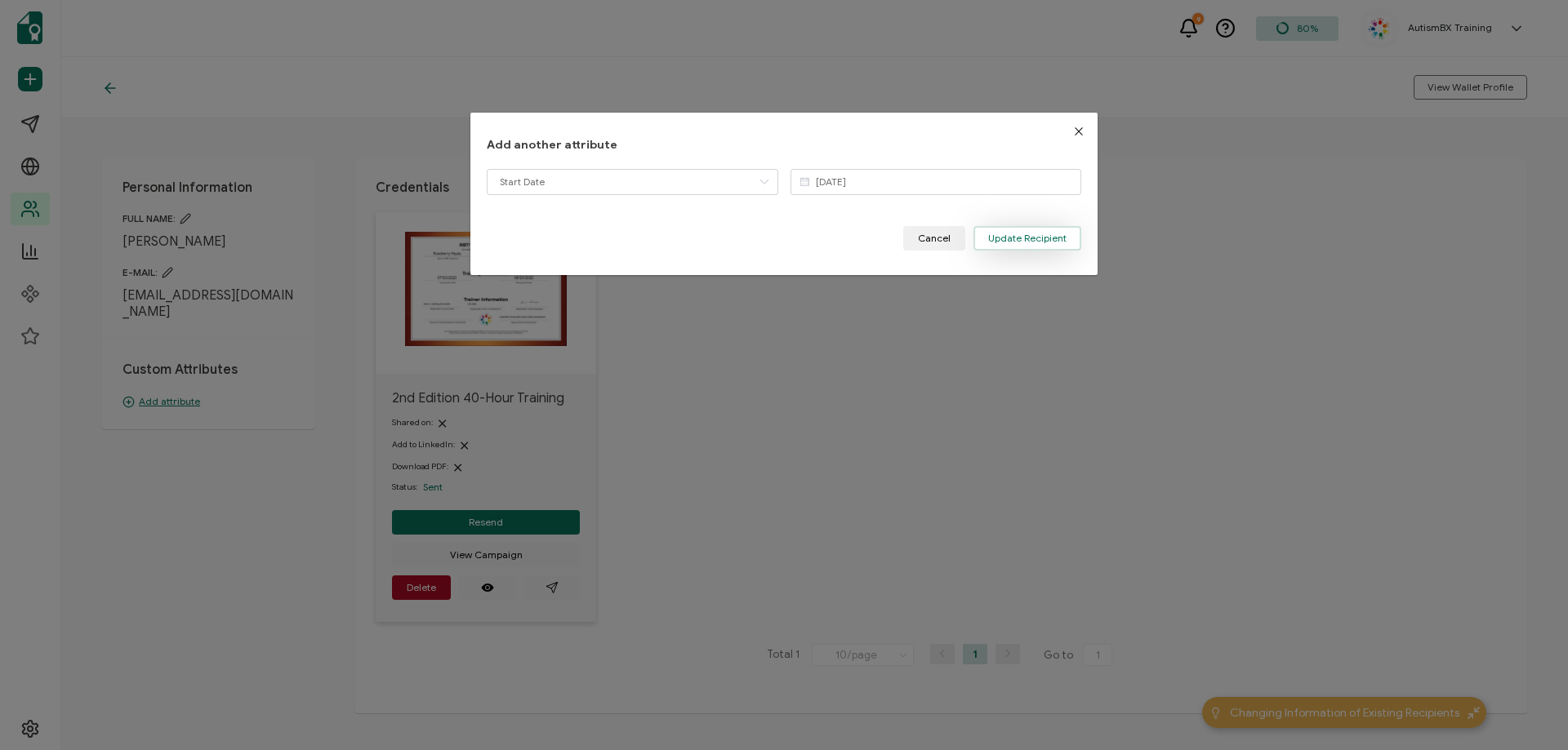
click at [984, 240] on button "Update Recipient" at bounding box center [1027, 238] width 108 height 24
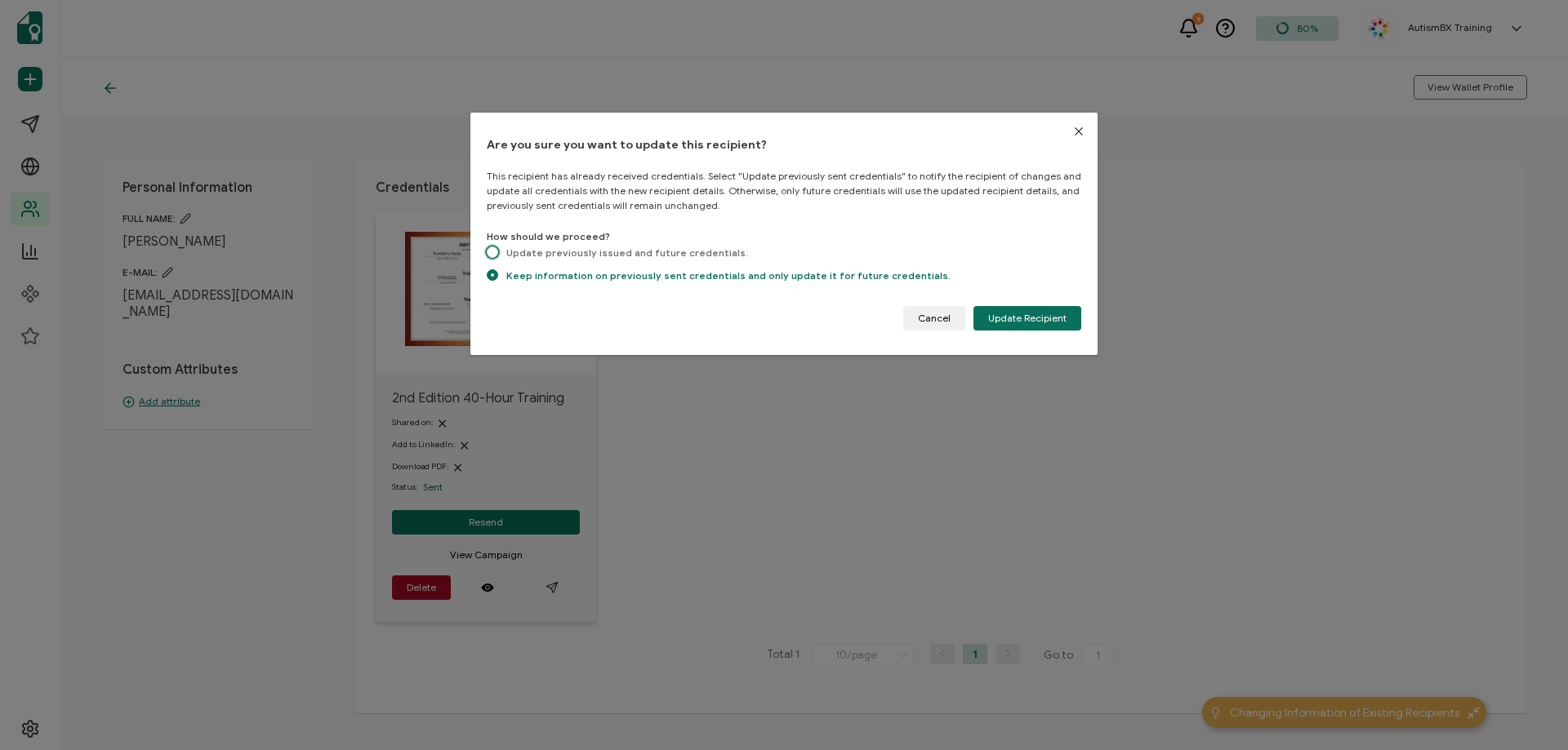
click at [493, 258] on span "dialog" at bounding box center [493, 253] width 11 height 14
click at [493, 258] on input "Update previously issued and future credentials." at bounding box center [493, 253] width 11 height 14
radio input "true"
radio input "false"
click at [1003, 323] on button "Update Recipient" at bounding box center [1027, 318] width 108 height 24
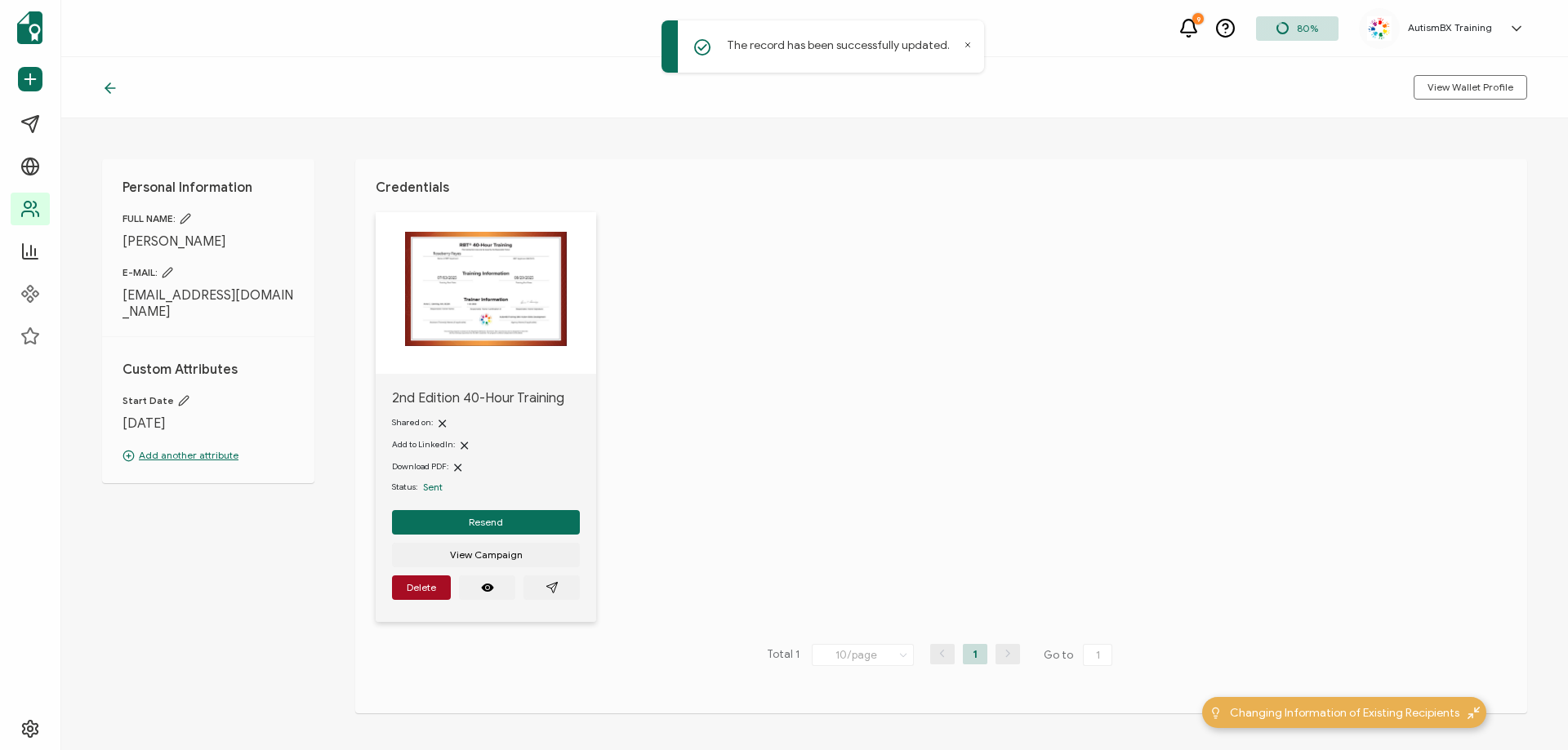
click at [117, 90] on icon at bounding box center [111, 88] width 17 height 17
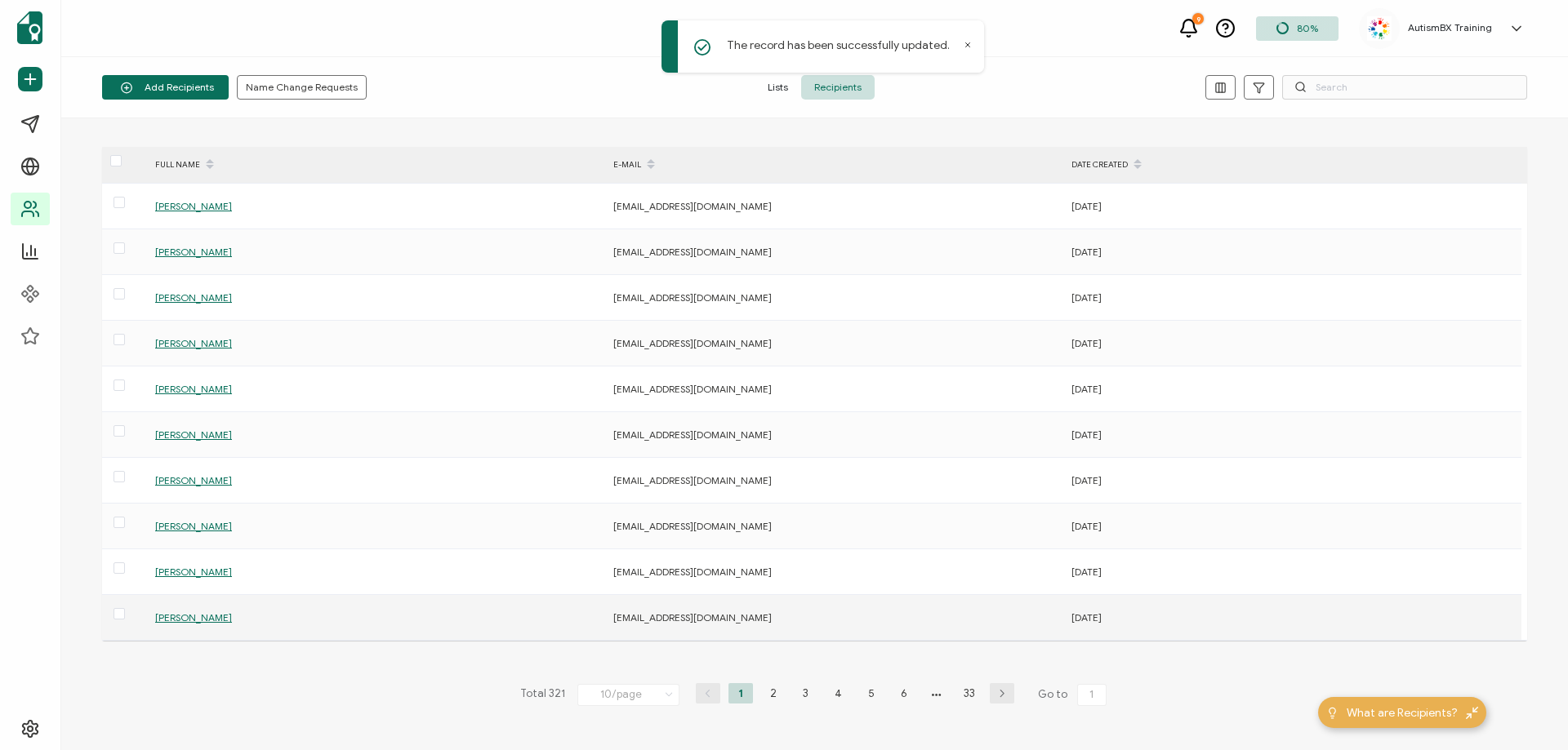
click at [208, 618] on span "[PERSON_NAME]" at bounding box center [194, 617] width 76 height 12
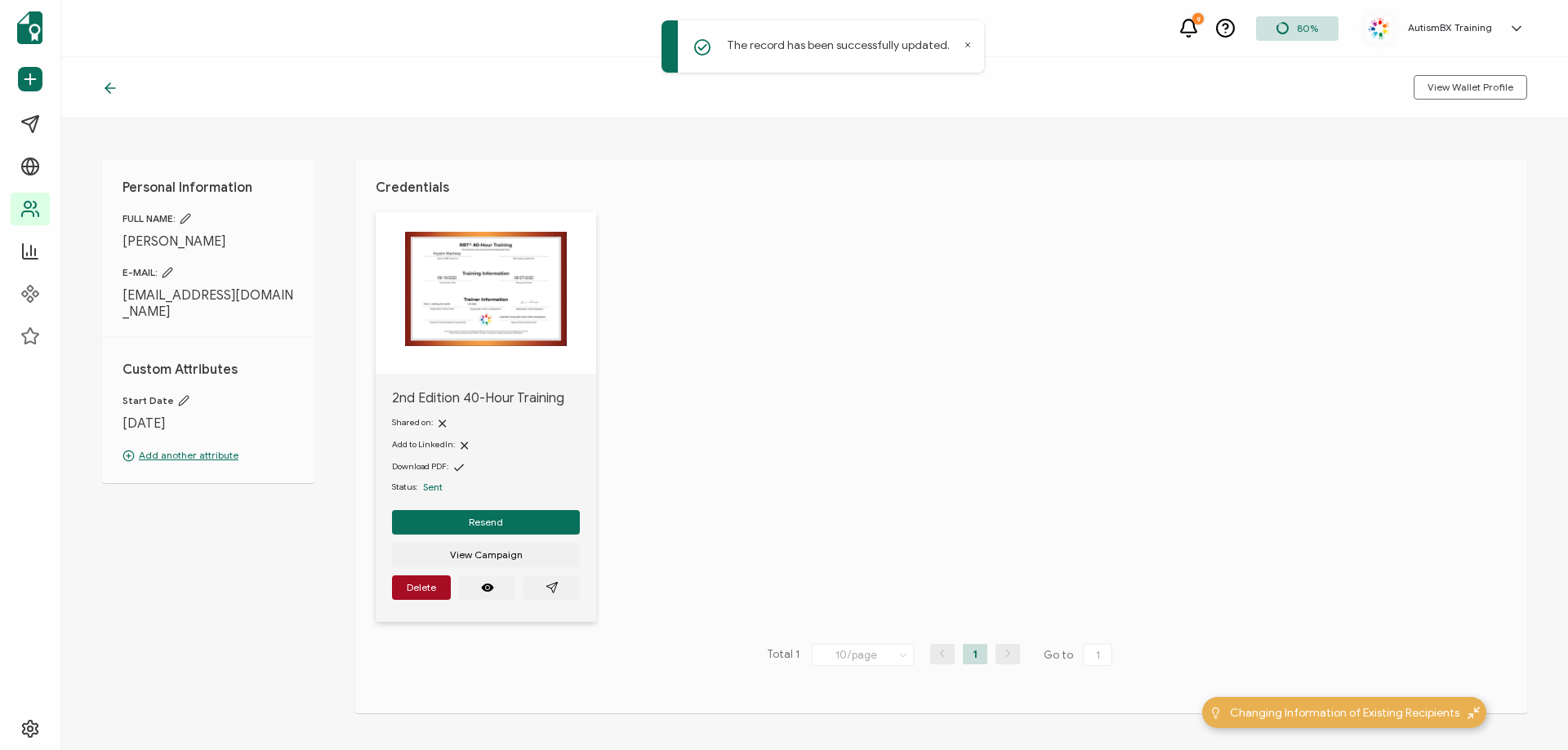
click at [110, 81] on icon at bounding box center [111, 88] width 17 height 17
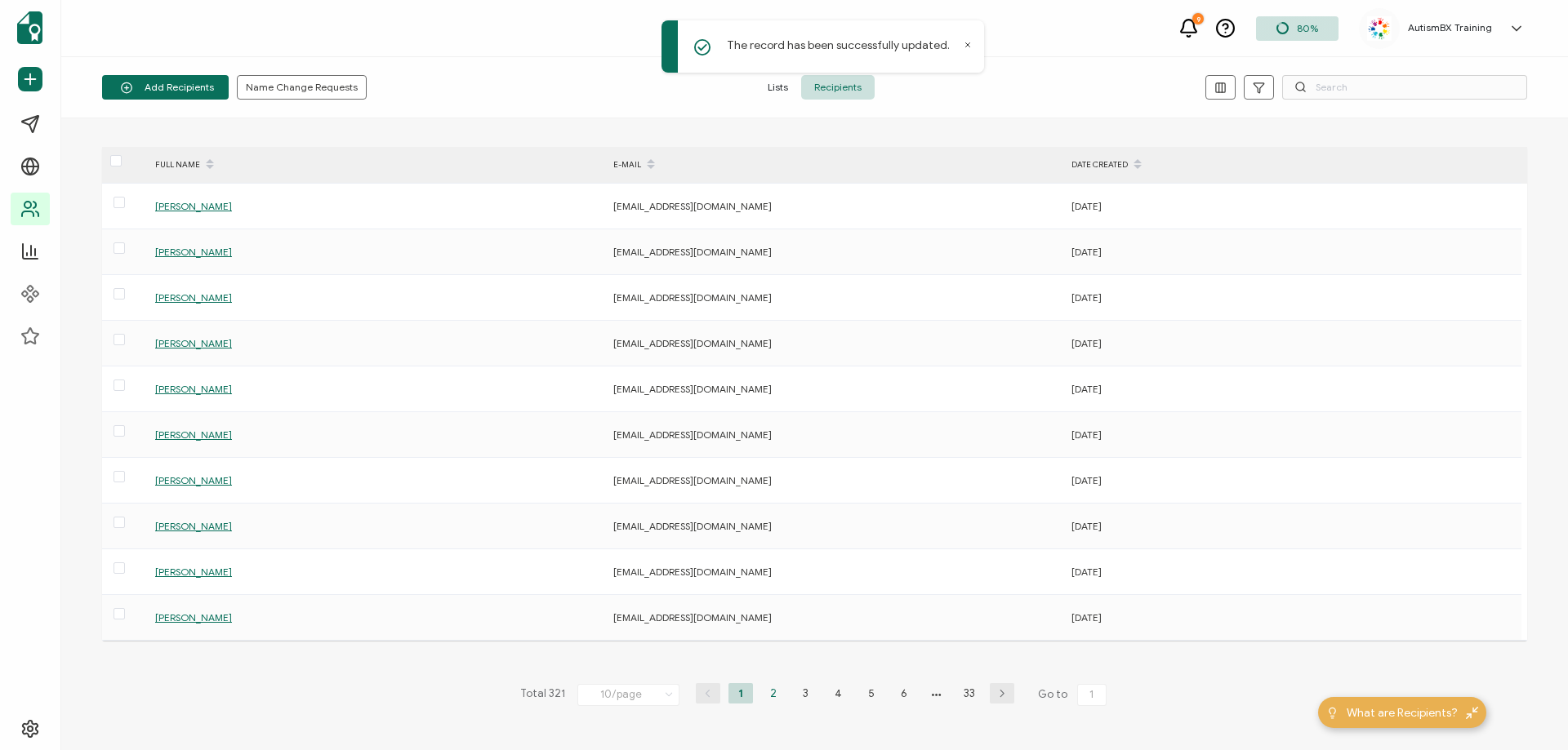
click at [767, 686] on li "2" at bounding box center [773, 693] width 24 height 20
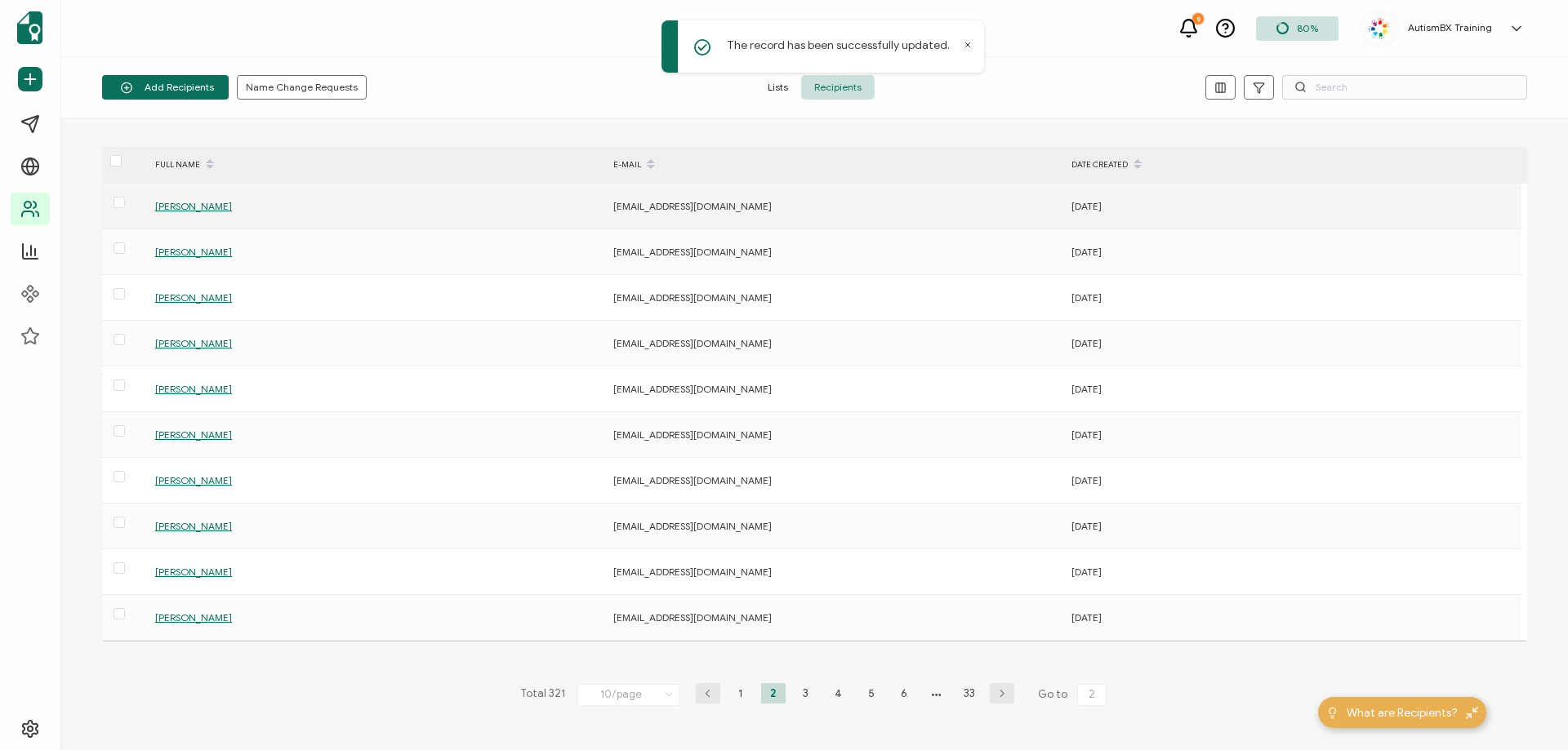
click at [179, 207] on span "[PERSON_NAME]" at bounding box center [194, 206] width 76 height 12
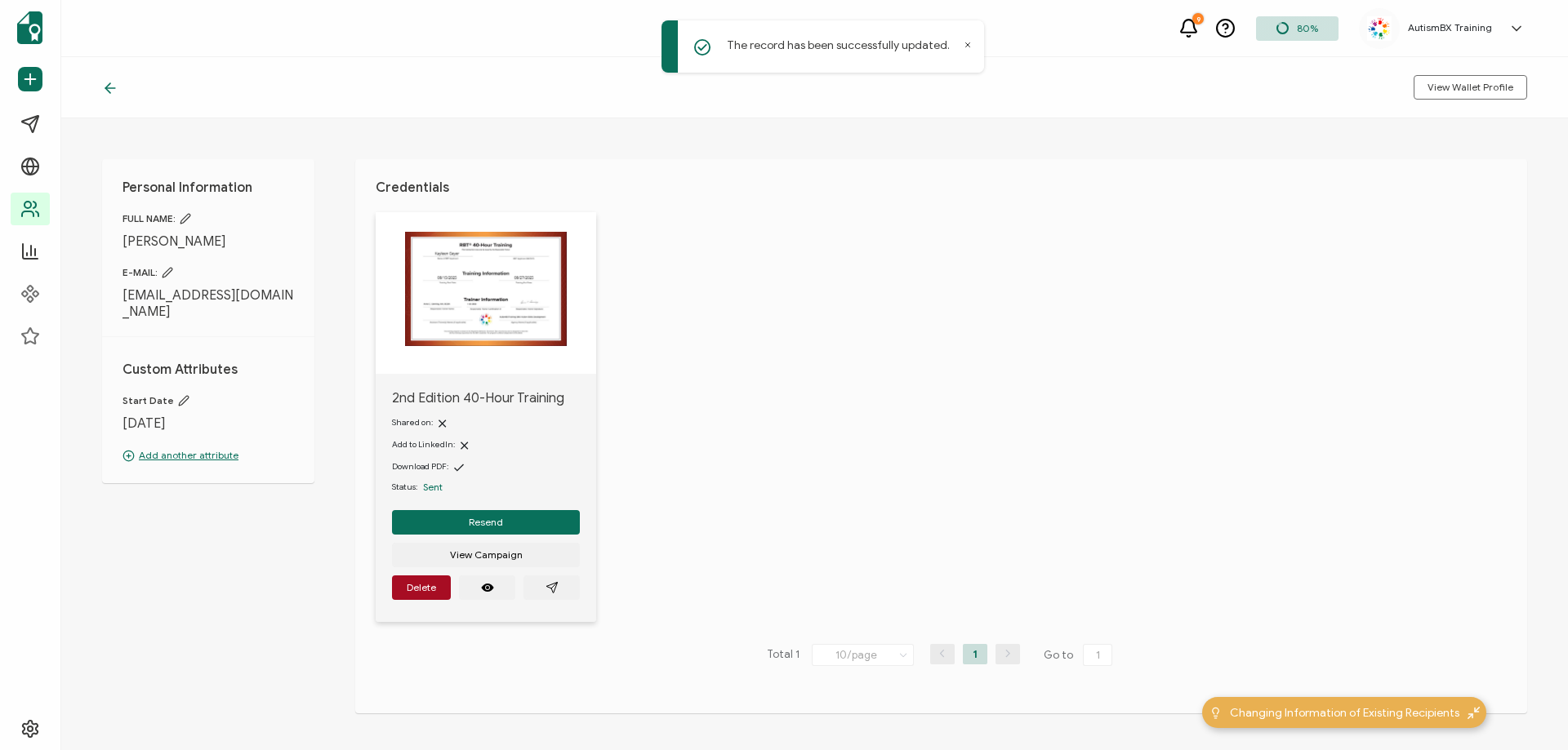
click at [109, 91] on icon at bounding box center [107, 87] width 5 height 10
